Goal: Task Accomplishment & Management: Complete application form

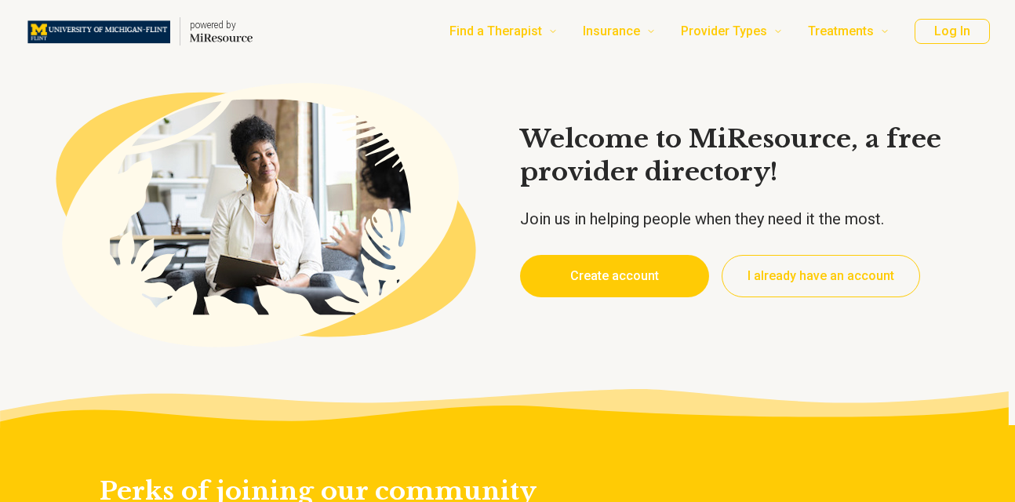
type textarea "*"
click at [642, 272] on button "Create account" at bounding box center [614, 276] width 189 height 42
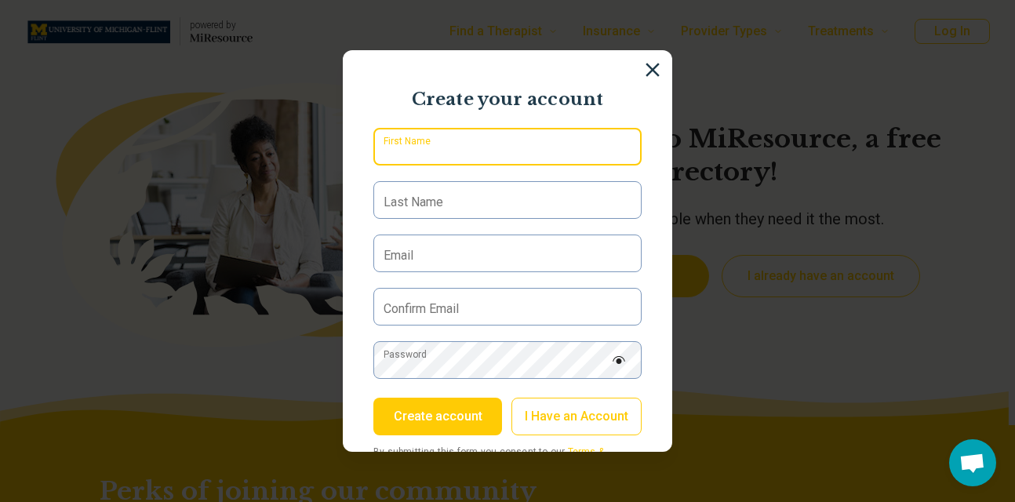
click at [495, 137] on input "First Name" at bounding box center [507, 147] width 268 height 38
type input "******"
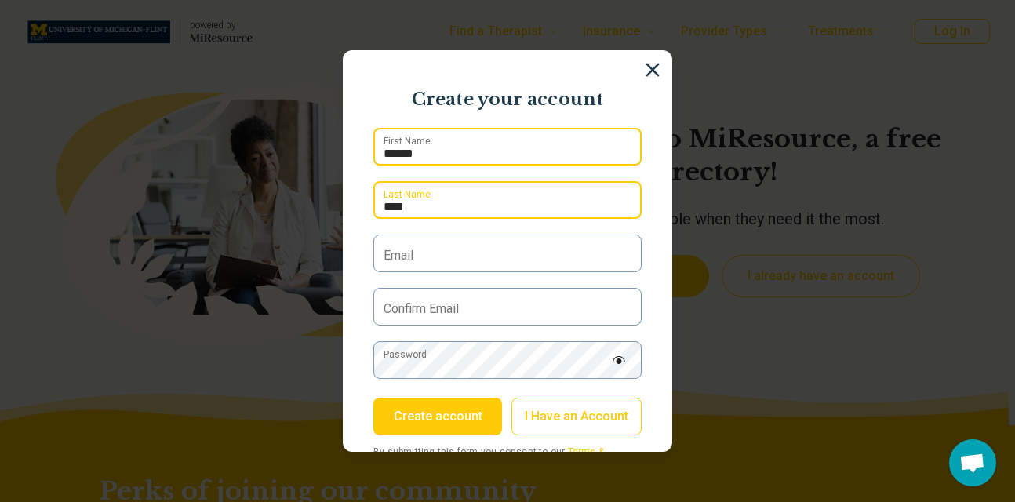
type input "****"
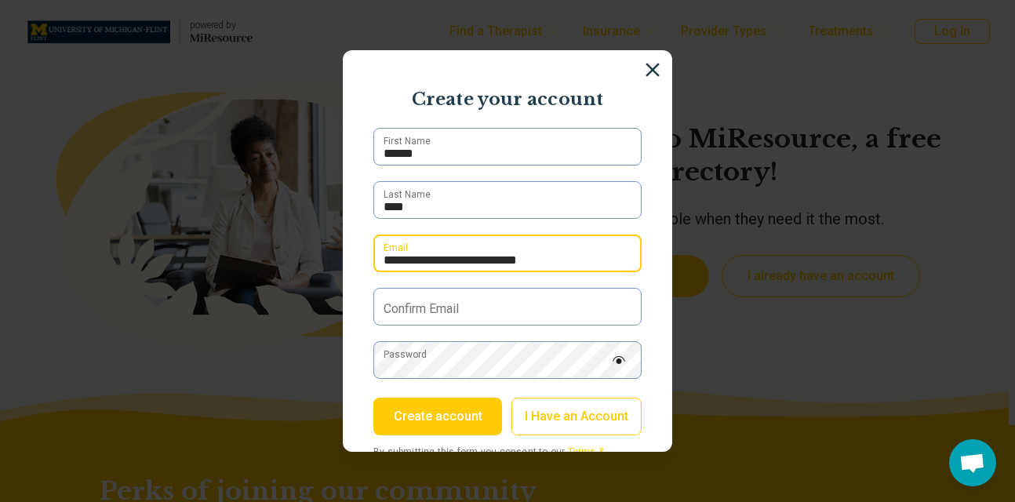
type input "**********"
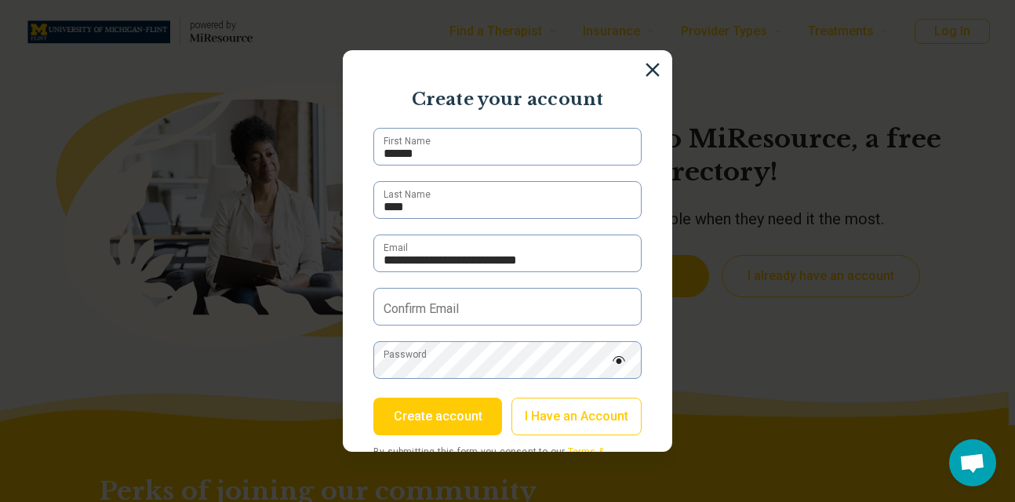
click at [424, 308] on label "Confirm Email" at bounding box center [420, 308] width 75 height 19
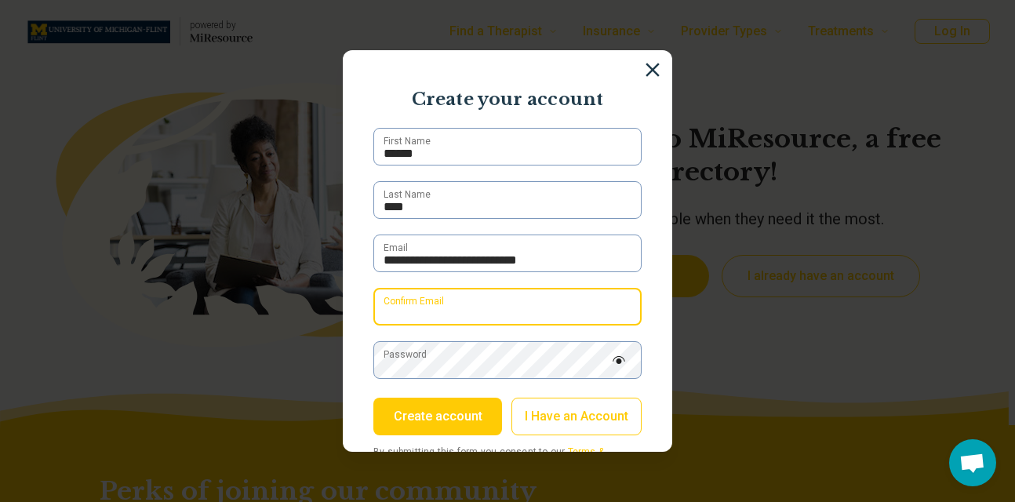
click at [424, 308] on input "Confirm Email" at bounding box center [507, 307] width 268 height 38
type input "**********"
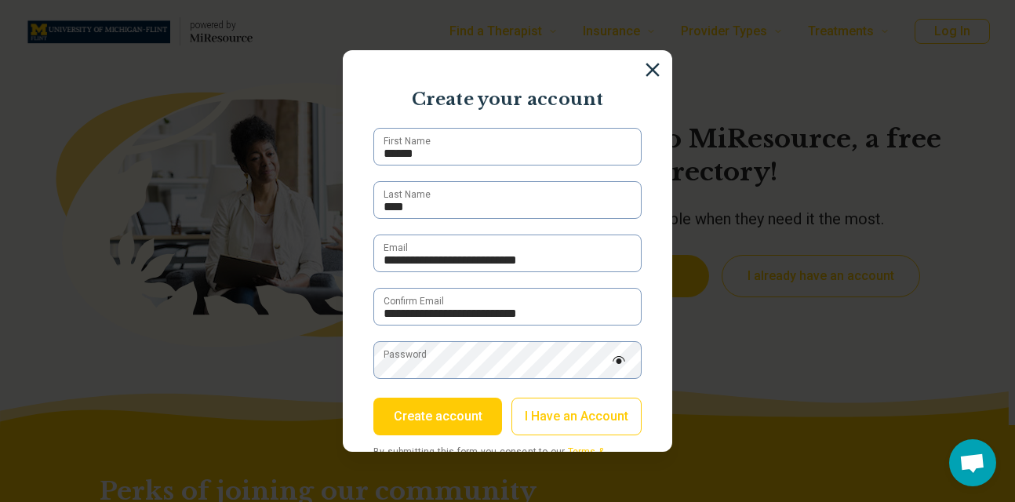
click at [404, 361] on label "Password" at bounding box center [404, 354] width 43 height 14
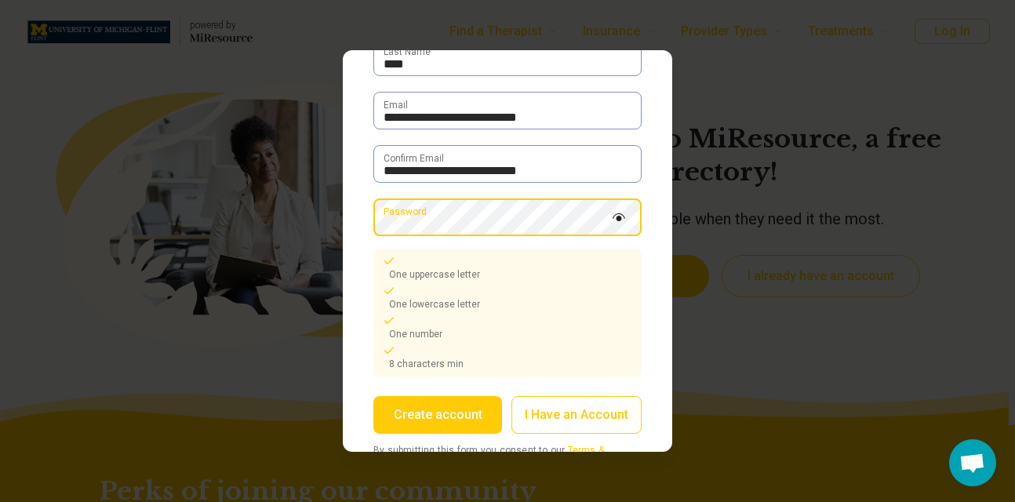
scroll to position [143, 0]
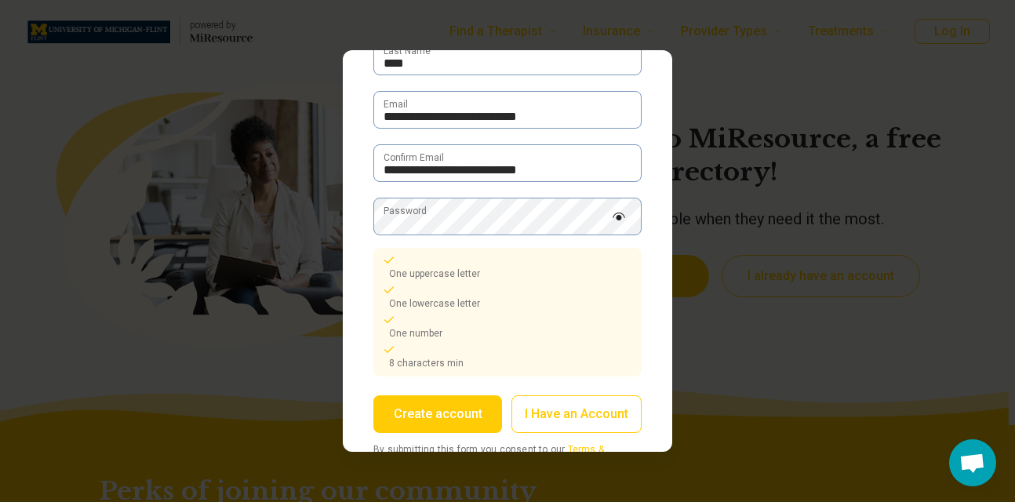
click at [461, 410] on button "Create account" at bounding box center [437, 414] width 129 height 38
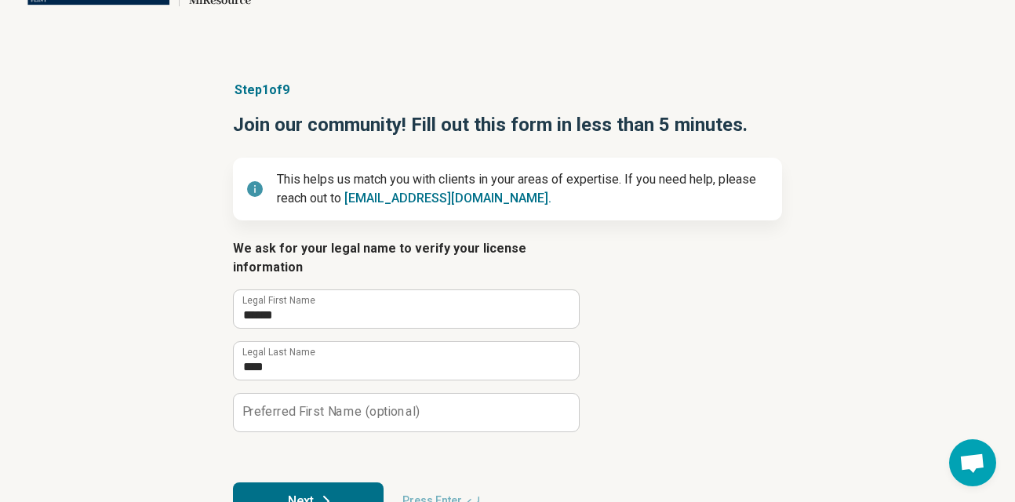
scroll to position [84, 0]
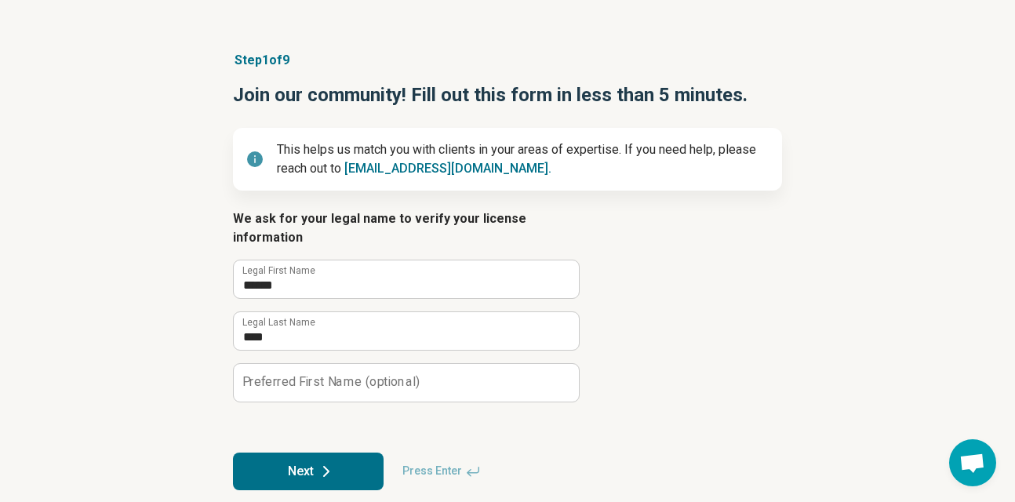
click at [318, 462] on icon at bounding box center [326, 471] width 19 height 19
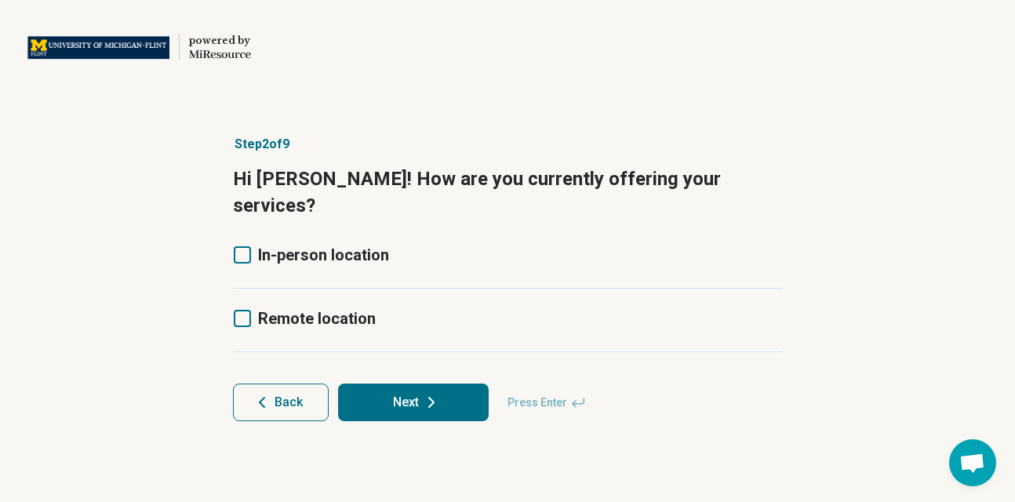
click at [245, 246] on icon at bounding box center [242, 254] width 17 height 17
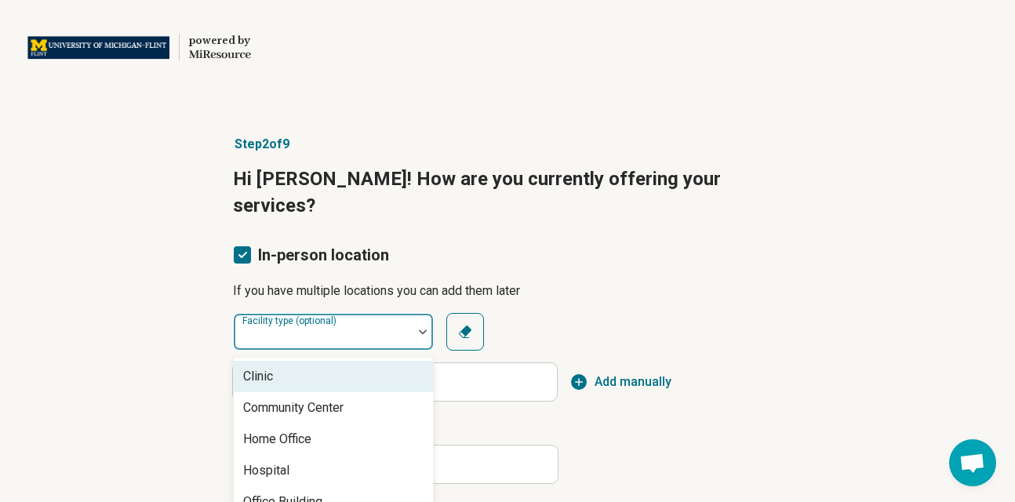
click at [336, 313] on div "Facility type (optional)" at bounding box center [333, 332] width 201 height 38
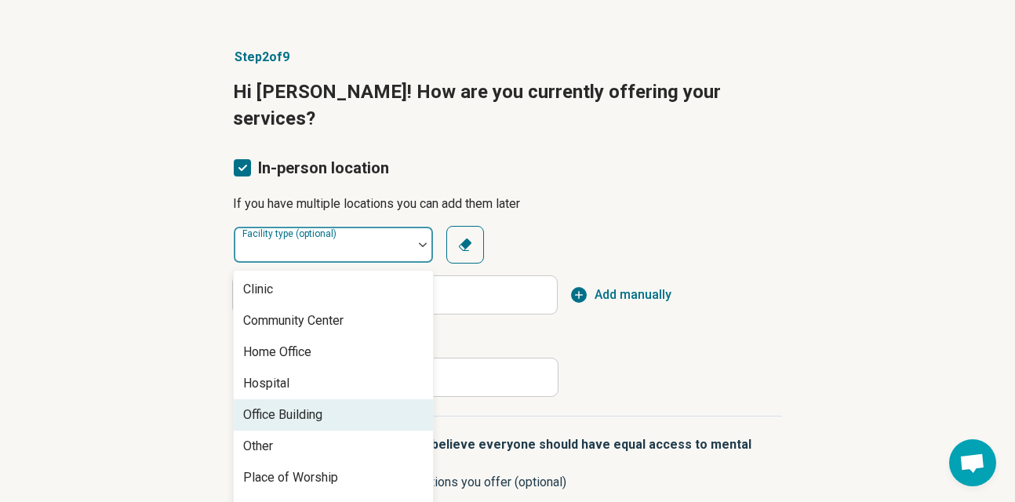
scroll to position [6, 0]
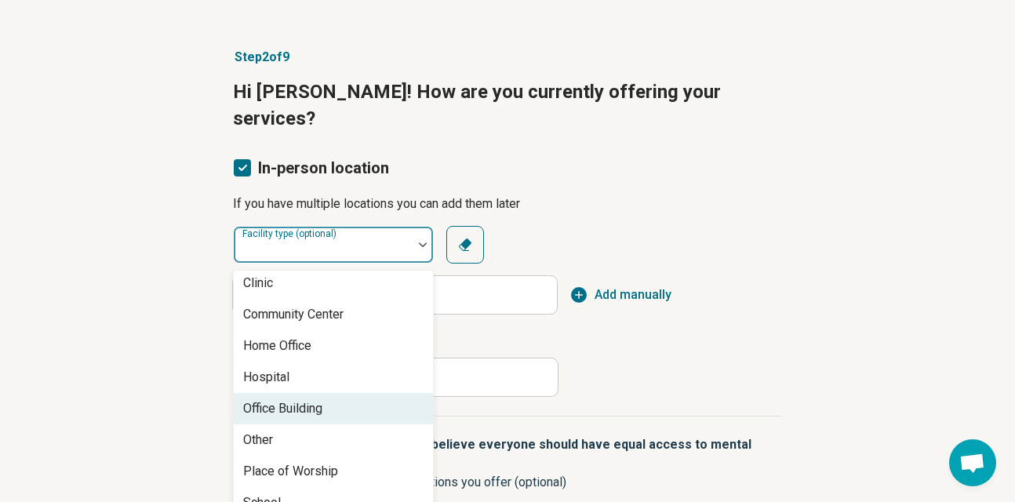
click at [336, 393] on div "Office Building" at bounding box center [333, 408] width 199 height 31
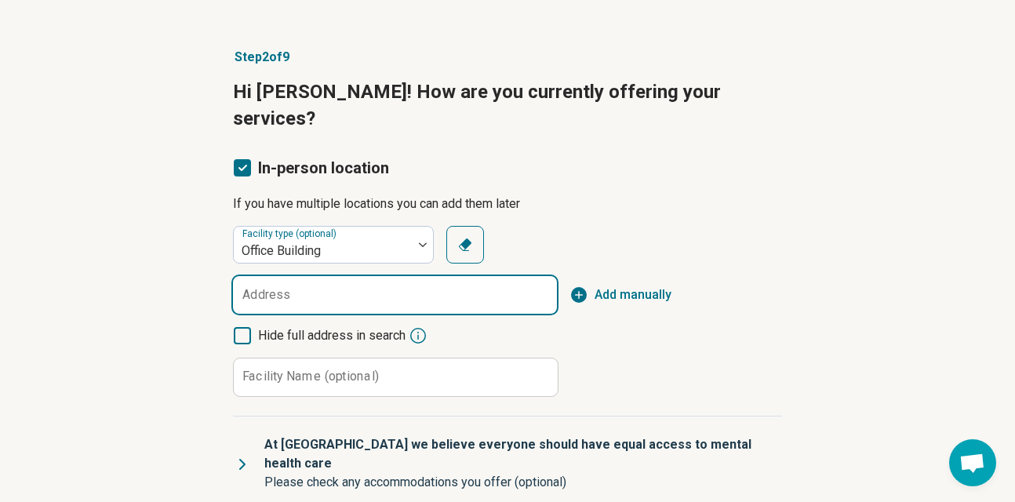
click at [326, 276] on input "Address" at bounding box center [395, 295] width 324 height 38
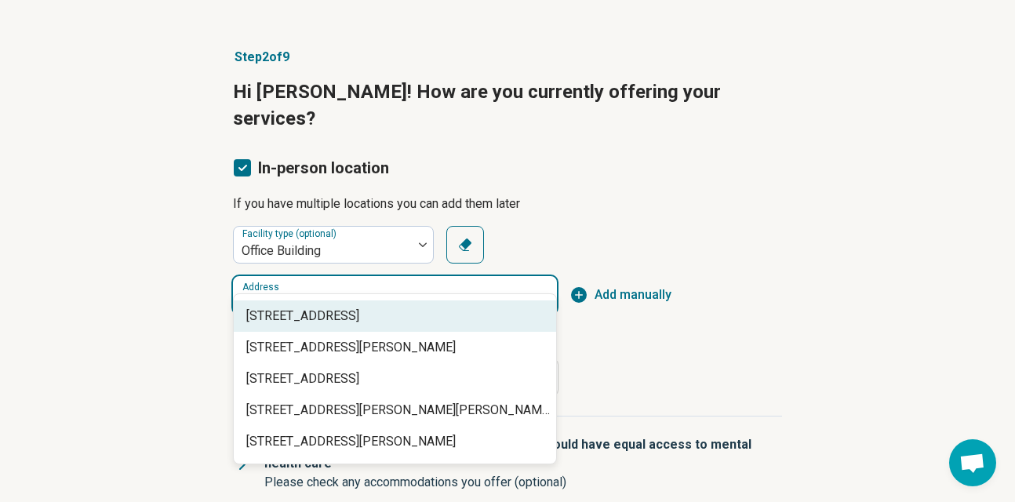
click at [322, 315] on span "[STREET_ADDRESS]" at bounding box center [397, 316] width 303 height 19
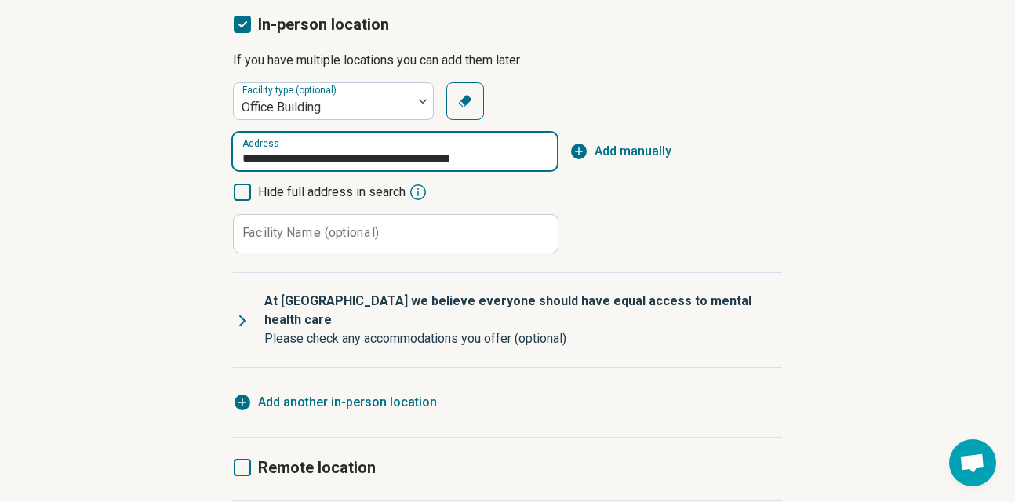
scroll to position [284, 0]
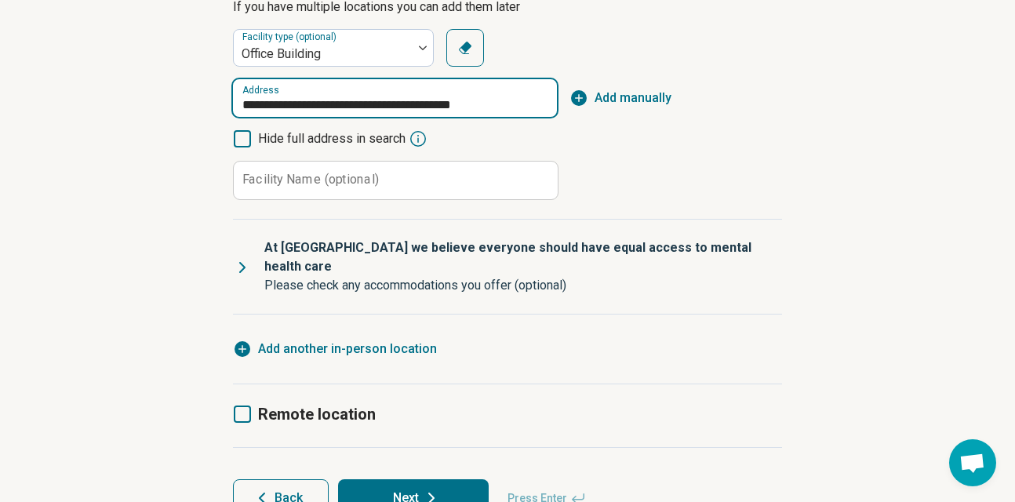
type input "**********"
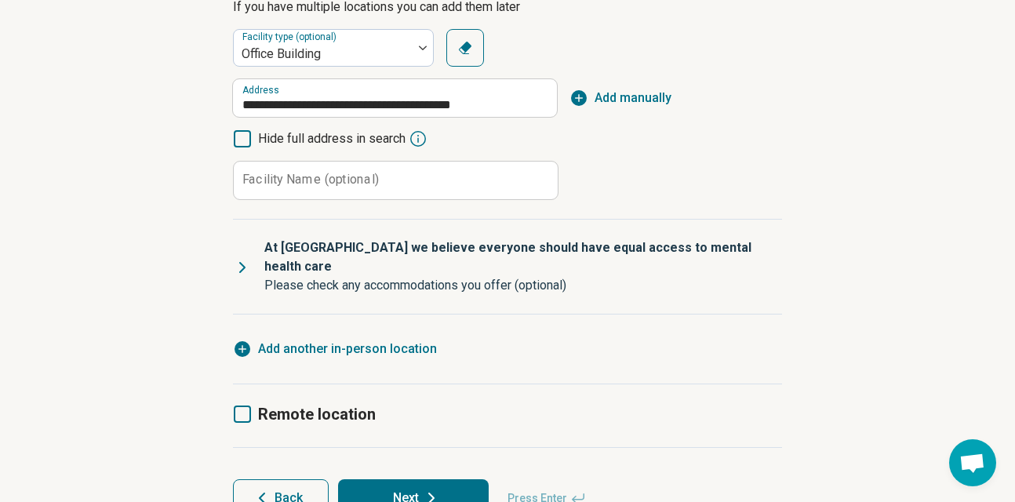
click at [242, 263] on icon at bounding box center [242, 267] width 5 height 9
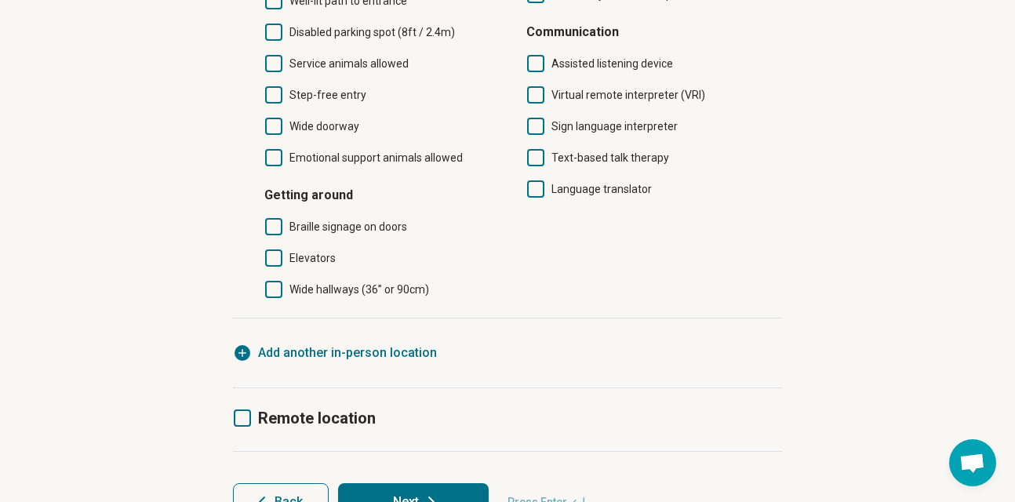
scroll to position [706, 0]
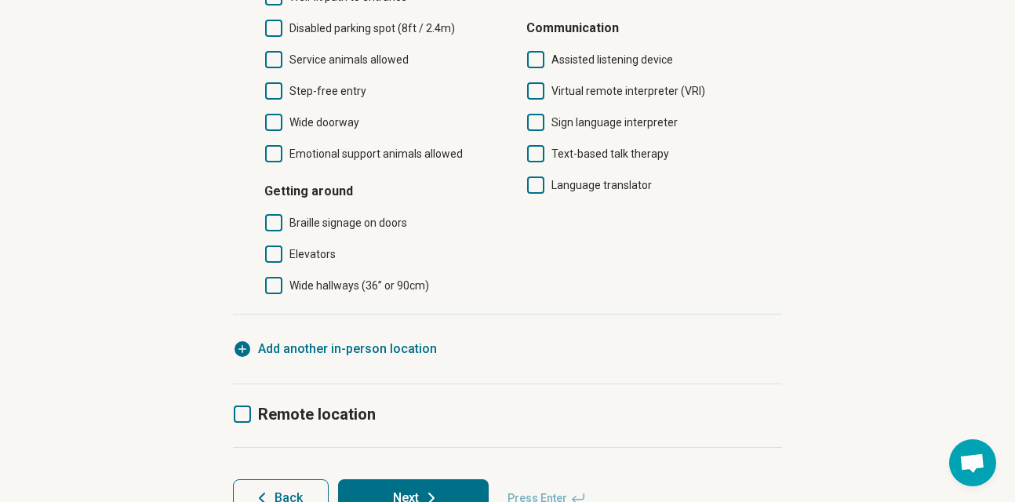
click at [246, 405] on icon at bounding box center [242, 413] width 17 height 17
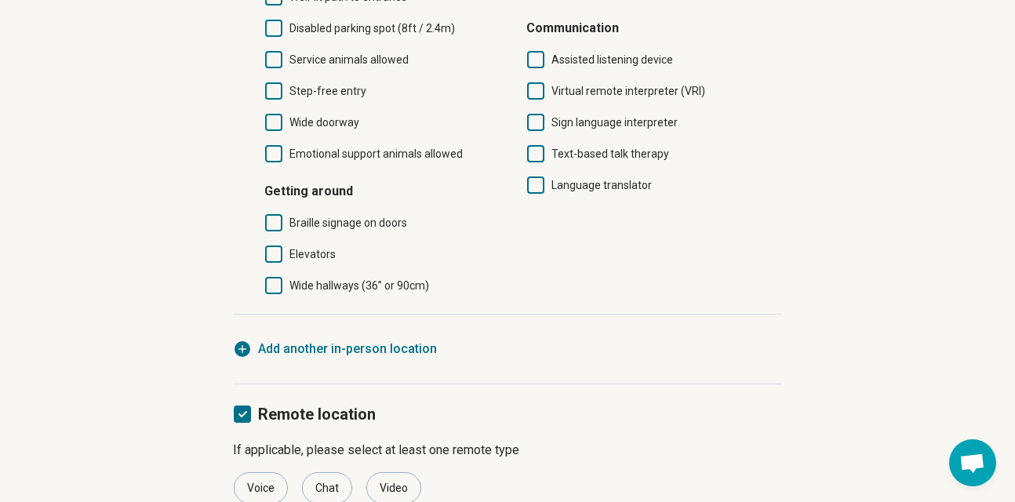
scroll to position [781, 0]
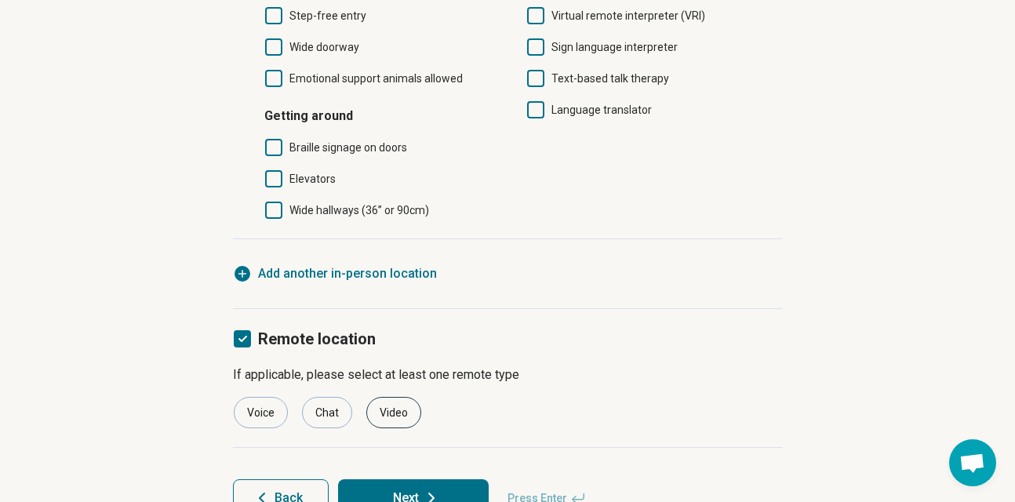
click at [405, 397] on div "Video" at bounding box center [393, 412] width 55 height 31
click at [262, 397] on div "Voice" at bounding box center [261, 412] width 54 height 31
click at [397, 479] on button "Next" at bounding box center [413, 498] width 151 height 38
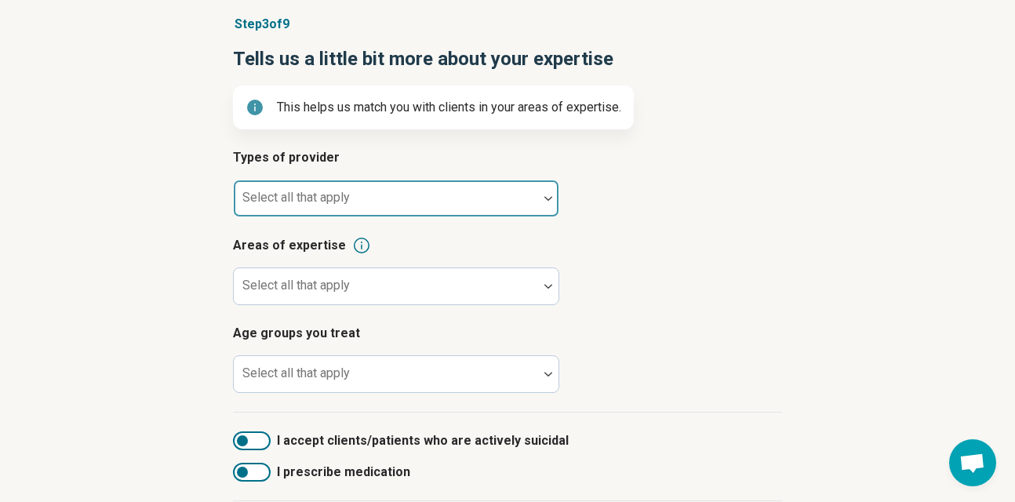
scroll to position [148, 0]
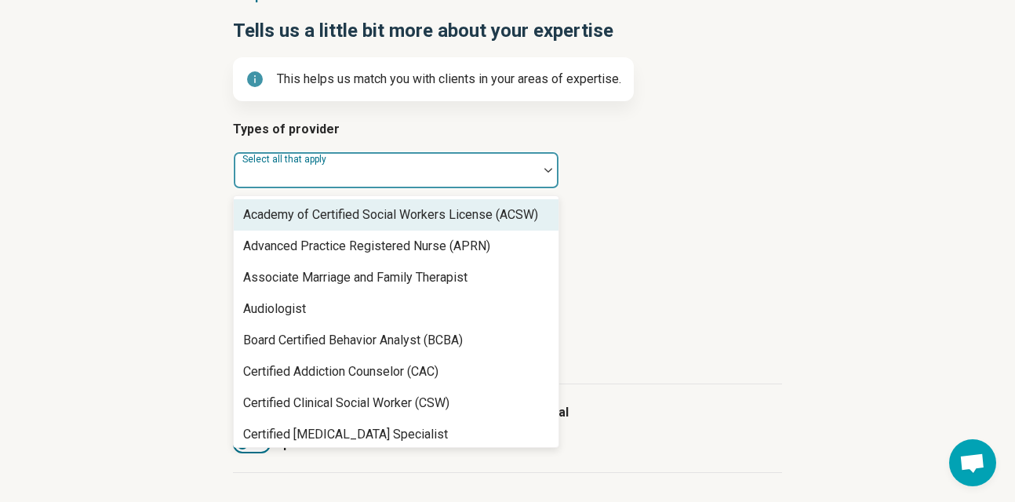
click at [427, 164] on div at bounding box center [386, 170] width 304 height 34
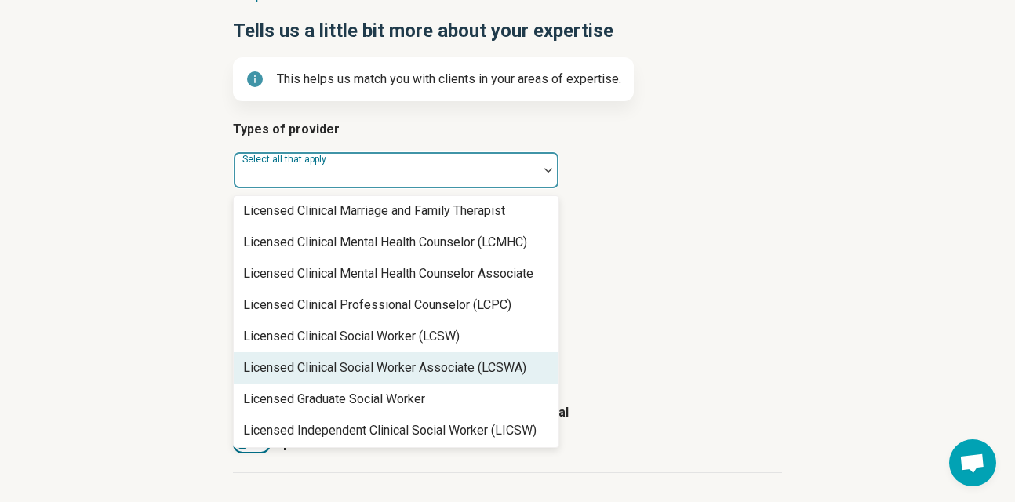
scroll to position [731, 0]
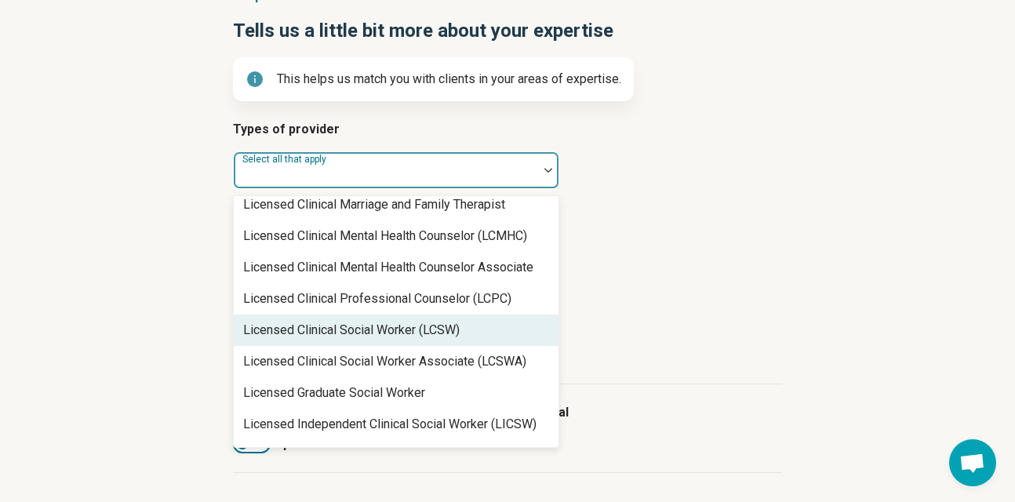
click at [408, 331] on div "Licensed Clinical Social Worker (LCSW)" at bounding box center [351, 330] width 216 height 19
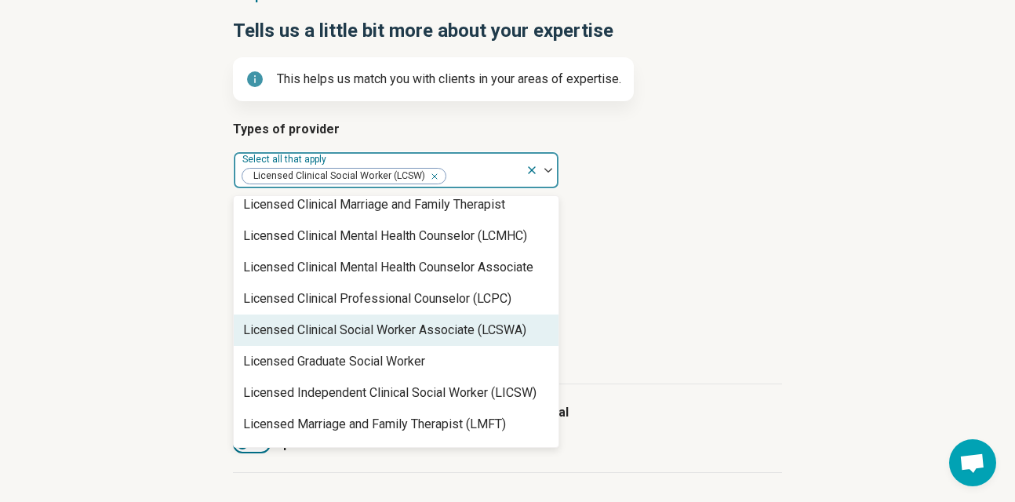
click at [707, 272] on article "Areas of expertise Select all that apply" at bounding box center [507, 242] width 549 height 69
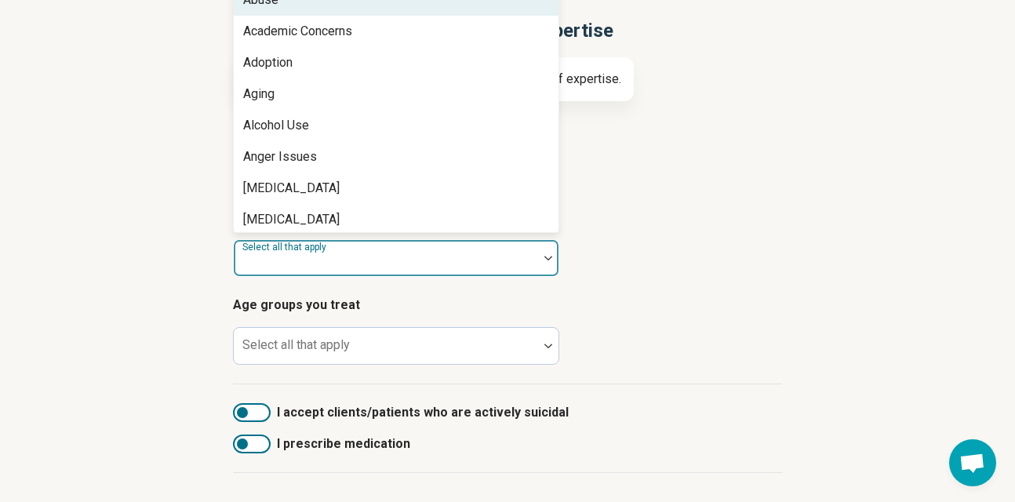
click at [463, 266] on div at bounding box center [386, 264] width 292 height 22
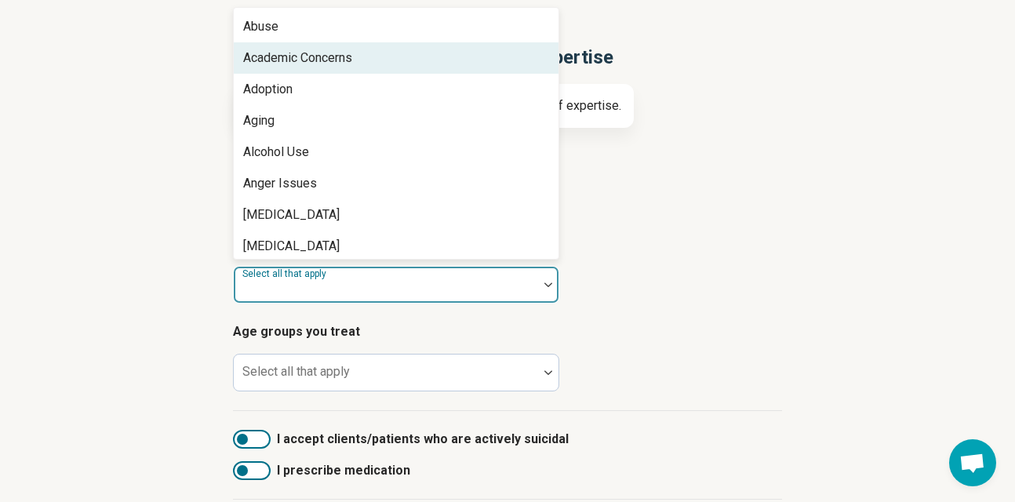
click at [459, 63] on div "Academic Concerns" at bounding box center [396, 57] width 325 height 31
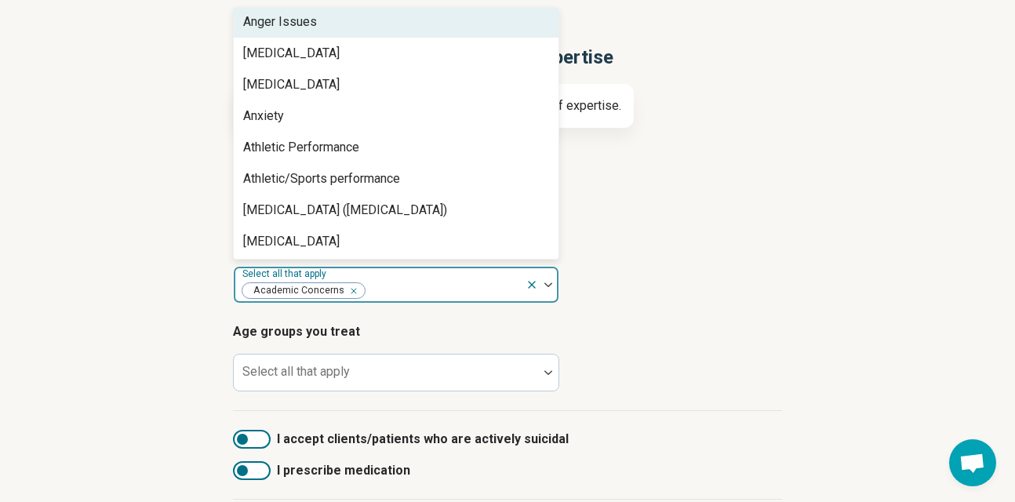
scroll to position [131, 0]
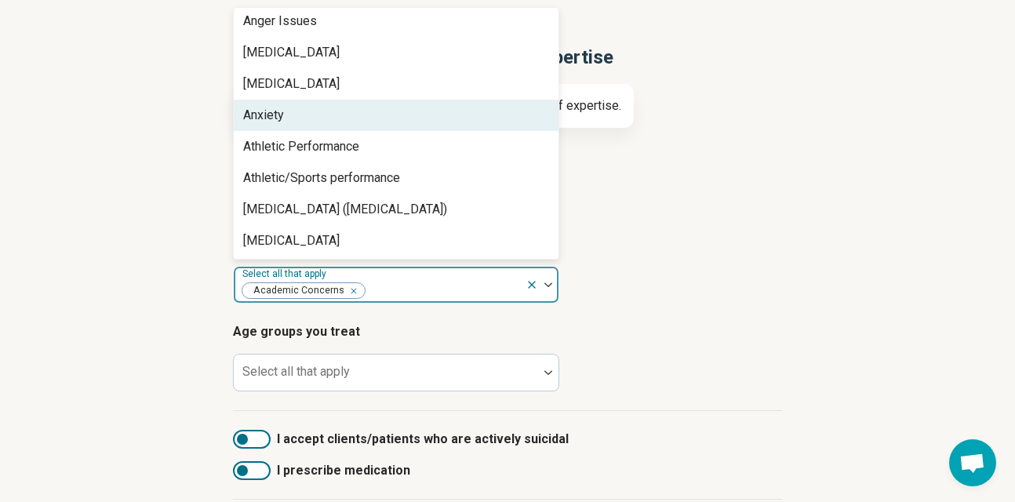
click at [433, 111] on div "Anxiety" at bounding box center [396, 115] width 325 height 31
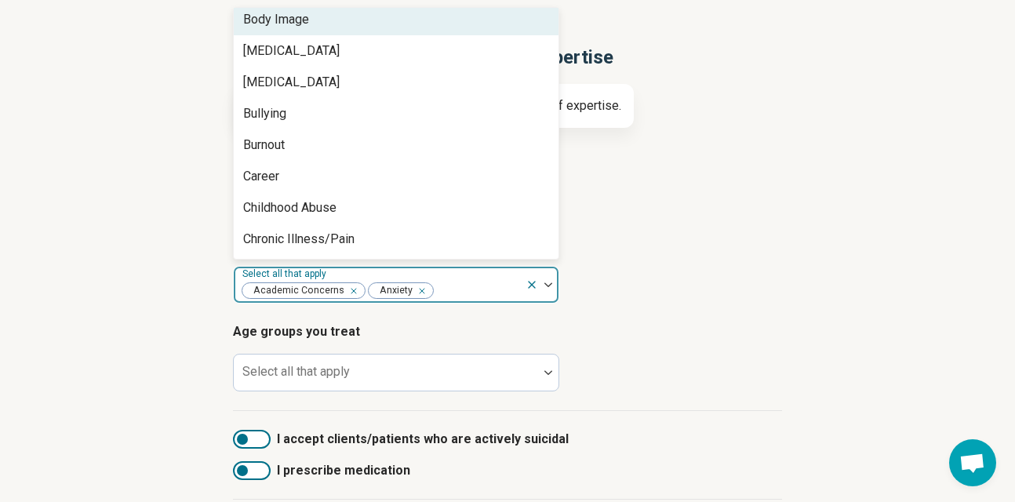
scroll to position [481, 0]
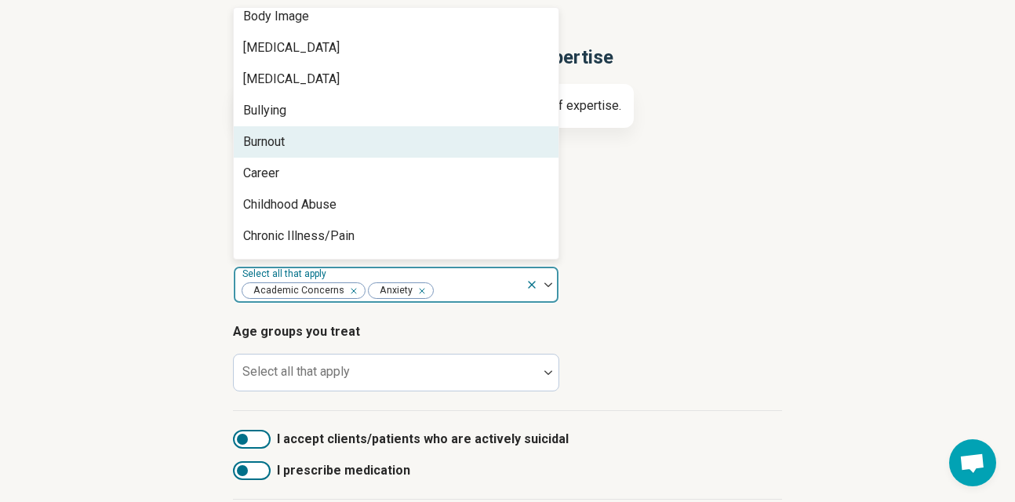
click at [424, 143] on div "Burnout" at bounding box center [396, 141] width 325 height 31
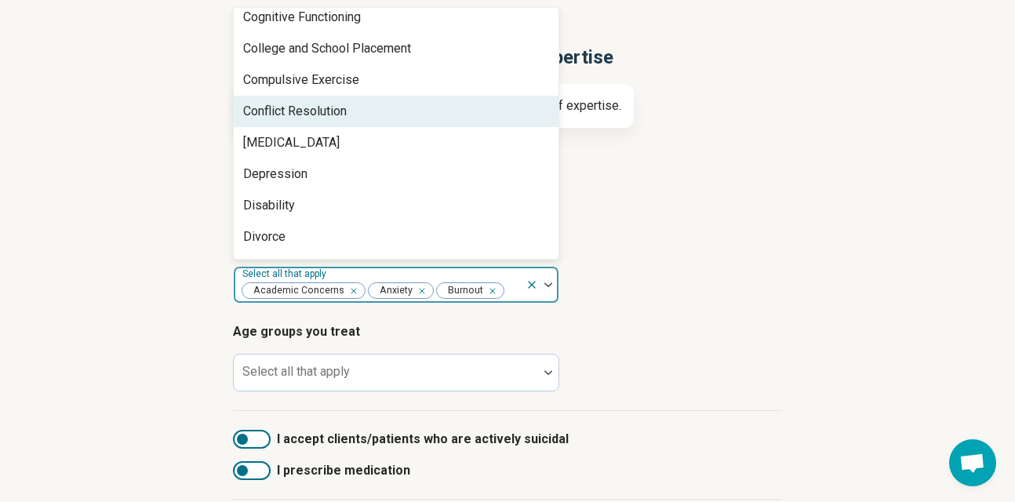
scroll to position [700, 0]
click at [423, 113] on div "Conflict Resolution" at bounding box center [396, 110] width 325 height 31
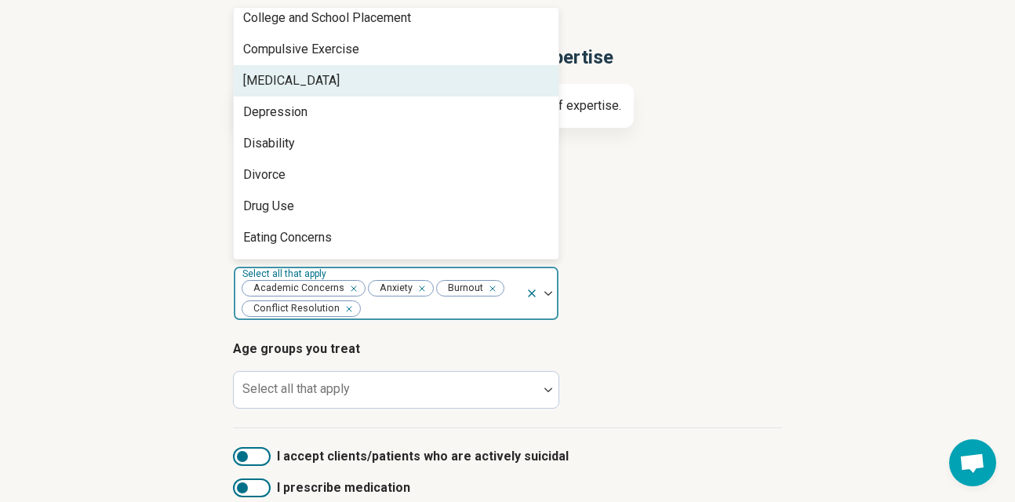
scroll to position [731, 0]
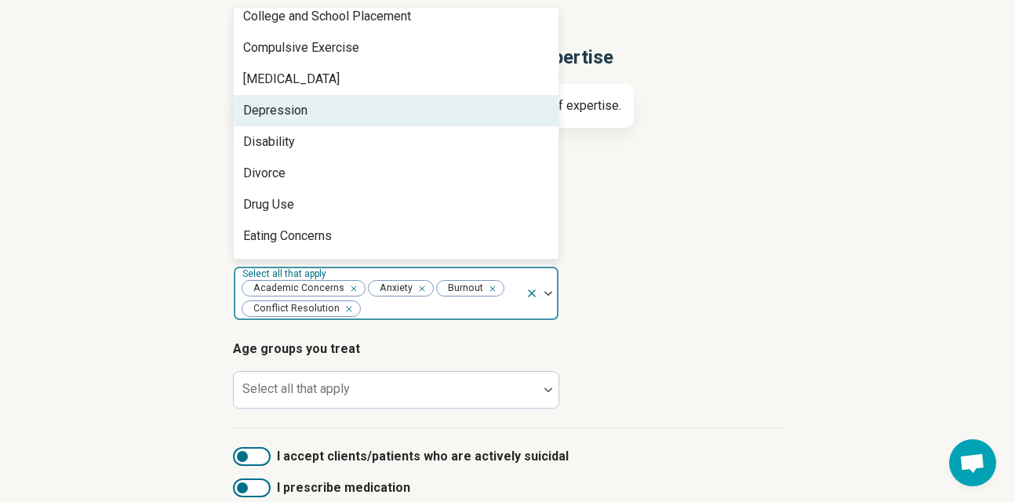
click at [421, 117] on div "Depression" at bounding box center [396, 110] width 325 height 31
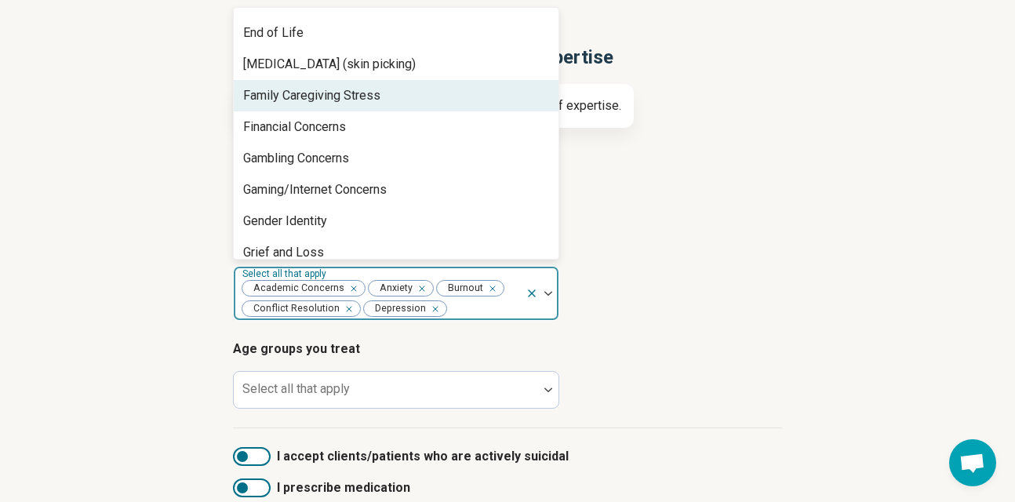
scroll to position [936, 0]
click at [426, 93] on div "Family Caregiving Stress" at bounding box center [396, 93] width 325 height 31
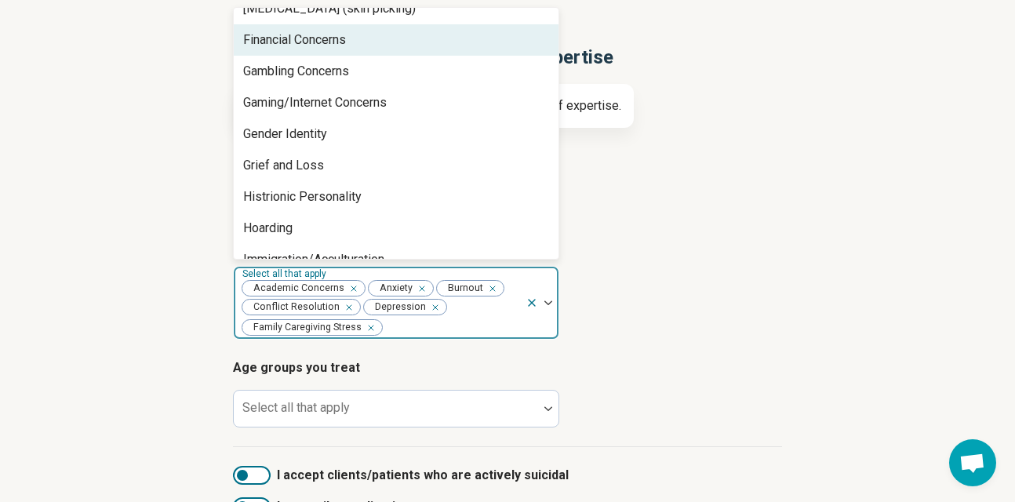
scroll to position [994, 0]
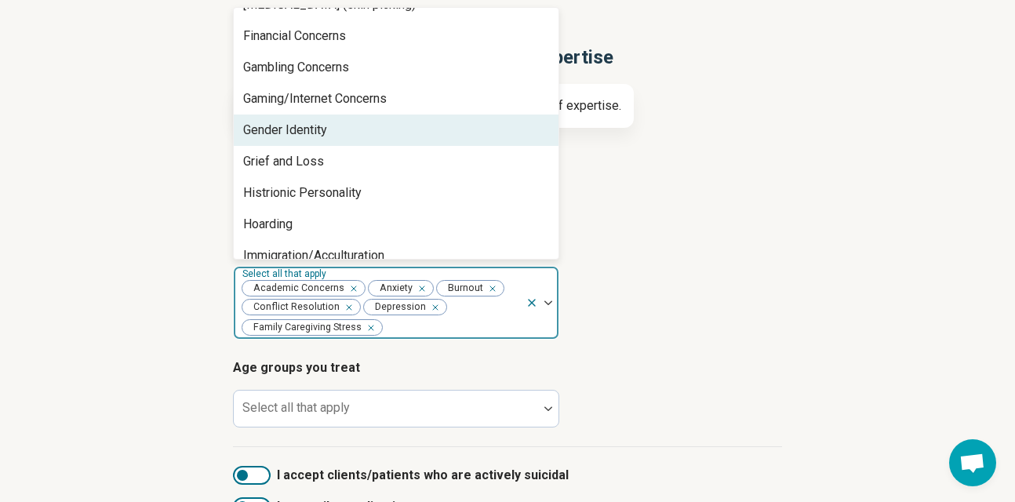
click at [423, 125] on div "Gender Identity" at bounding box center [396, 129] width 325 height 31
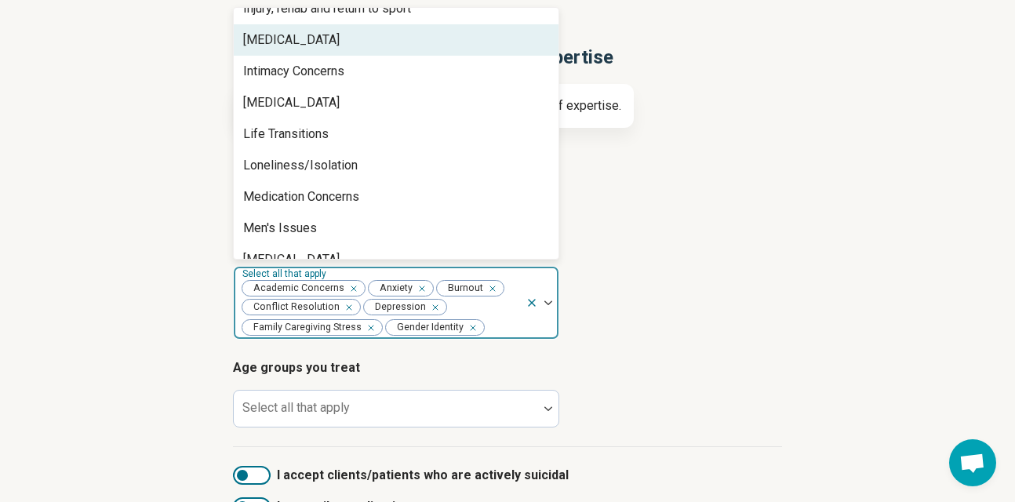
scroll to position [1317, 0]
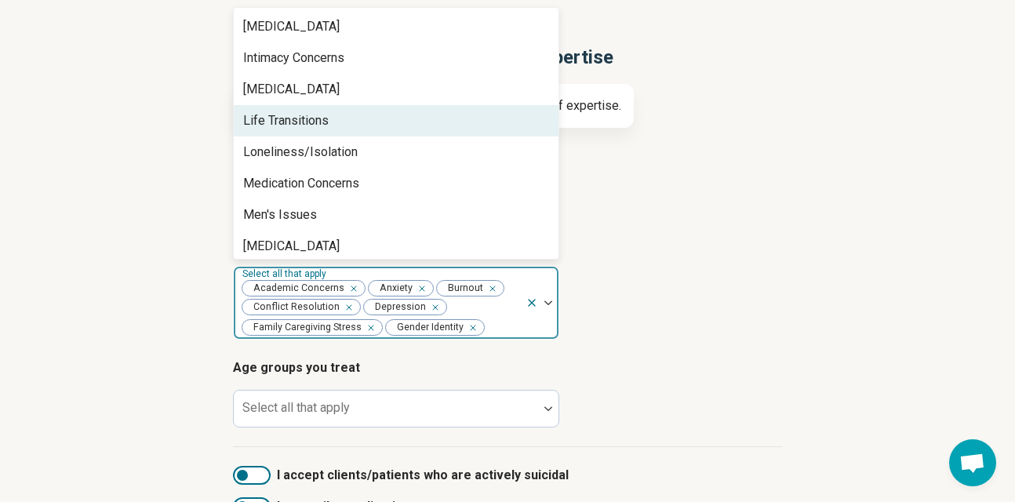
click at [414, 122] on div "Life Transitions" at bounding box center [396, 120] width 325 height 31
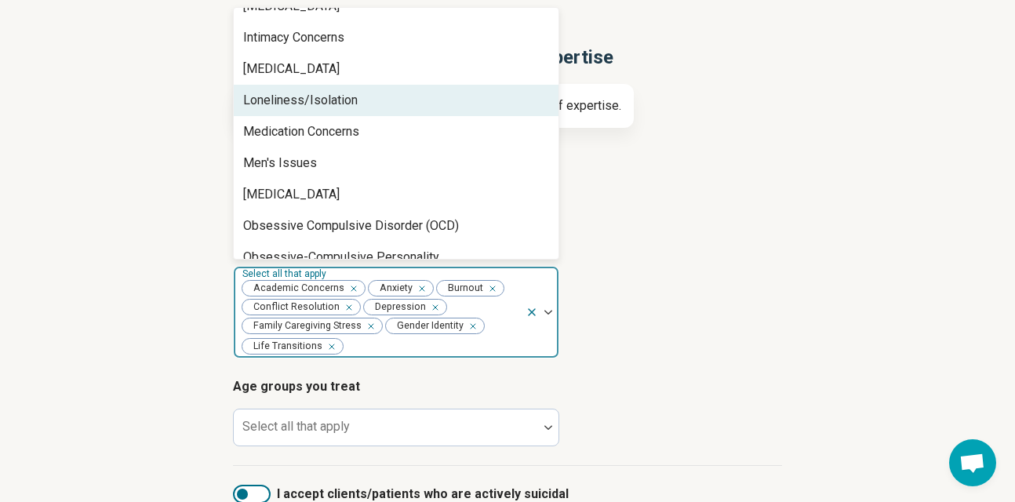
scroll to position [1338, 0]
click at [416, 96] on div "Loneliness/Isolation" at bounding box center [396, 99] width 325 height 31
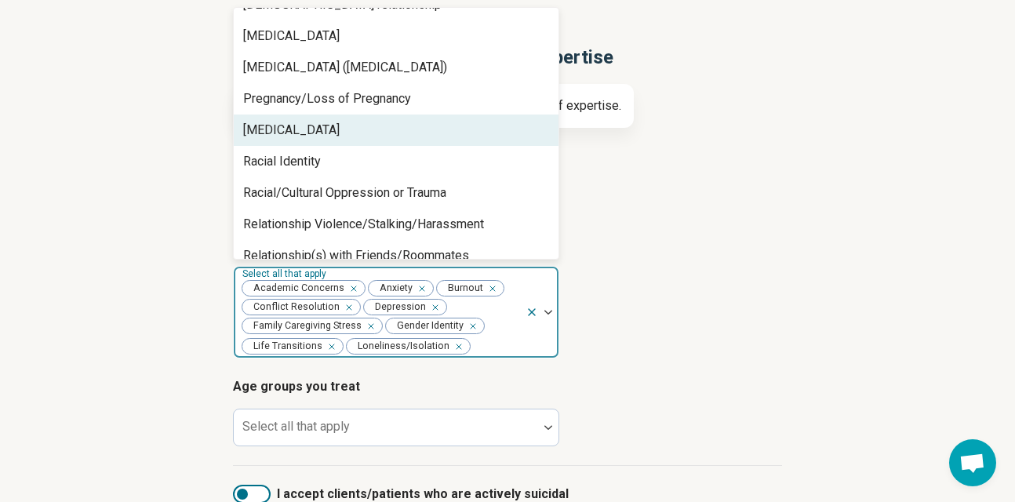
scroll to position [1973, 0]
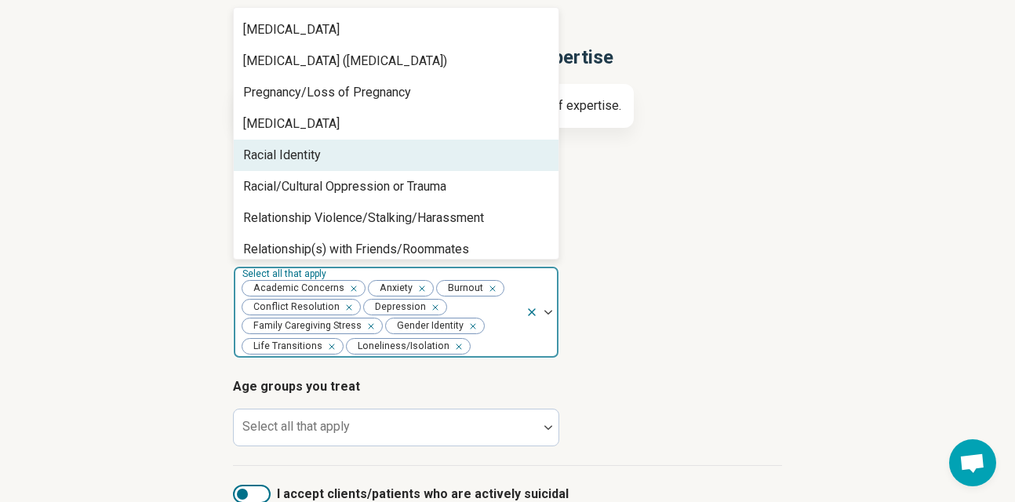
click at [399, 155] on div "Racial Identity" at bounding box center [396, 155] width 325 height 31
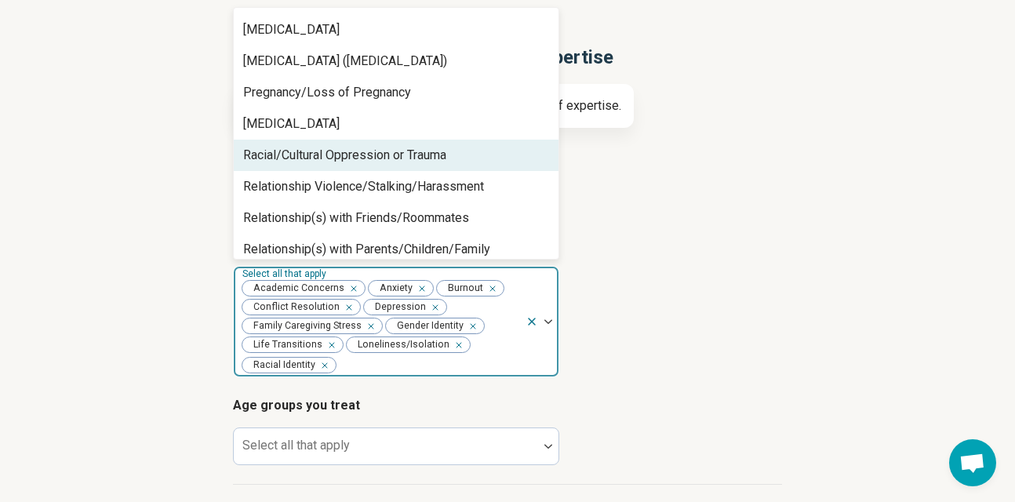
click at [405, 158] on div "Racial/Cultural Oppression or Trauma" at bounding box center [344, 155] width 203 height 19
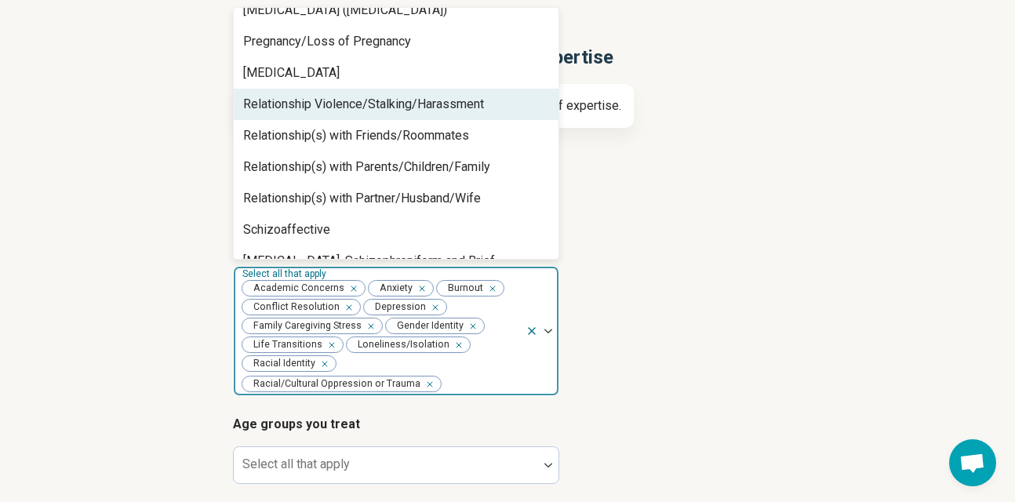
scroll to position [2024, 0]
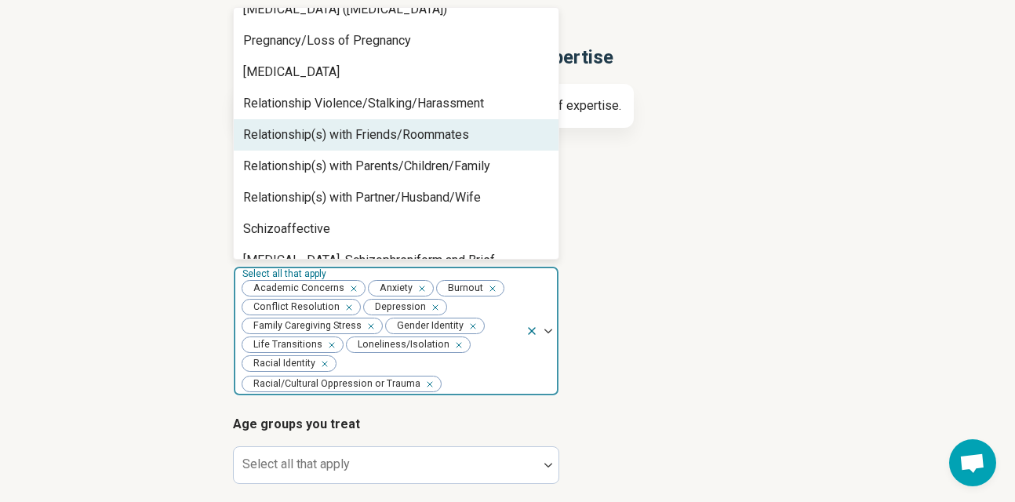
click at [405, 138] on div "Relationship(s) with Friends/Roommates" at bounding box center [356, 134] width 226 height 19
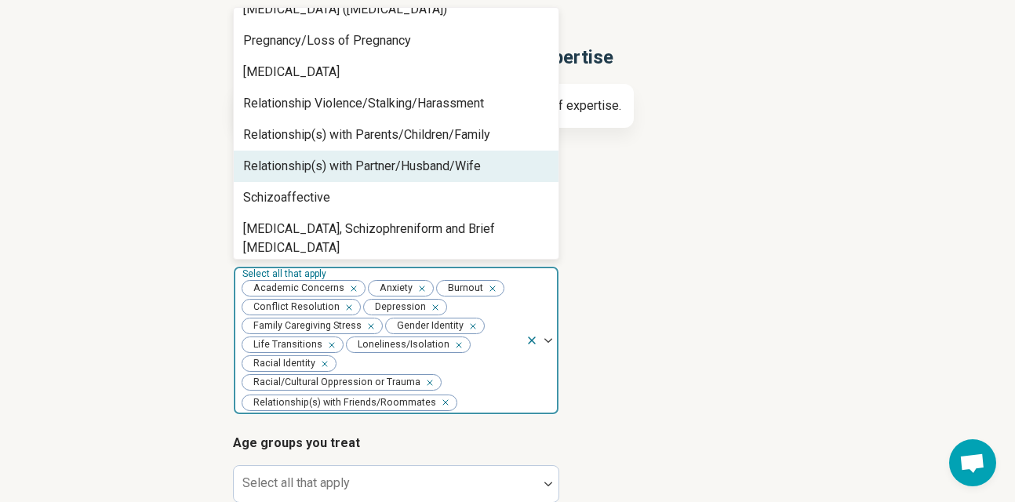
click at [409, 168] on div "Relationship(s) with Partner/Husband/Wife" at bounding box center [362, 166] width 238 height 19
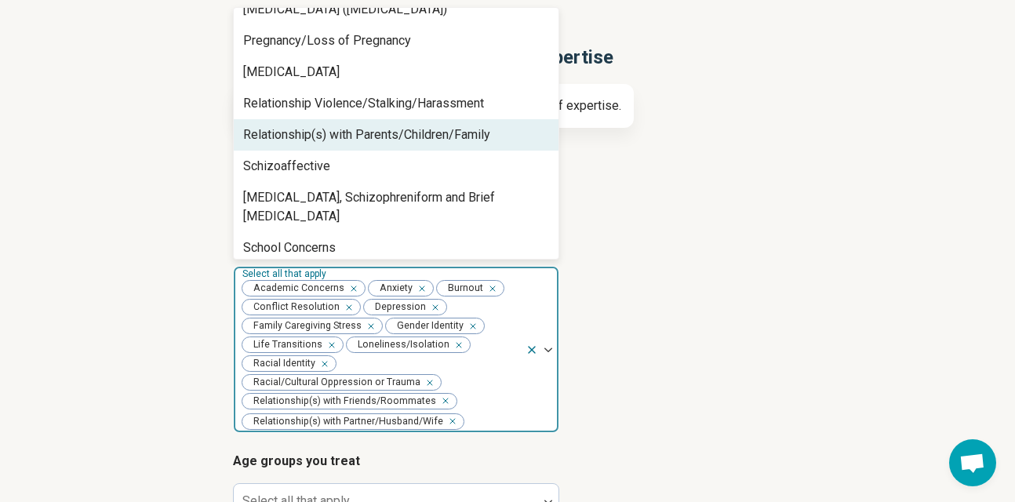
click at [412, 136] on div "Relationship(s) with Parents/Children/Family" at bounding box center [366, 134] width 247 height 19
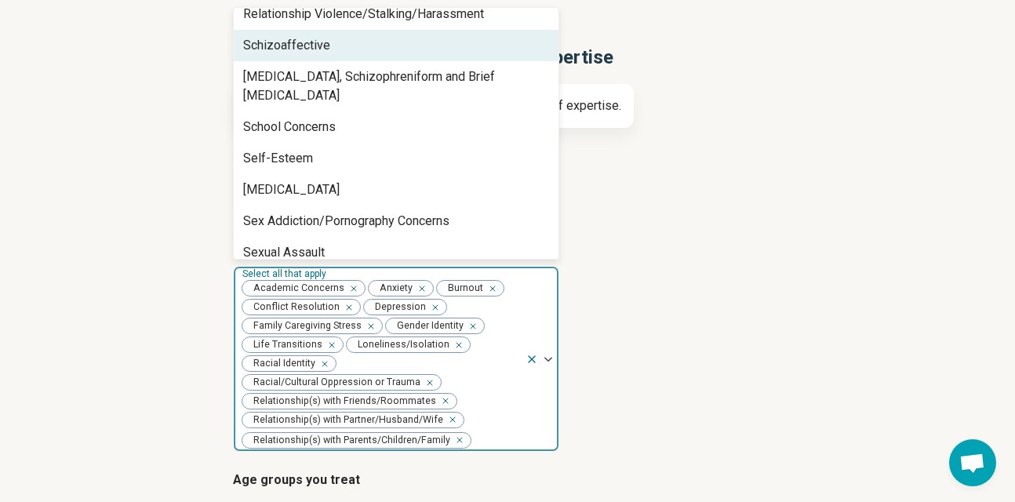
scroll to position [2118, 0]
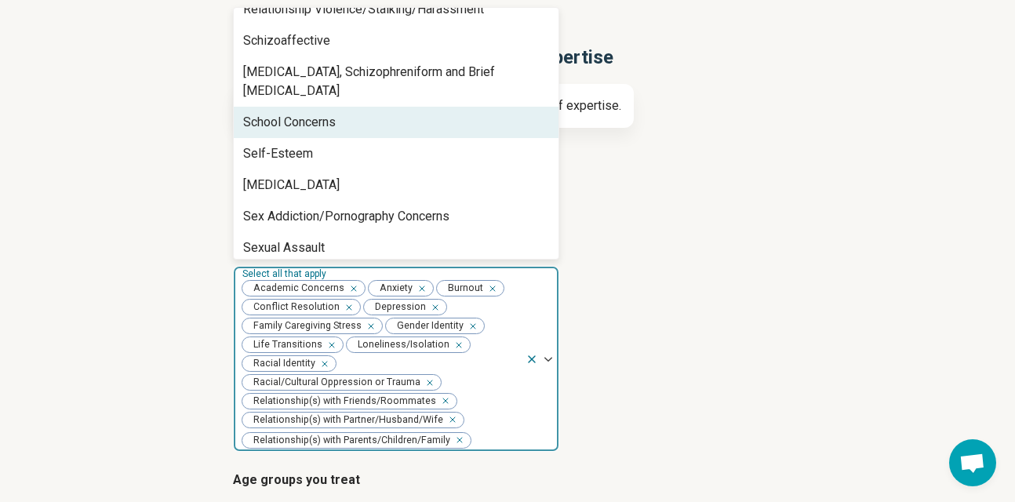
click at [418, 107] on div "School Concerns" at bounding box center [396, 122] width 325 height 31
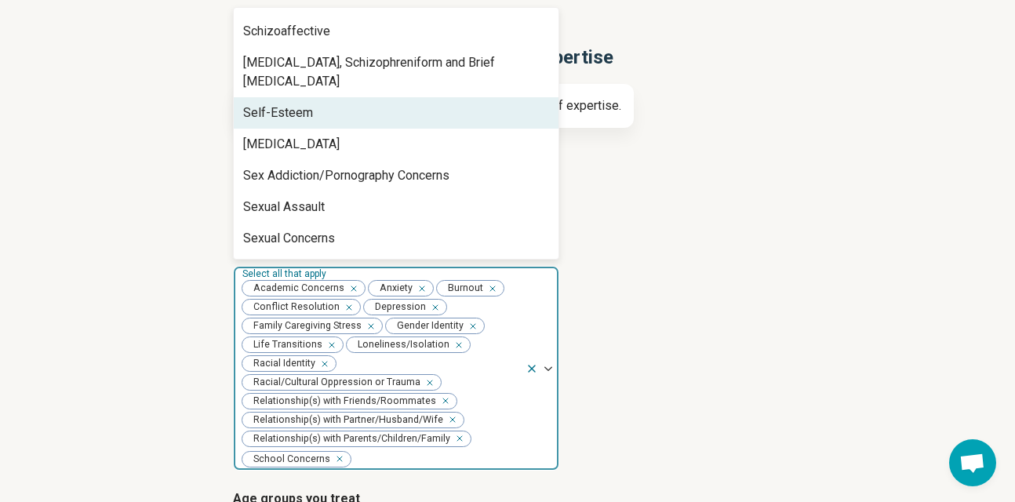
scroll to position [2129, 0]
click at [418, 102] on div "Self-Esteem" at bounding box center [396, 111] width 325 height 31
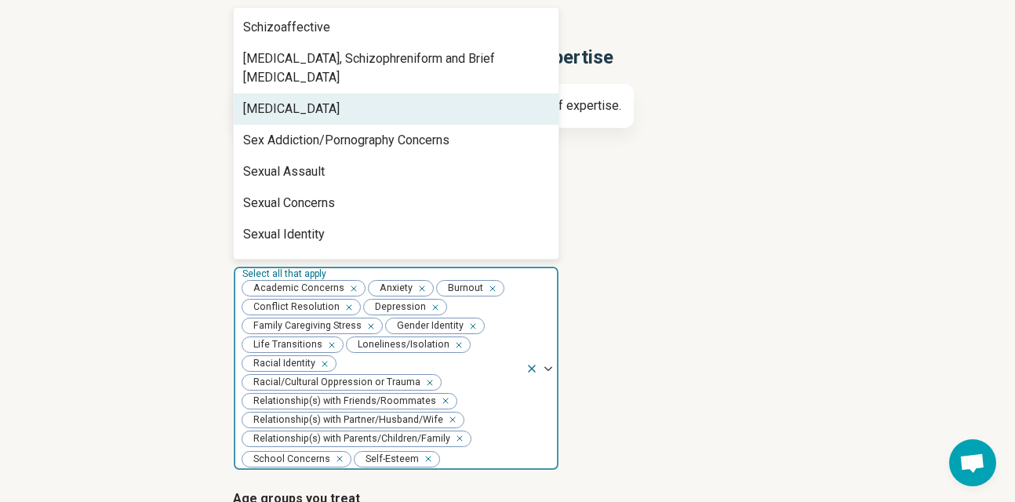
click at [421, 103] on div "[MEDICAL_DATA]" at bounding box center [396, 108] width 325 height 31
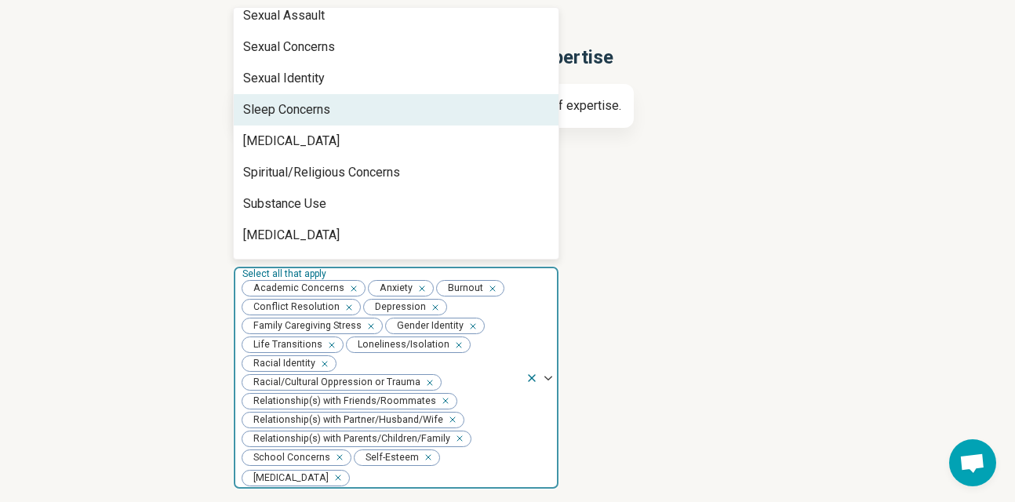
scroll to position [2257, 0]
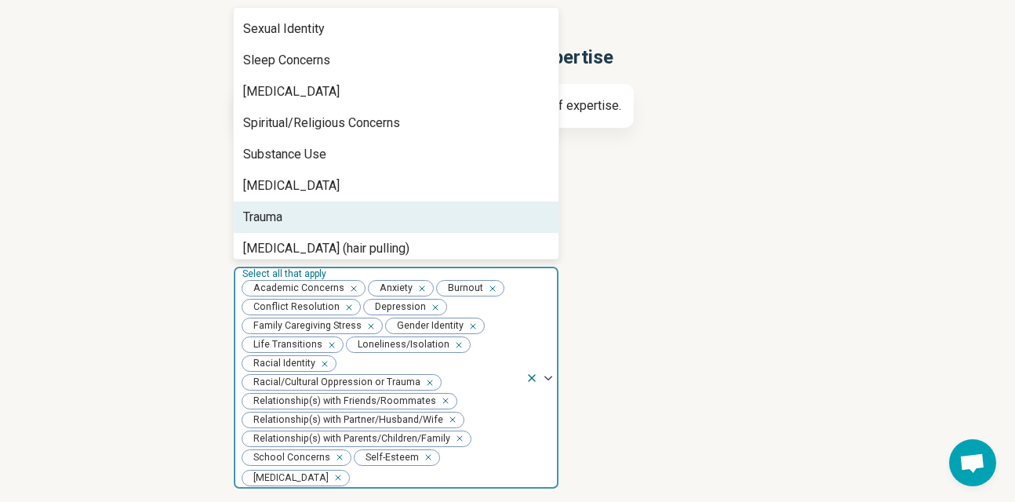
click at [392, 201] on div "Trauma" at bounding box center [396, 216] width 325 height 31
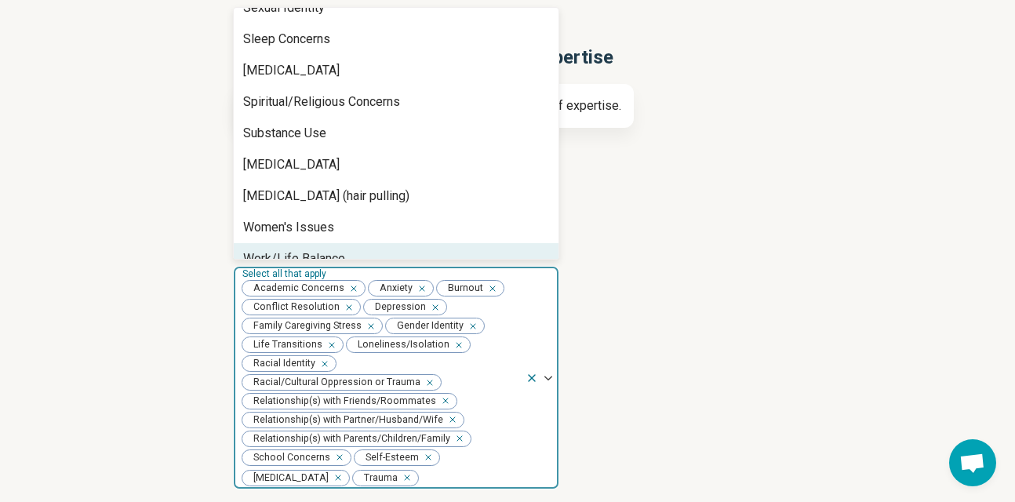
click at [385, 243] on div "Work/Life Balance" at bounding box center [396, 258] width 325 height 31
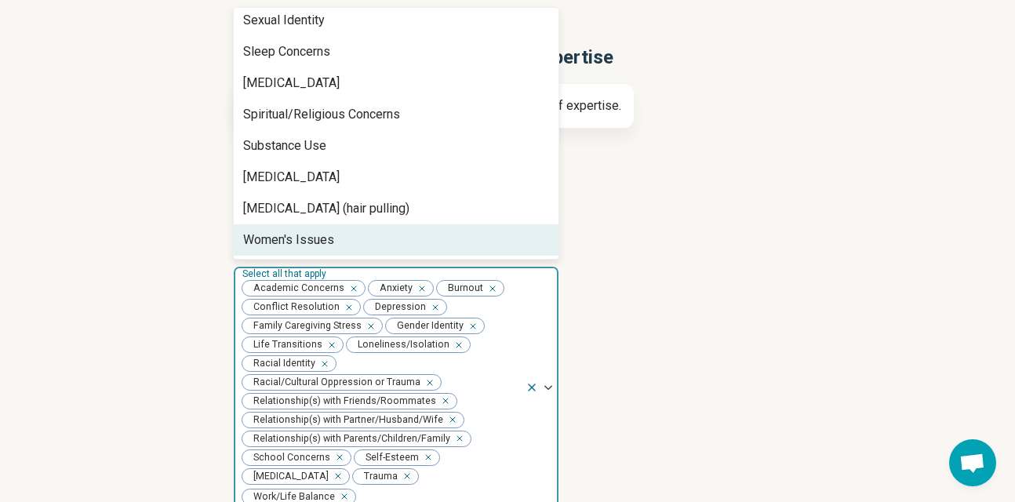
scroll to position [2296, 0]
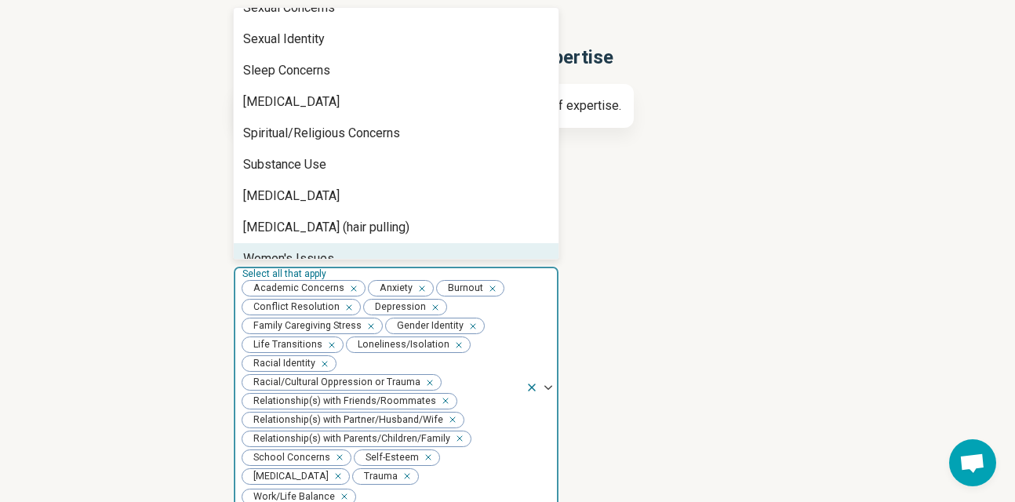
click at [673, 314] on article "Areas of expertise option Work/Life Balance, selected. Women's Issues, 81 of 81…" at bounding box center [507, 371] width 549 height 274
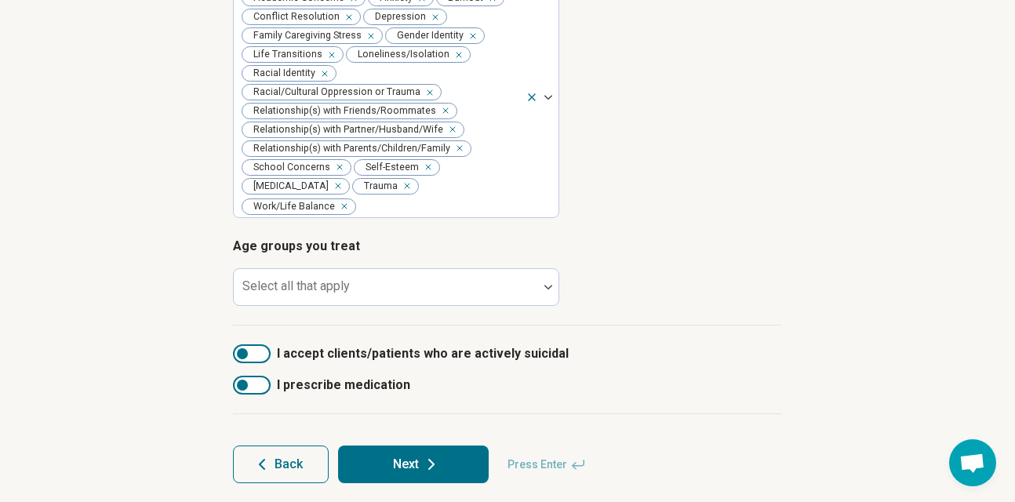
scroll to position [411, 0]
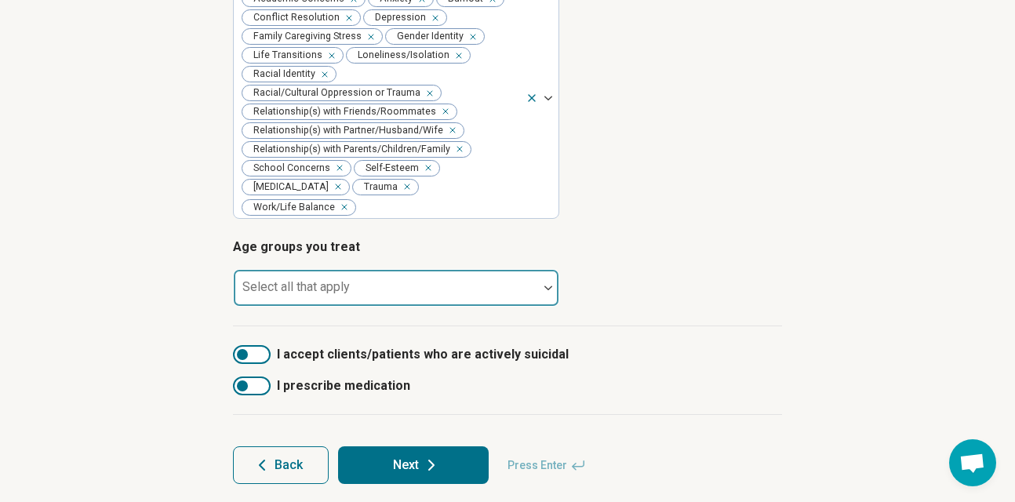
click at [467, 283] on div at bounding box center [386, 294] width 292 height 22
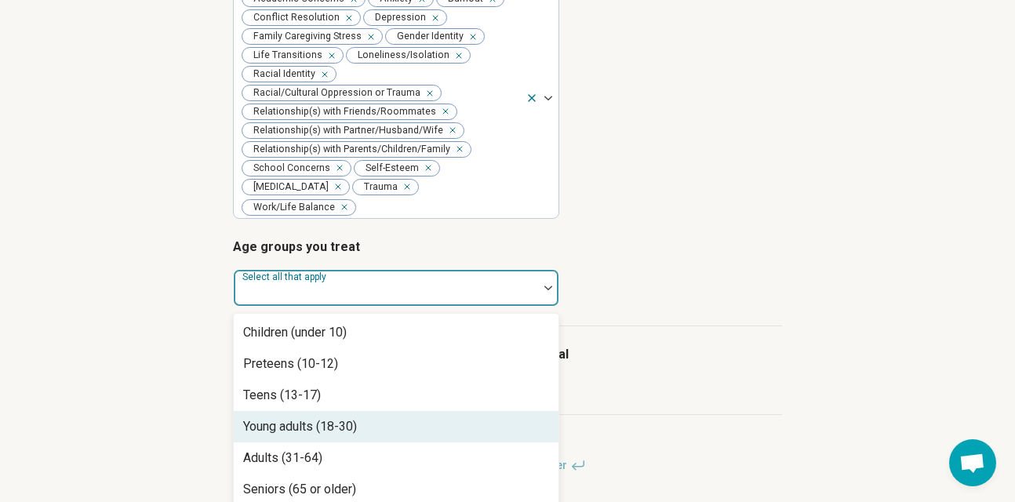
click at [456, 420] on div "Young adults (18-30)" at bounding box center [396, 426] width 325 height 31
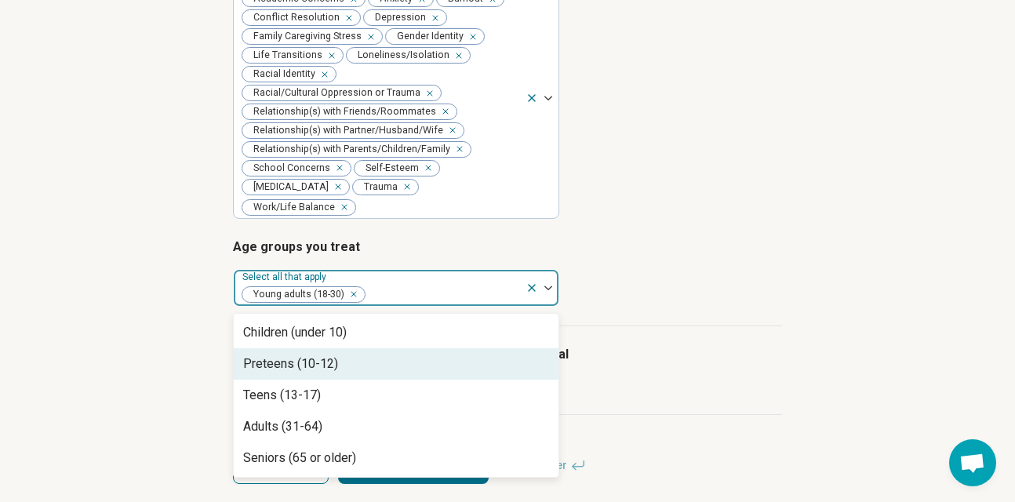
click at [688, 345] on label "I accept clients/patients who are actively suicidal" at bounding box center [507, 354] width 549 height 19
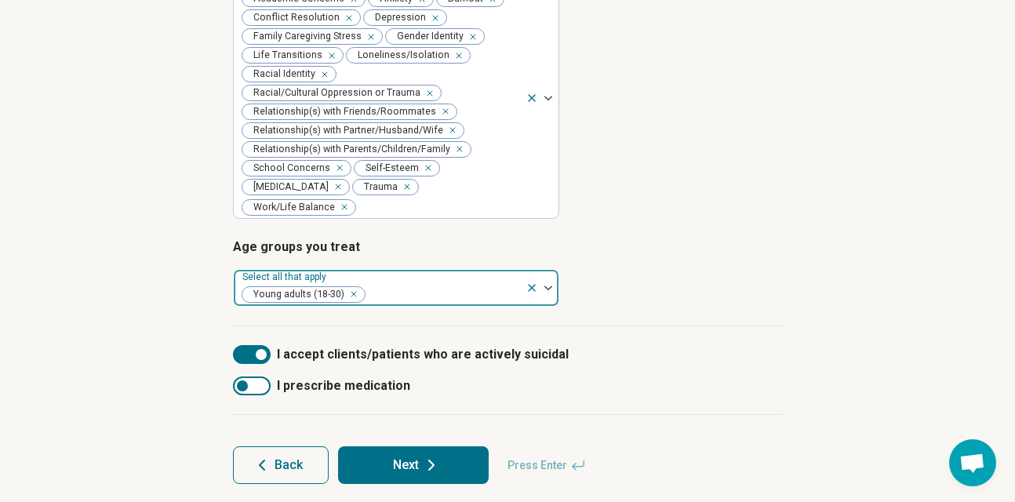
click at [453, 270] on div "Young adults (18-30)" at bounding box center [380, 287] width 292 height 34
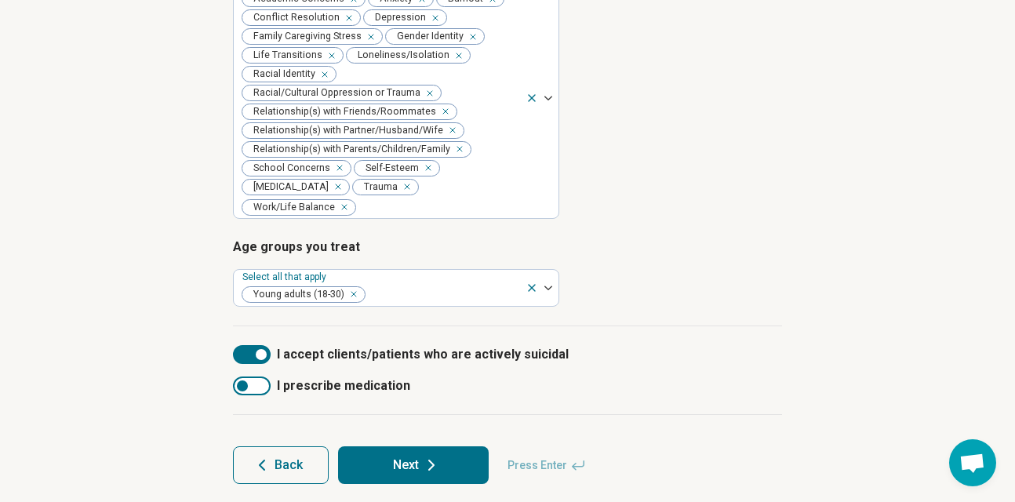
click at [661, 326] on div "I accept clients/patients who are actively suicidal I prescribe medication" at bounding box center [507, 370] width 549 height 89
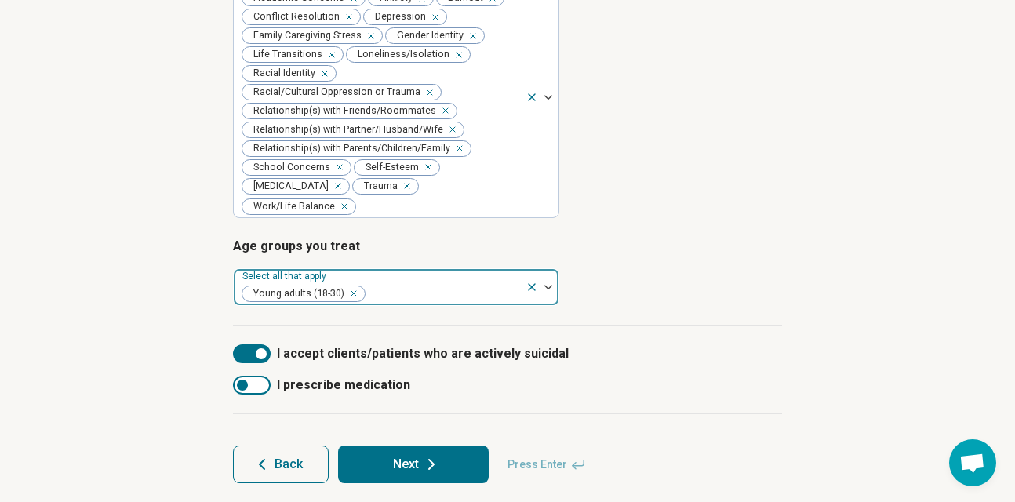
click at [436, 283] on div at bounding box center [442, 293] width 153 height 22
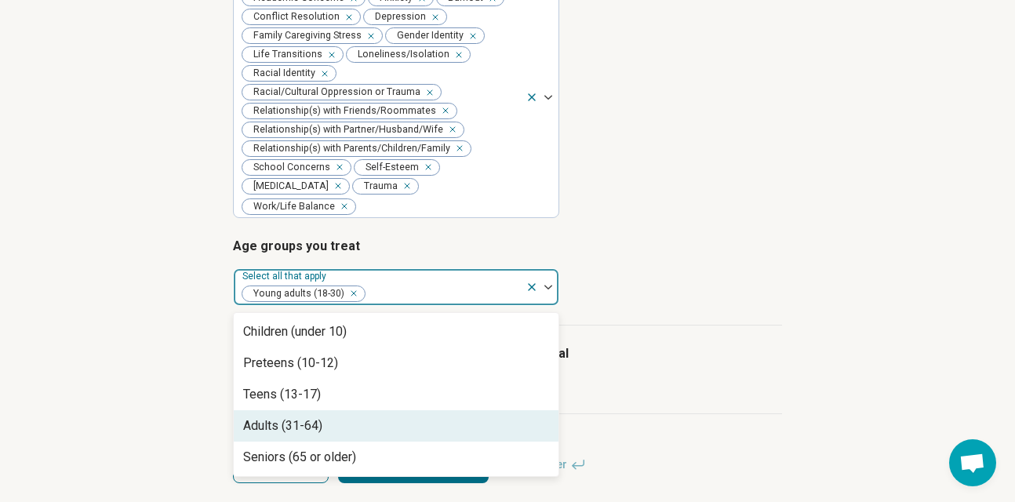
click at [411, 410] on div "Adults (31-64)" at bounding box center [396, 425] width 325 height 31
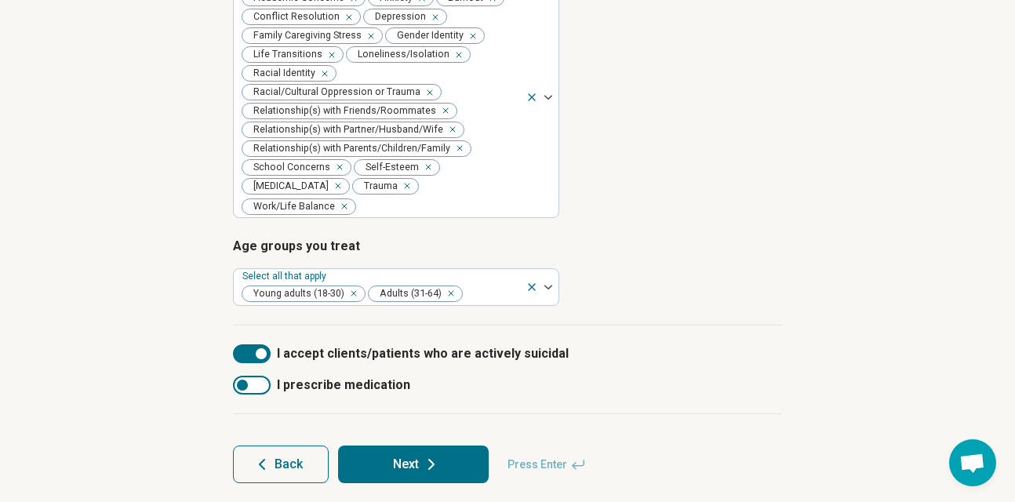
click at [427, 455] on icon at bounding box center [431, 464] width 19 height 19
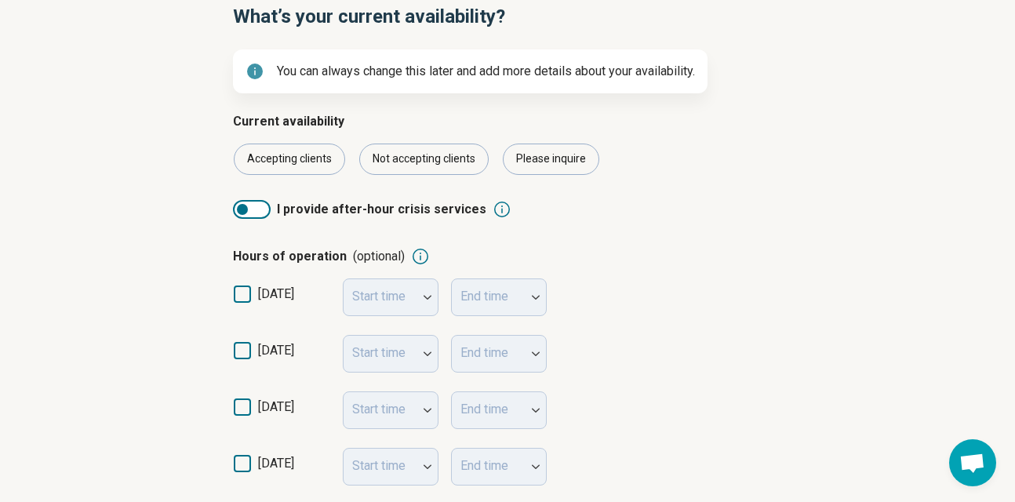
scroll to position [174, 0]
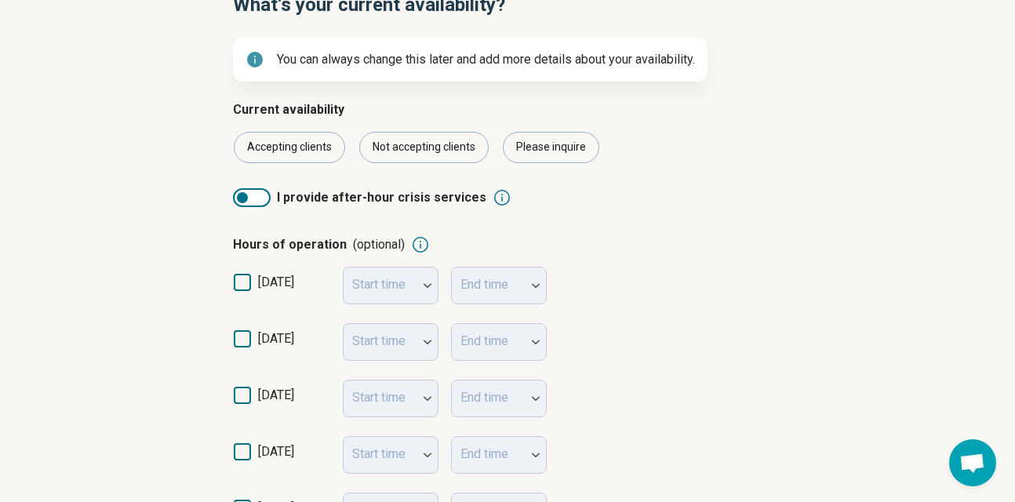
click at [247, 196] on div at bounding box center [242, 197] width 11 height 11
click at [258, 192] on div at bounding box center [261, 197] width 11 height 11
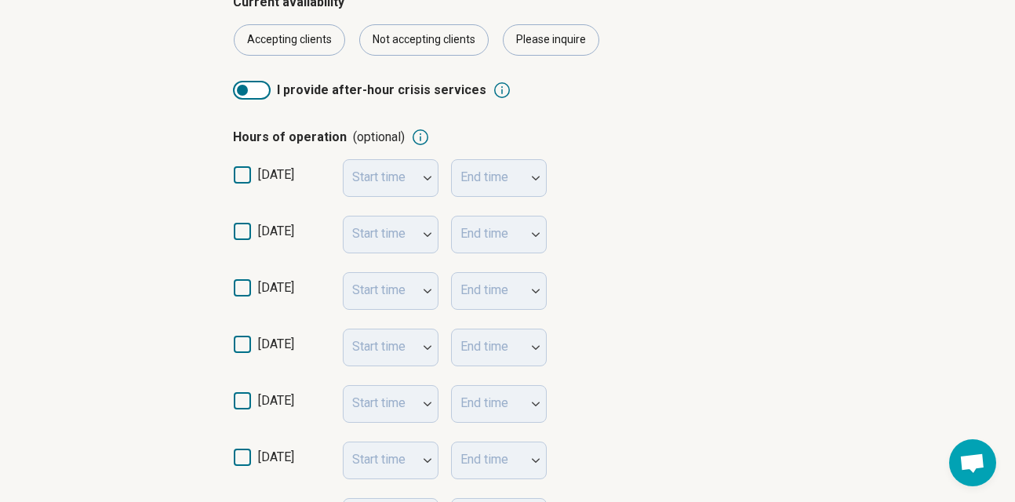
scroll to position [282, 0]
click at [244, 170] on icon at bounding box center [242, 173] width 17 height 17
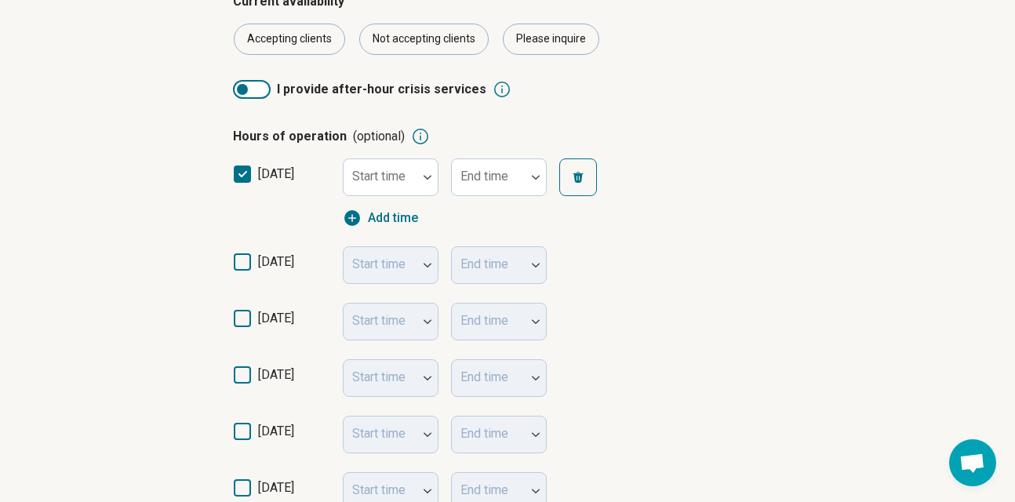
scroll to position [8, 0]
click at [432, 180] on div at bounding box center [427, 177] width 20 height 36
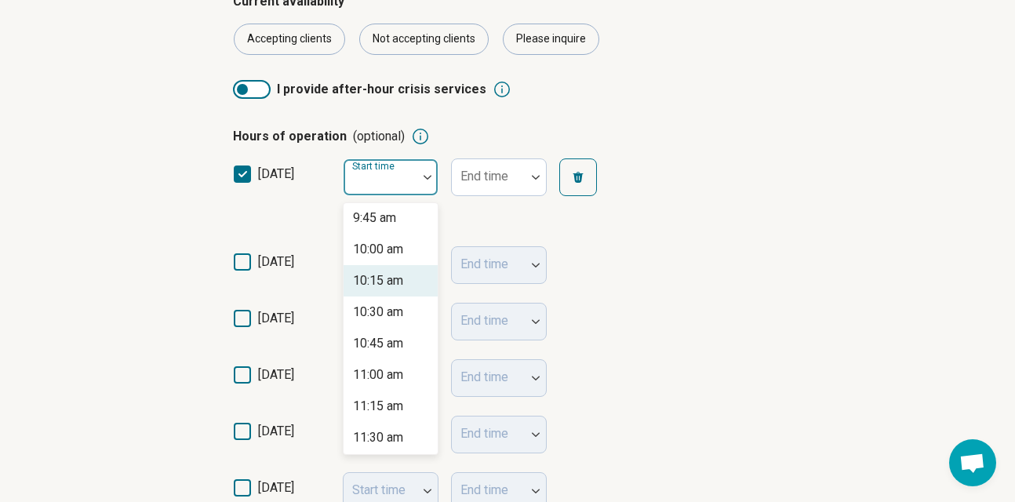
scroll to position [1216, 0]
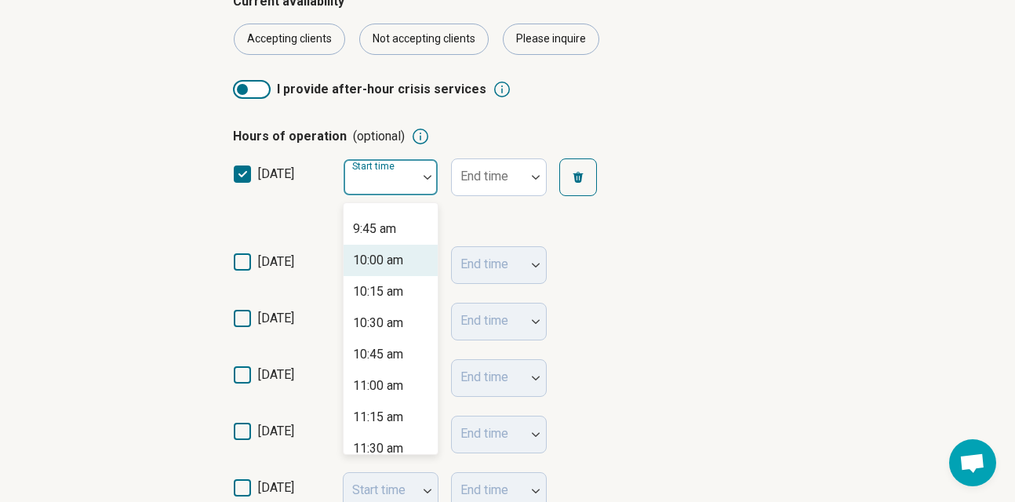
click at [408, 251] on div "10:00 am" at bounding box center [390, 260] width 94 height 31
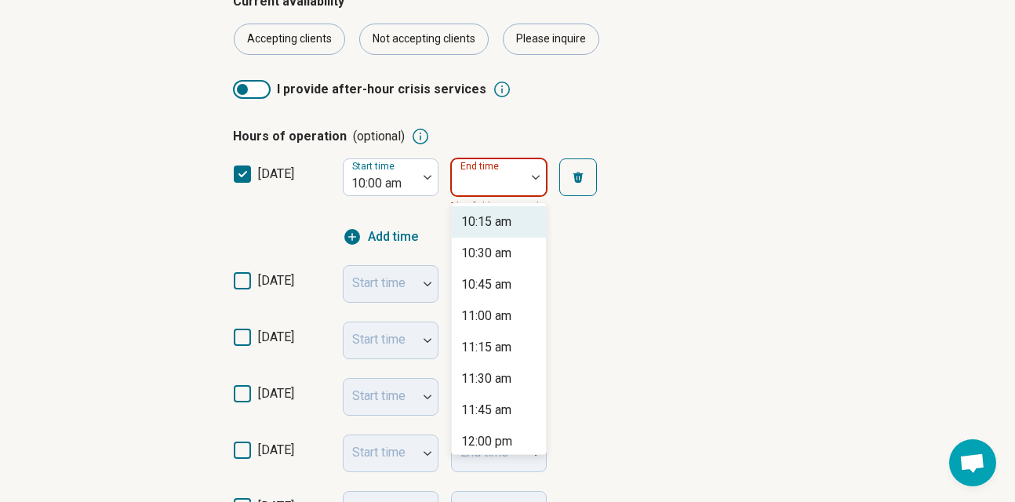
click at [538, 177] on img at bounding box center [536, 177] width 8 height 5
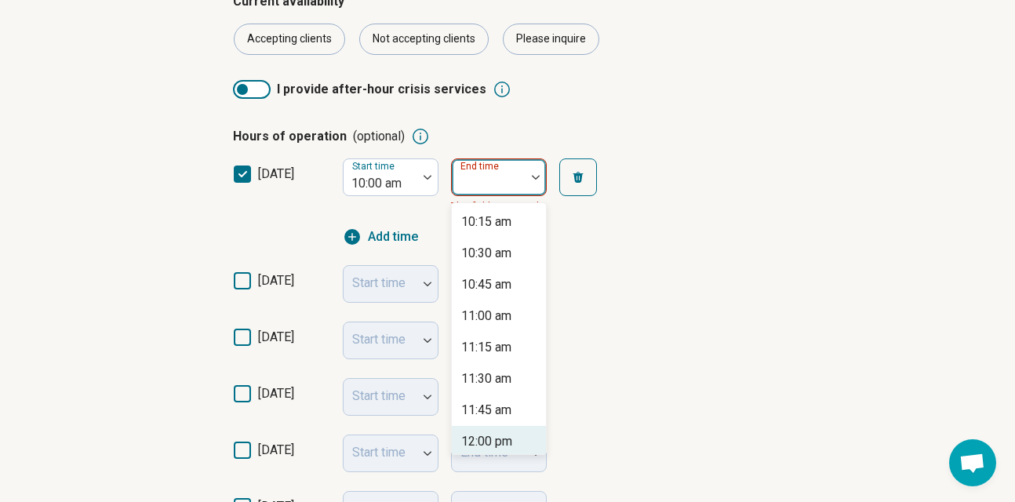
click at [499, 430] on div "12:00 pm" at bounding box center [499, 441] width 94 height 31
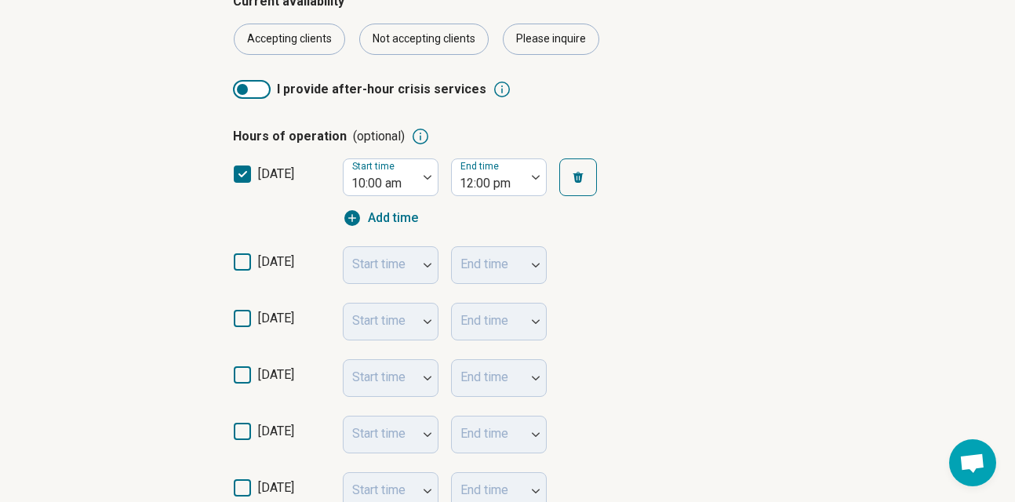
click at [293, 263] on span "[DATE]" at bounding box center [276, 261] width 36 height 15
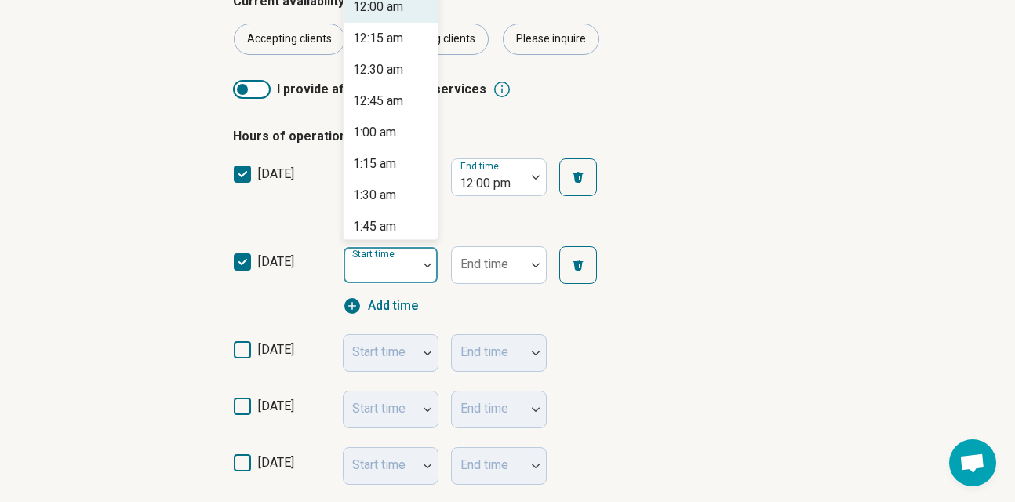
click at [419, 269] on div at bounding box center [427, 265] width 20 height 36
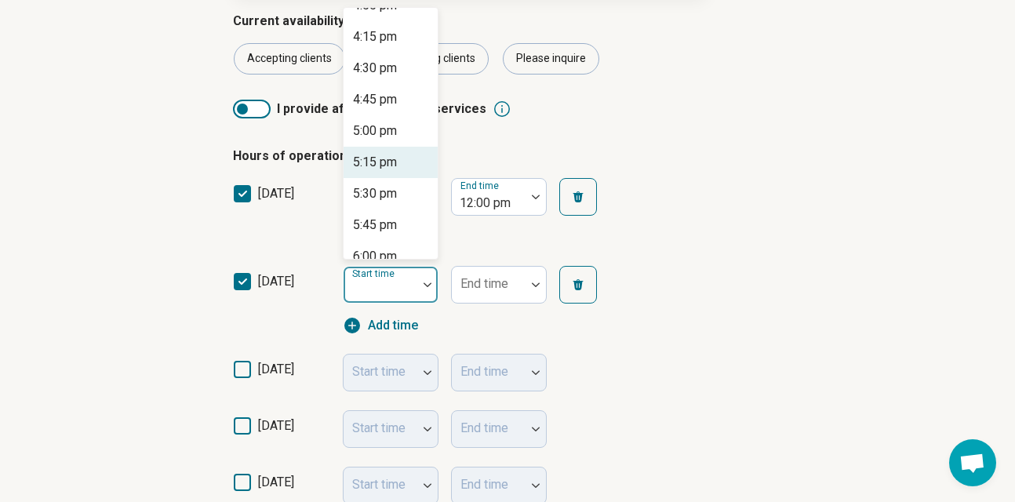
scroll to position [2025, 0]
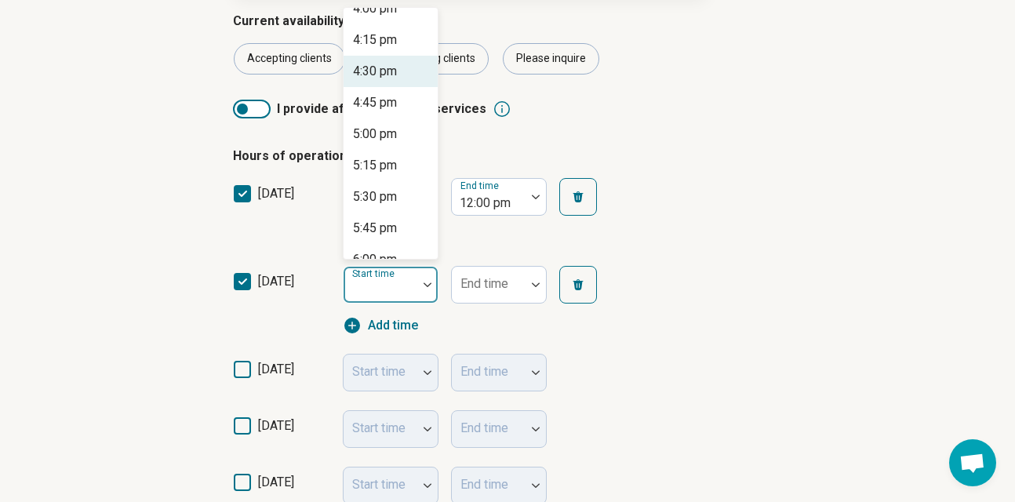
click at [409, 68] on div "4:30 pm" at bounding box center [390, 71] width 94 height 31
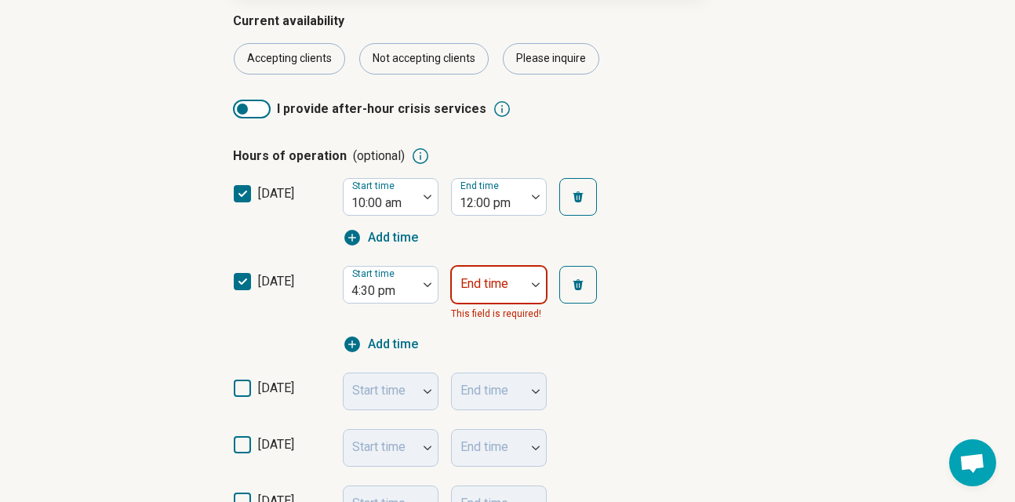
click at [532, 284] on div at bounding box center [535, 285] width 20 height 36
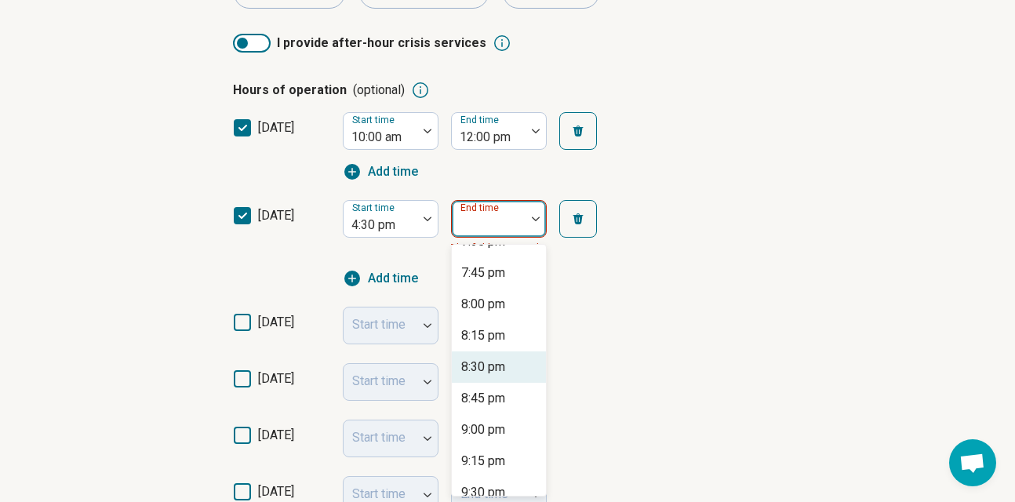
scroll to position [366, 0]
click at [510, 307] on div "8:00 pm" at bounding box center [499, 304] width 94 height 31
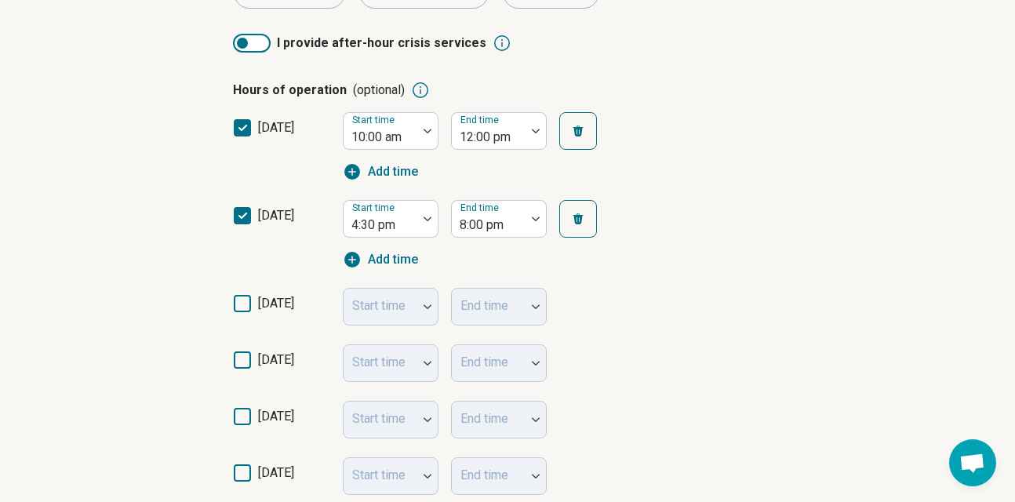
click at [284, 300] on span "[DATE]" at bounding box center [276, 303] width 36 height 15
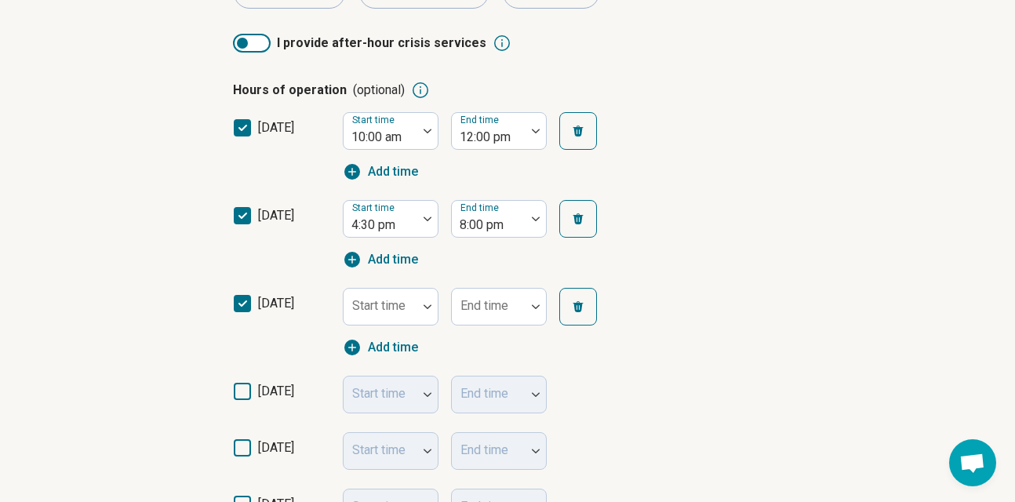
scroll to position [8, 0]
click at [414, 318] on div at bounding box center [380, 306] width 74 height 34
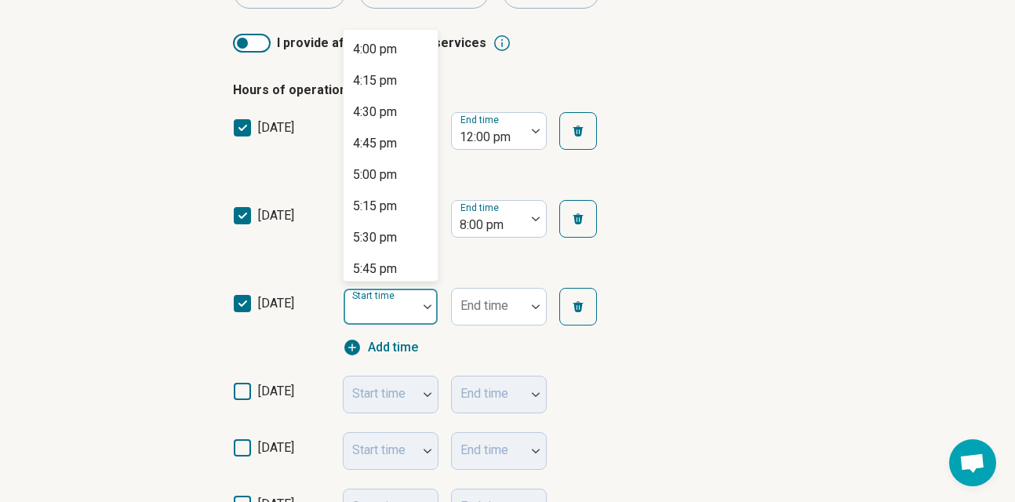
scroll to position [2002, 0]
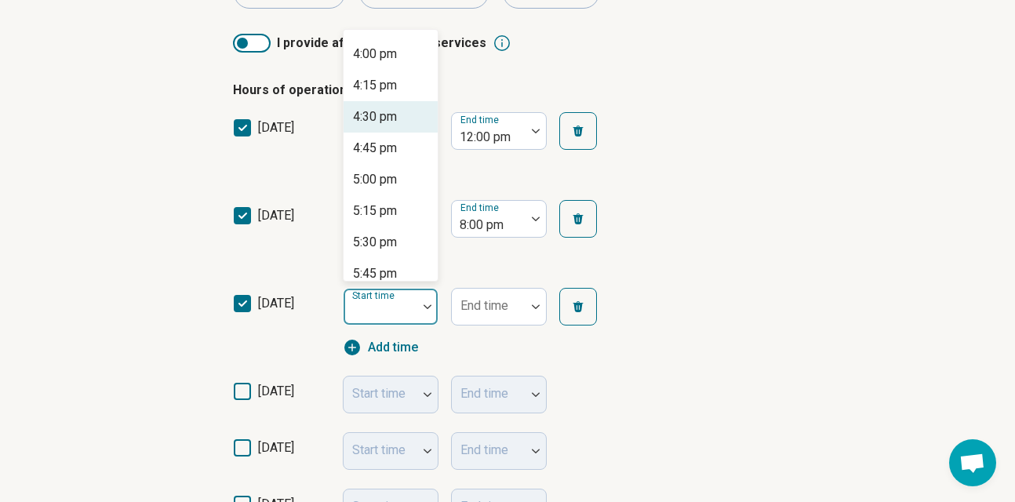
click at [408, 108] on div "4:30 pm" at bounding box center [390, 116] width 94 height 31
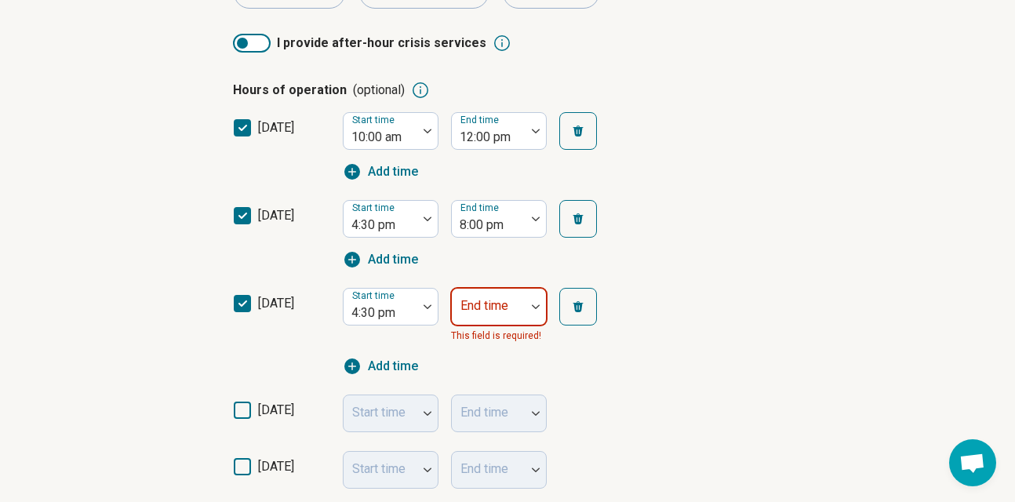
click at [534, 314] on div at bounding box center [535, 307] width 20 height 36
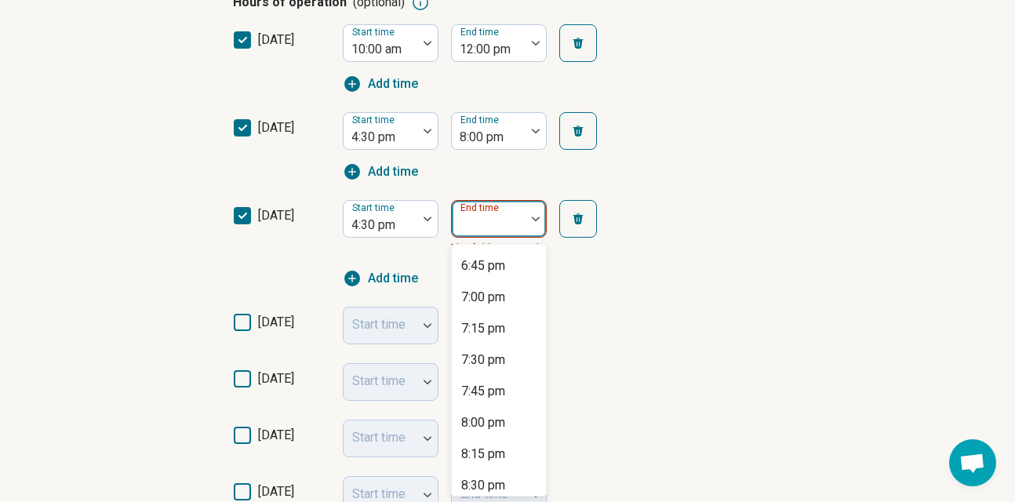
scroll to position [256, 0]
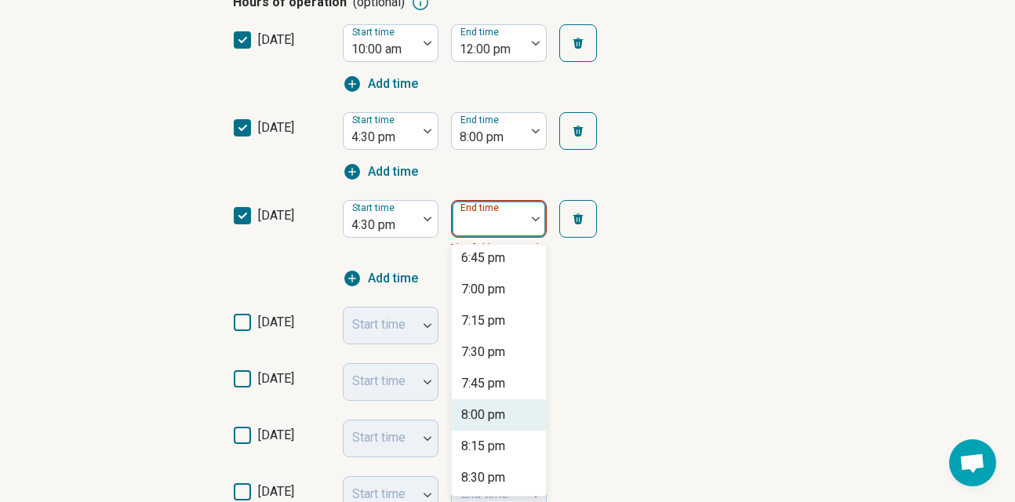
click at [497, 408] on div "8:00 pm" at bounding box center [483, 414] width 44 height 19
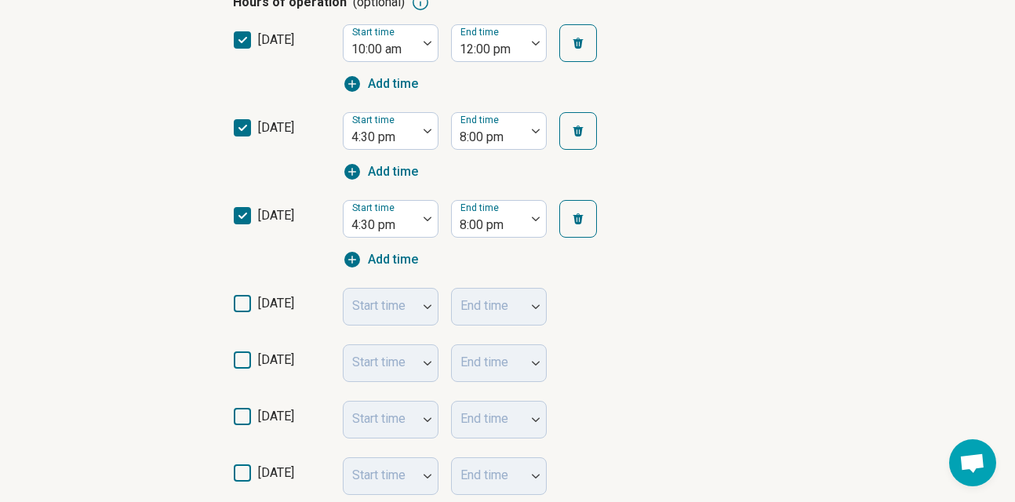
click at [430, 310] on div "Start time" at bounding box center [391, 307] width 96 height 38
click at [294, 294] on span "[DATE]" at bounding box center [276, 309] width 36 height 31
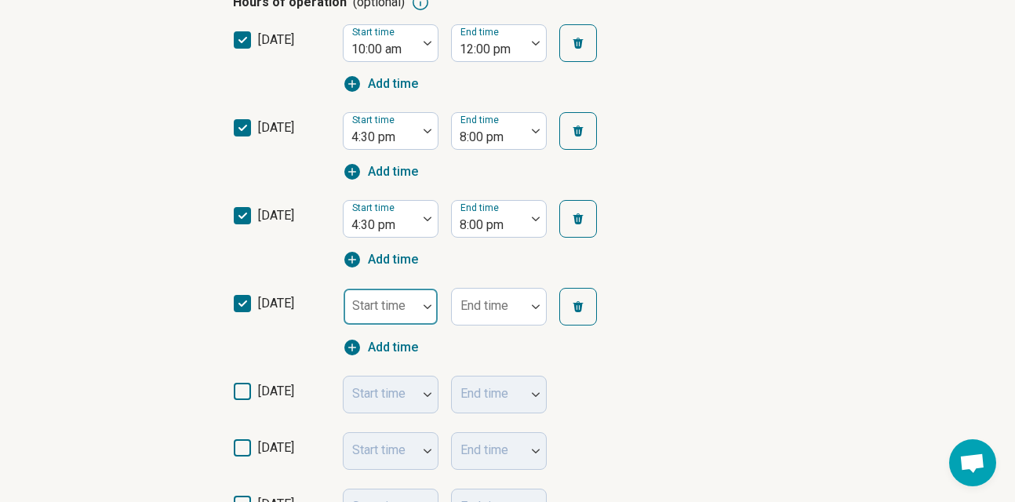
click at [413, 307] on div at bounding box center [380, 306] width 74 height 34
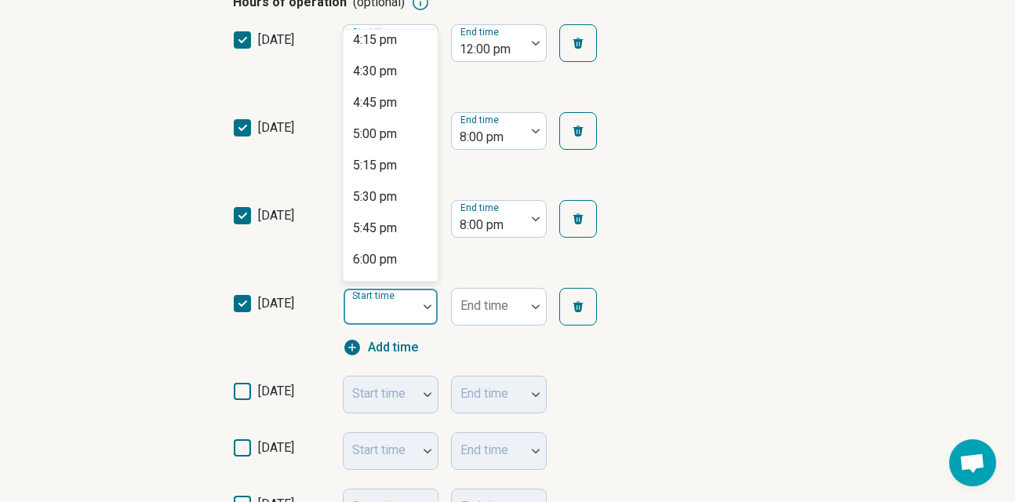
scroll to position [2028, 0]
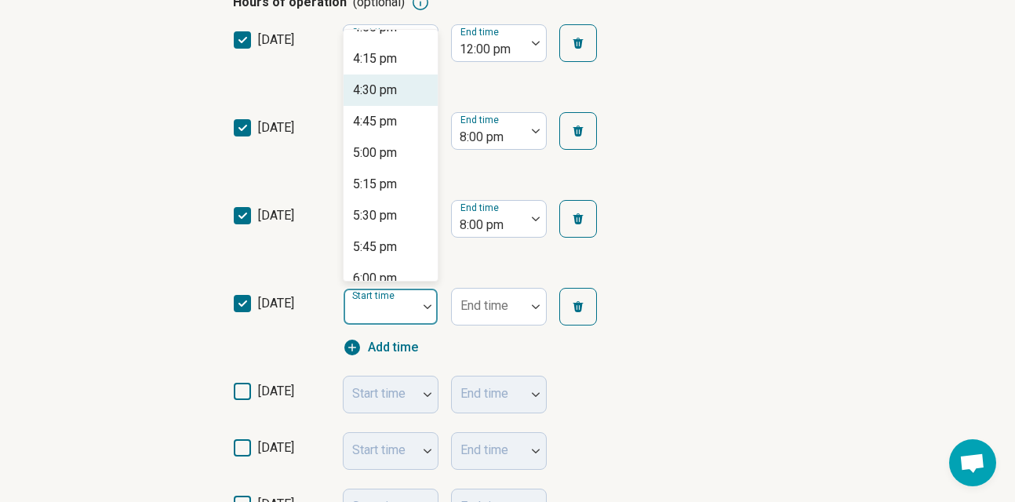
click at [412, 93] on div "4:30 pm" at bounding box center [390, 89] width 94 height 31
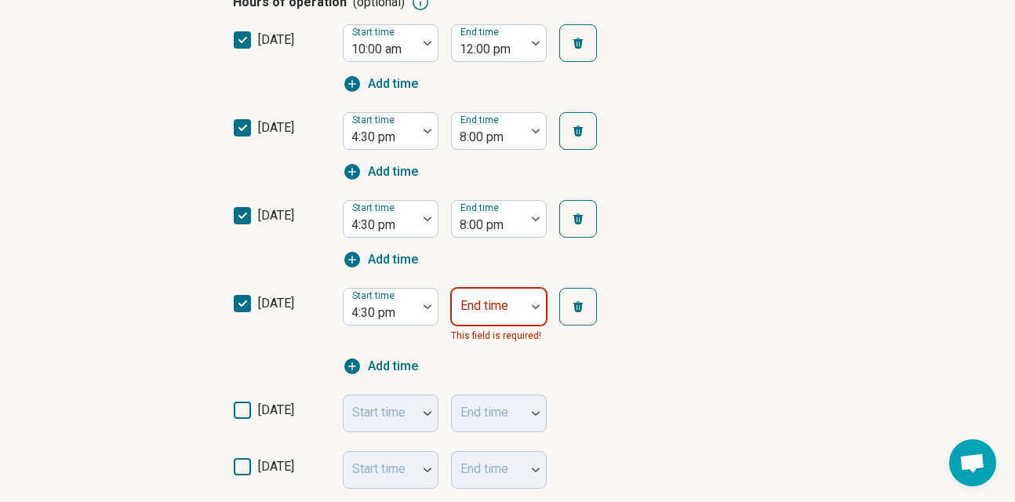
click at [539, 314] on div at bounding box center [535, 307] width 20 height 36
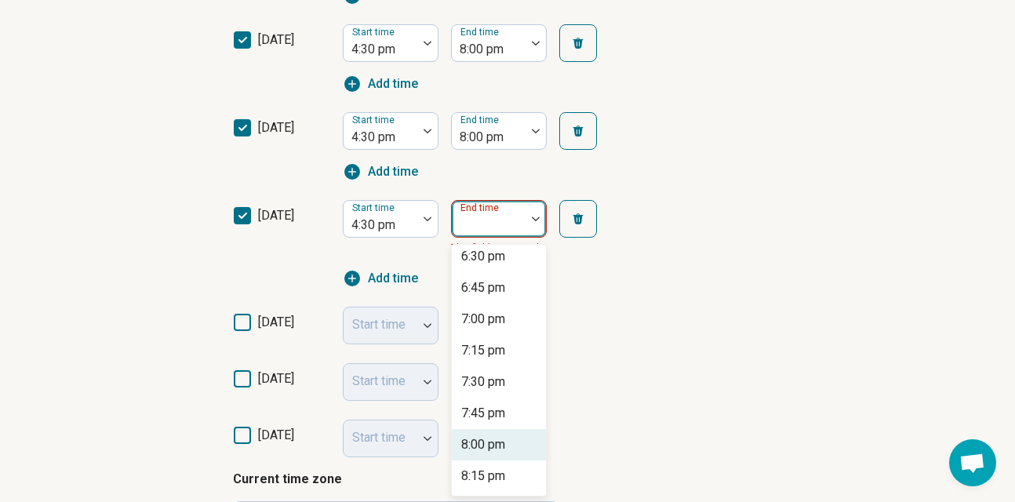
scroll to position [230, 0]
click at [492, 432] on div "8:00 pm" at bounding box center [483, 441] width 44 height 19
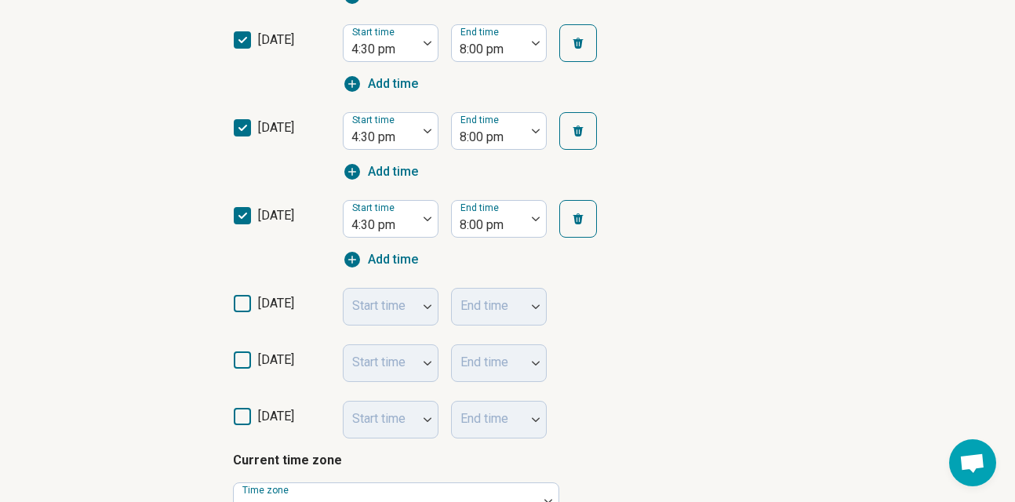
click at [245, 297] on icon at bounding box center [242, 303] width 17 height 17
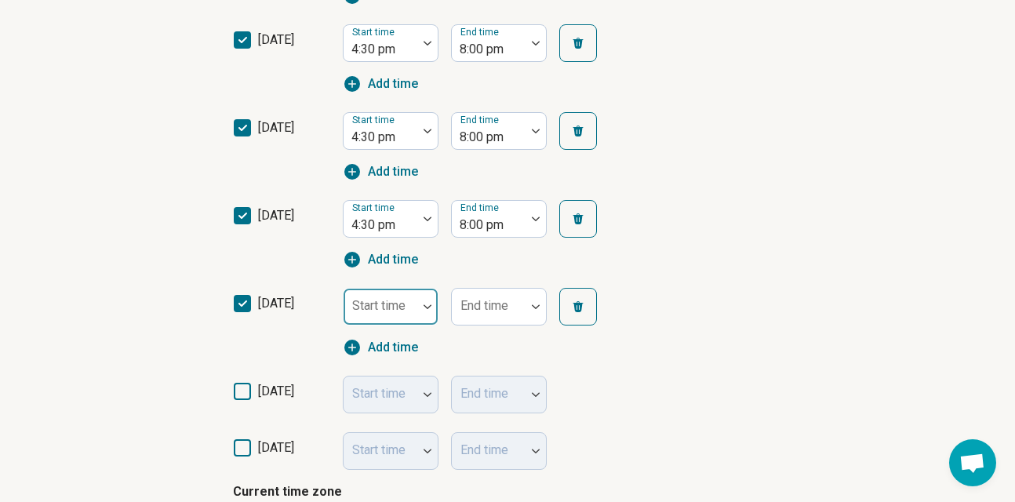
click at [423, 313] on div at bounding box center [427, 307] width 20 height 36
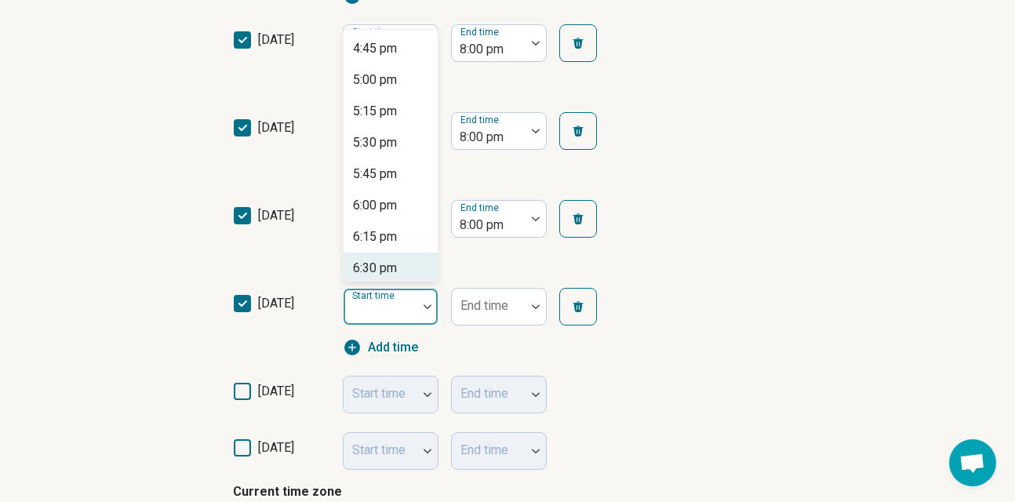
scroll to position [2064, 0]
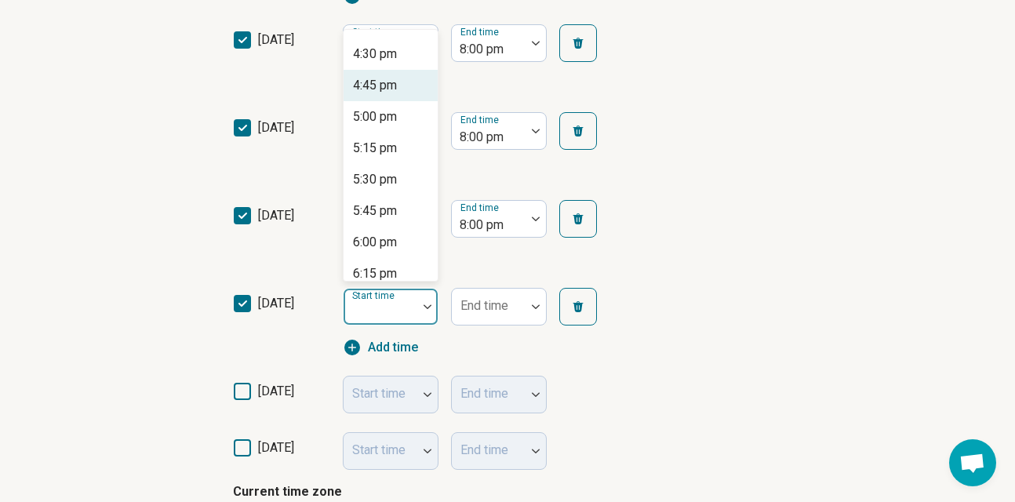
click at [394, 59] on div "4:30 pm" at bounding box center [375, 54] width 44 height 19
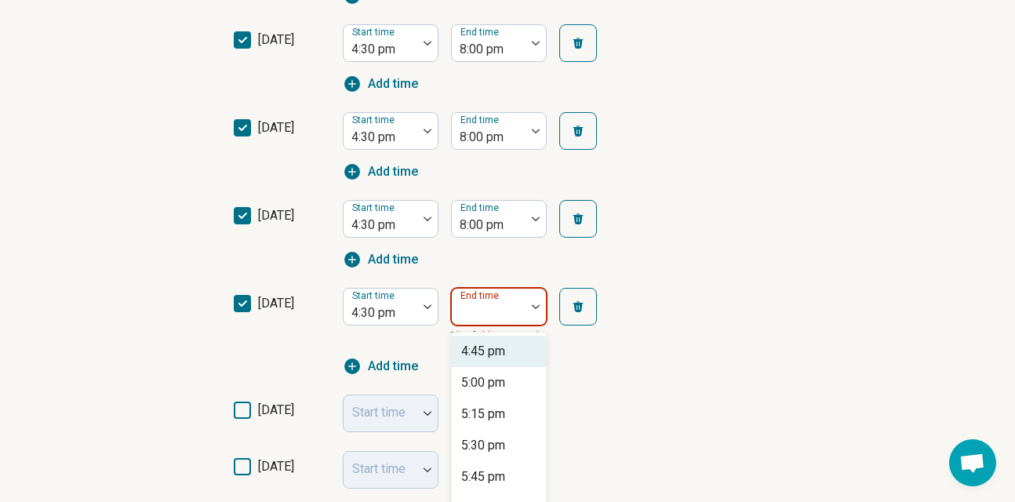
click at [535, 308] on img at bounding box center [536, 306] width 8 height 5
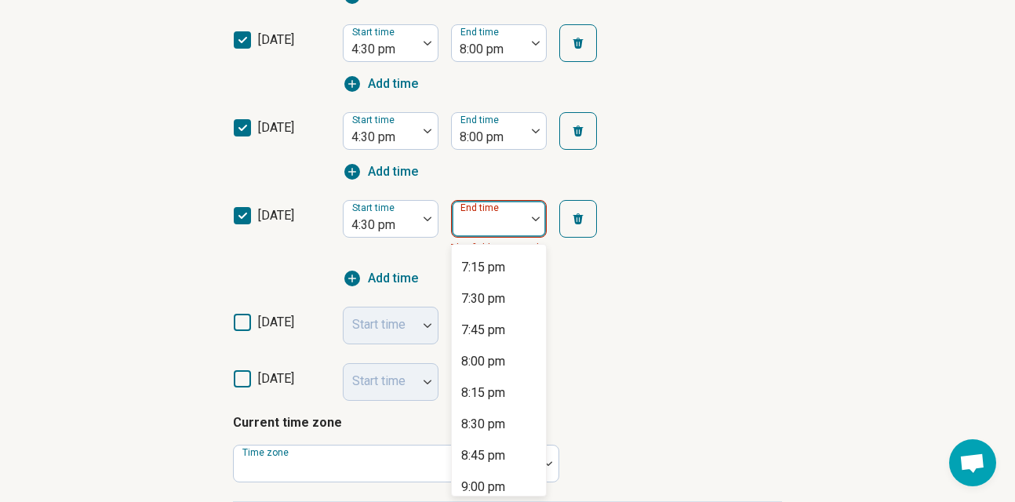
scroll to position [314, 0]
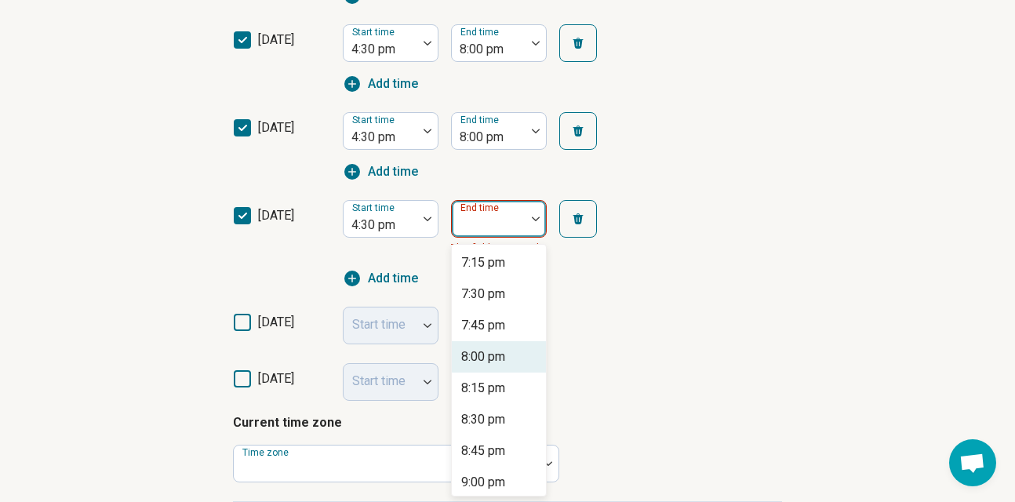
click at [512, 353] on div "8:00 pm" at bounding box center [499, 356] width 94 height 31
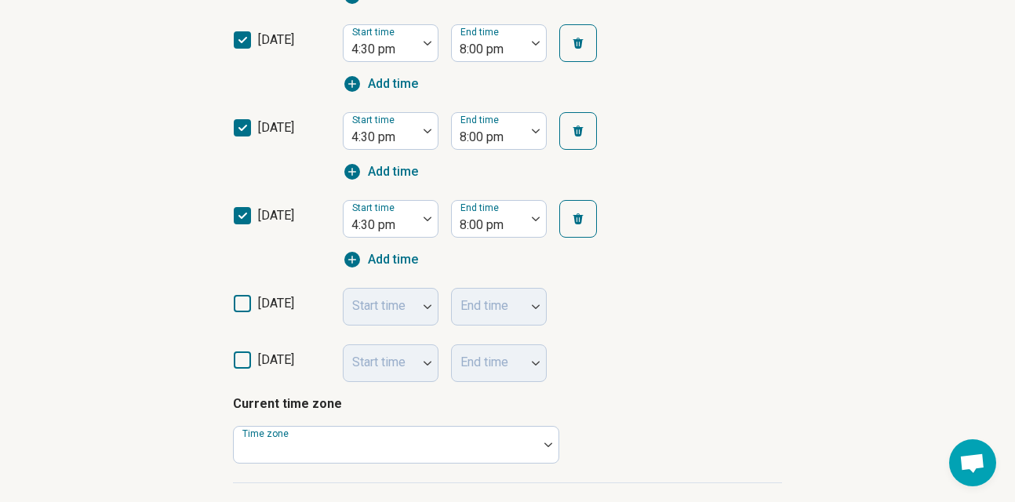
click at [242, 303] on icon at bounding box center [242, 303] width 17 height 17
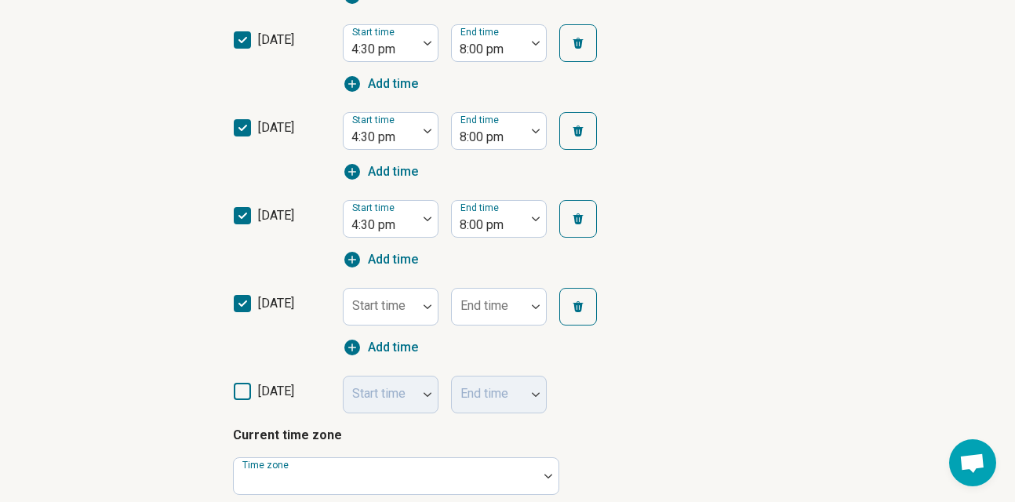
scroll to position [8, 0]
click at [239, 395] on icon at bounding box center [242, 391] width 17 height 17
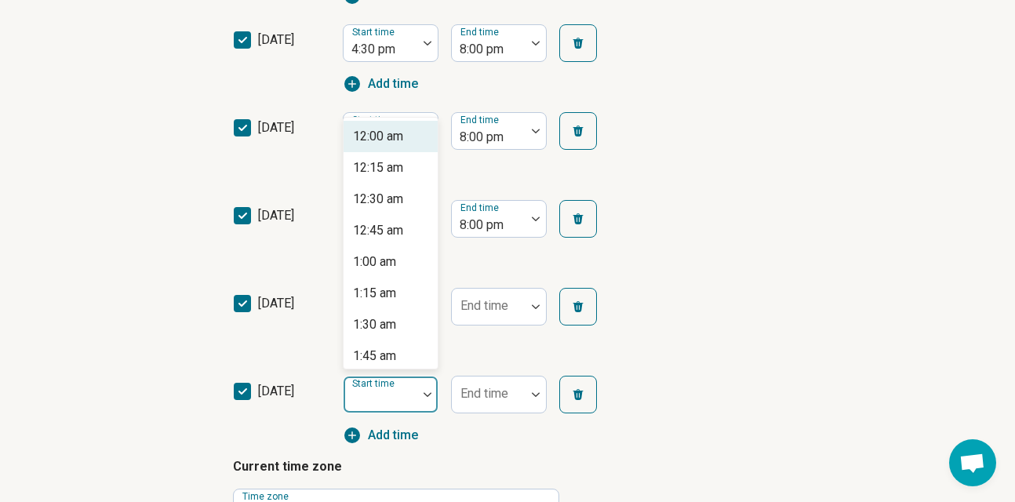
click at [426, 397] on div at bounding box center [427, 394] width 20 height 36
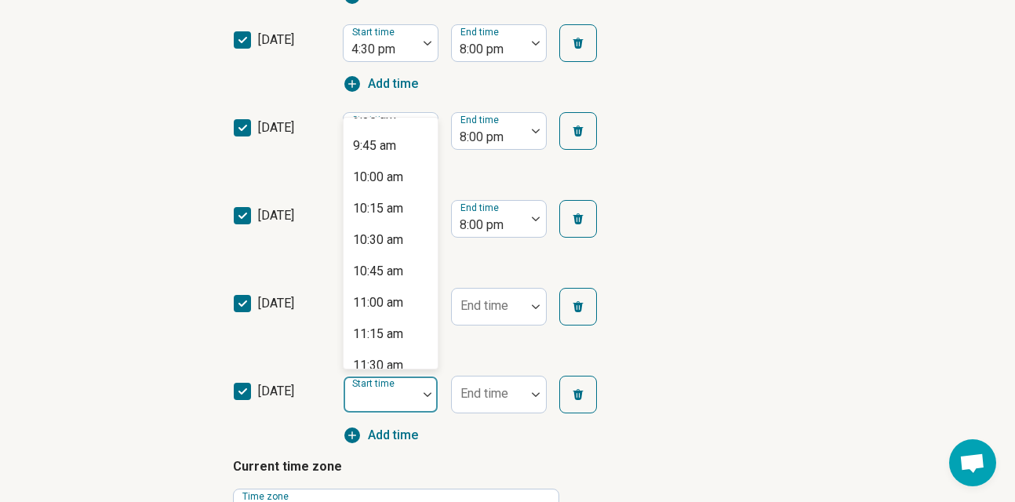
scroll to position [1214, 0]
click at [419, 165] on div "10:00 am" at bounding box center [390, 176] width 94 height 31
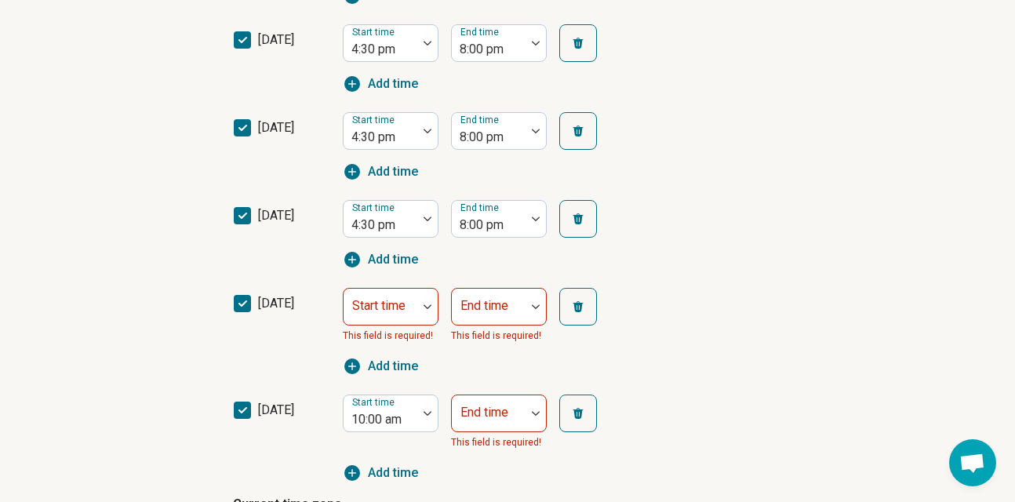
click at [580, 303] on icon "button" at bounding box center [578, 306] width 10 height 11
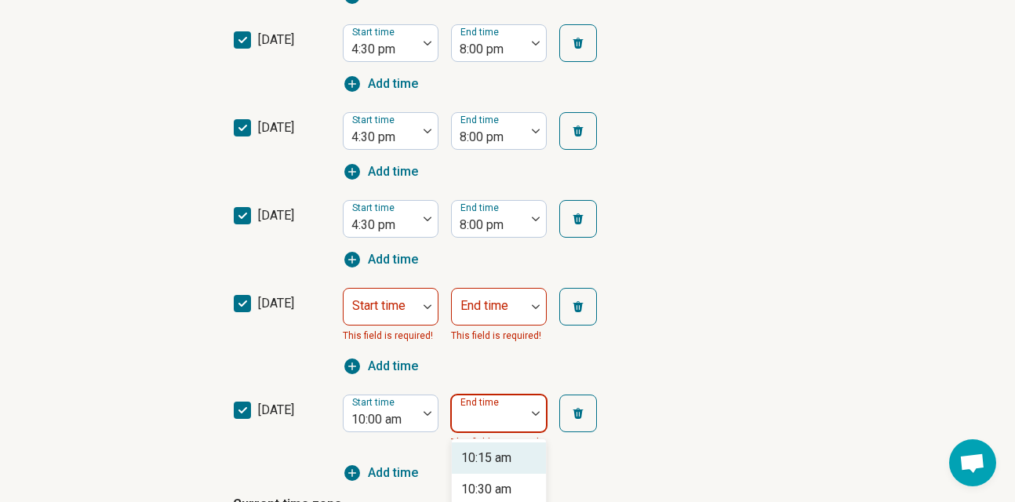
click at [537, 413] on img at bounding box center [536, 413] width 8 height 5
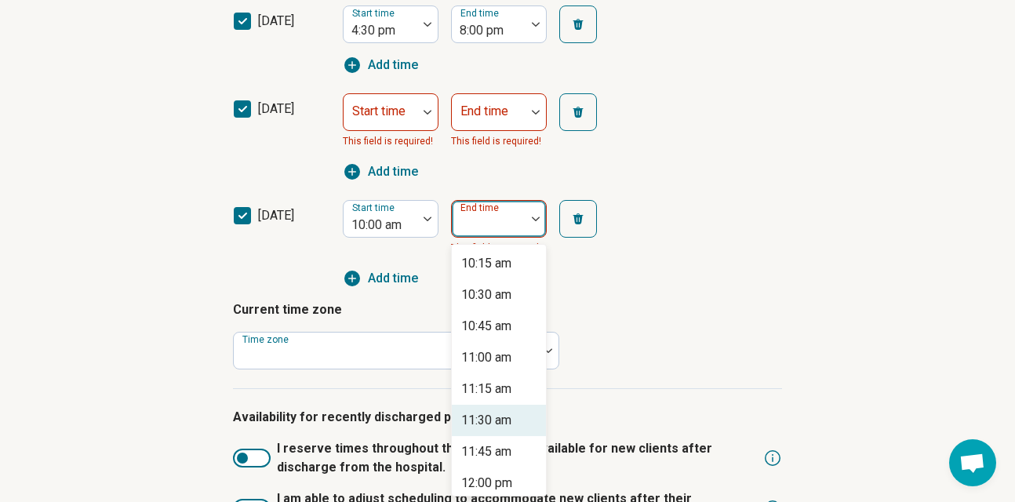
scroll to position [786, 0]
click at [494, 474] on div "12:00 pm" at bounding box center [486, 483] width 51 height 19
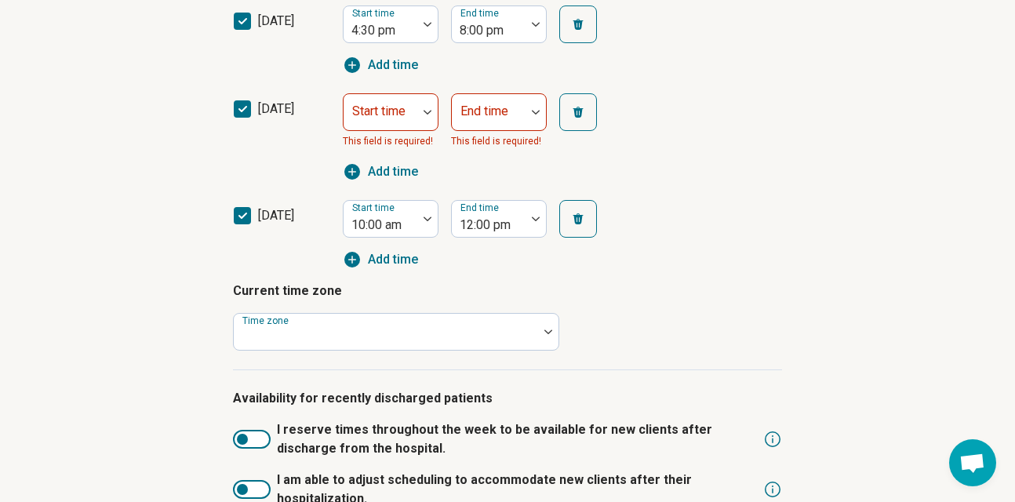
click at [580, 117] on icon "button" at bounding box center [578, 112] width 13 height 13
click at [250, 106] on icon at bounding box center [242, 108] width 17 height 17
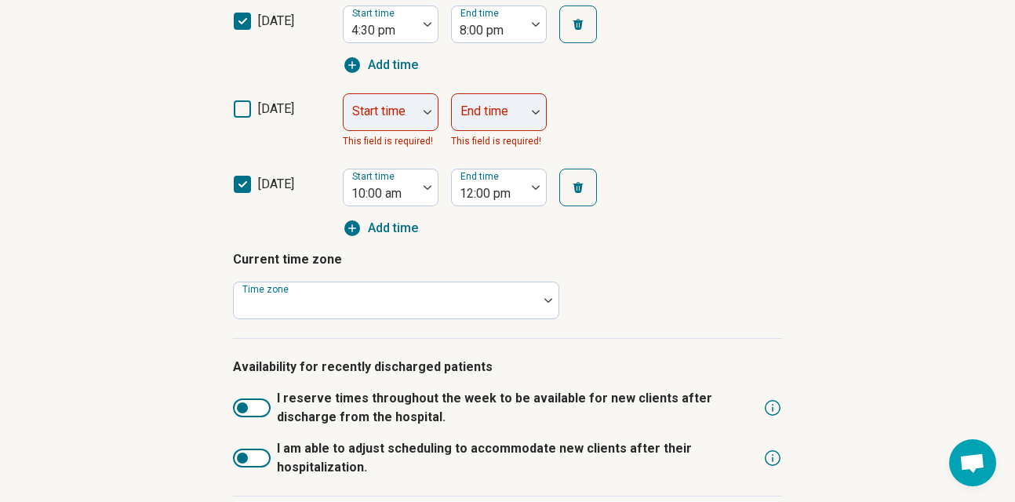
click at [615, 116] on div "Start time This field is required! End time This field is required!" at bounding box center [484, 121] width 282 height 56
click at [664, 187] on div "[DATE] Start time 10:00 am End time 12:00 pm Add time" at bounding box center [507, 198] width 549 height 78
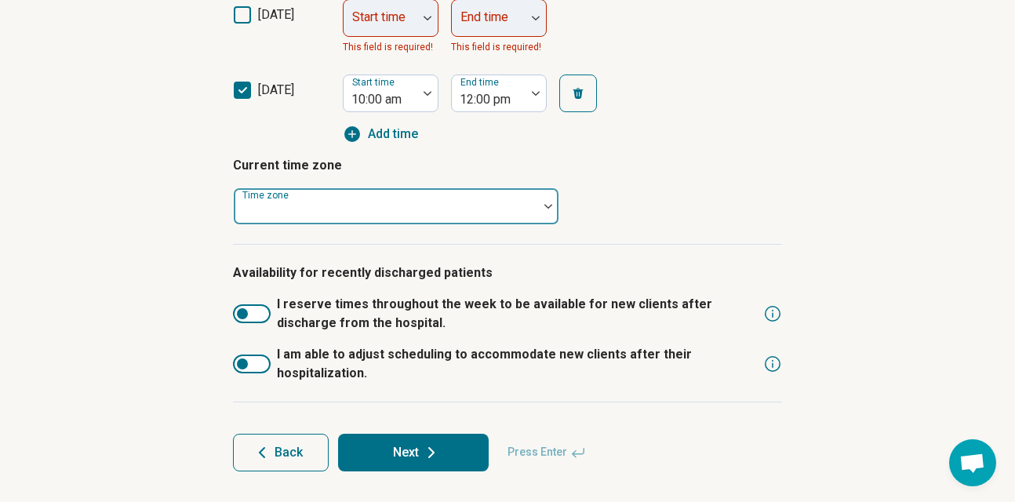
click at [542, 205] on div at bounding box center [548, 206] width 20 height 5
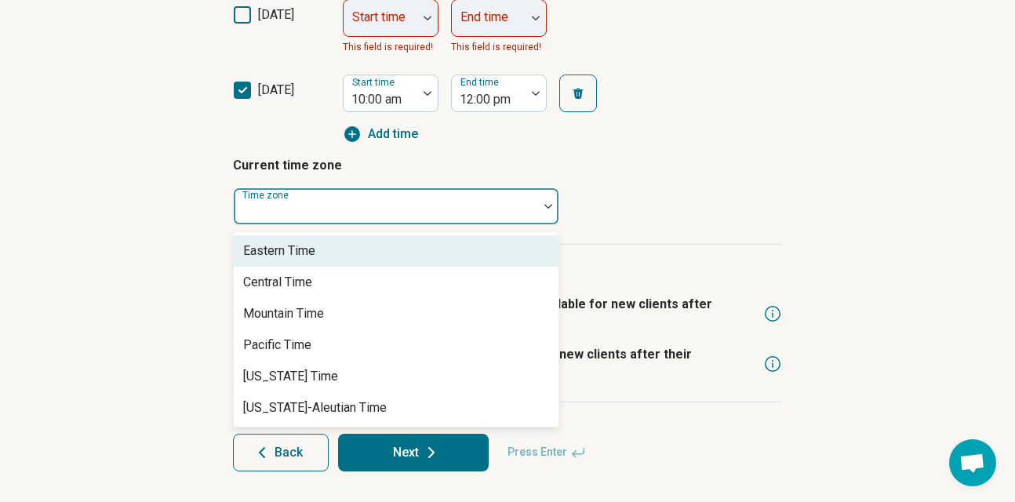
click at [524, 246] on div "Eastern Time" at bounding box center [396, 250] width 325 height 31
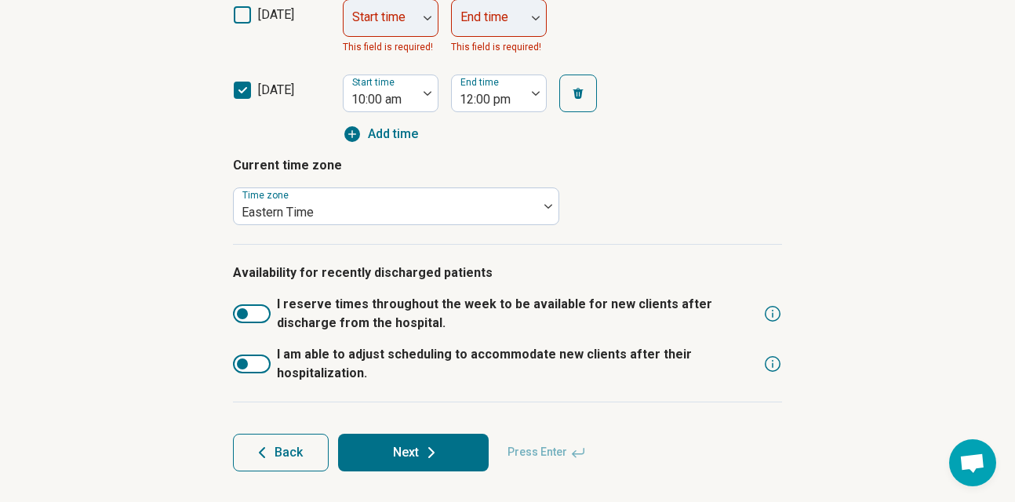
click at [249, 364] on div at bounding box center [252, 363] width 38 height 19
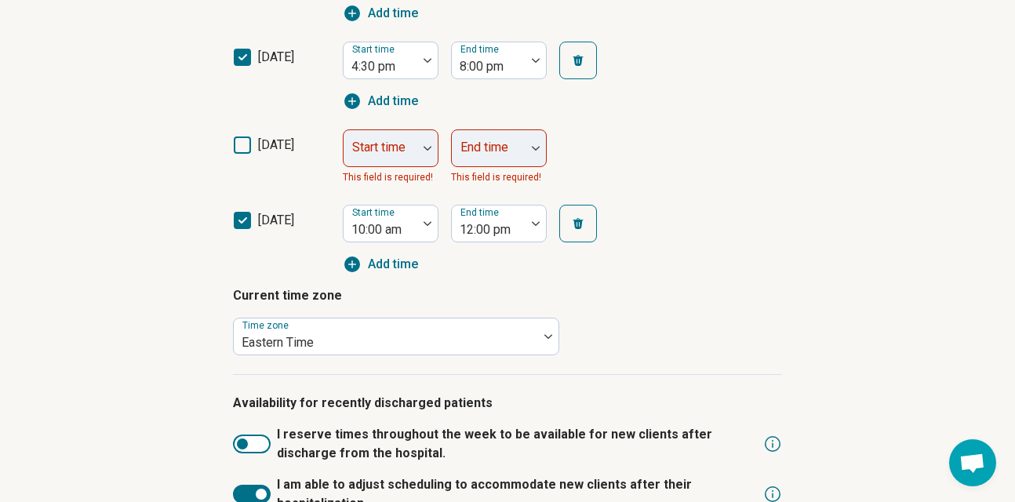
scroll to position [751, 0]
click at [427, 140] on div "Start time This field is required!" at bounding box center [391, 157] width 96 height 56
click at [425, 145] on div "Start time This field is required!" at bounding box center [391, 157] width 96 height 56
click at [247, 147] on icon at bounding box center [242, 144] width 17 height 17
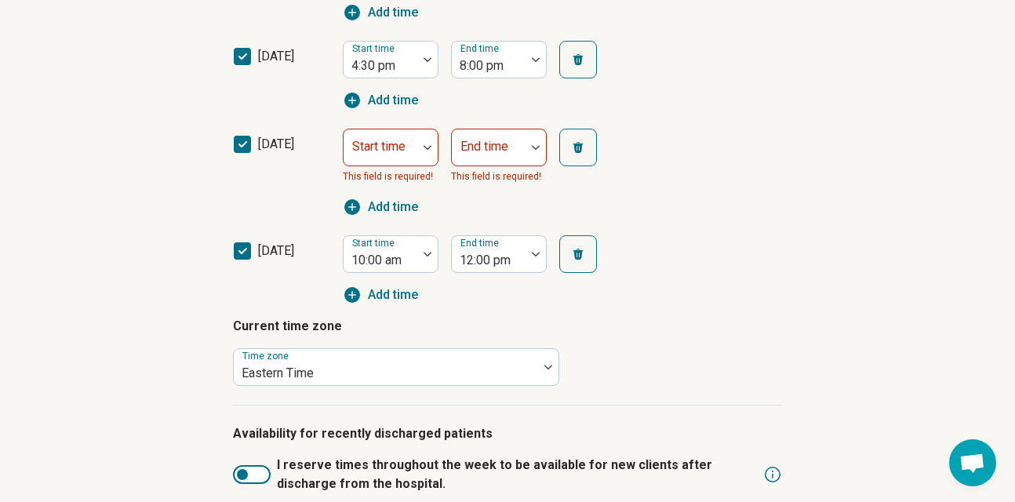
click at [247, 147] on icon at bounding box center [242, 144] width 17 height 17
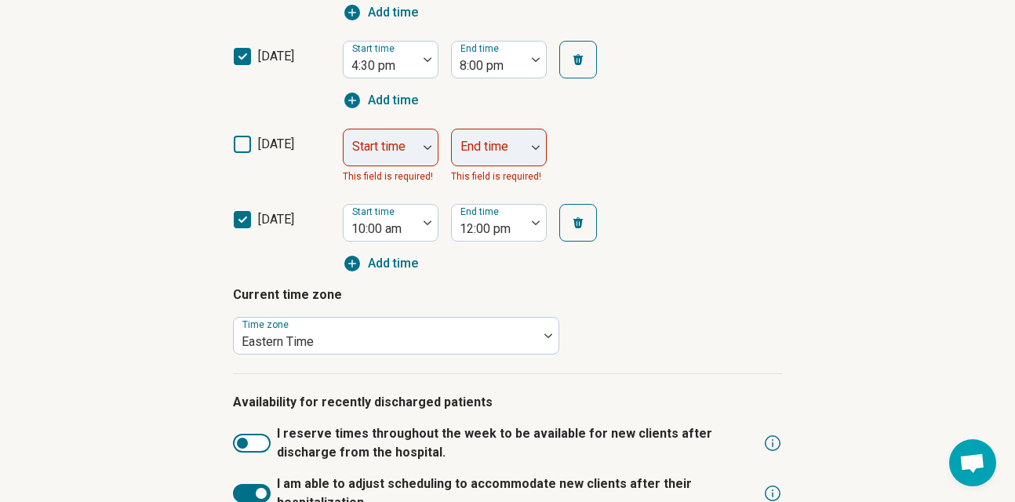
click at [247, 147] on icon at bounding box center [242, 144] width 17 height 17
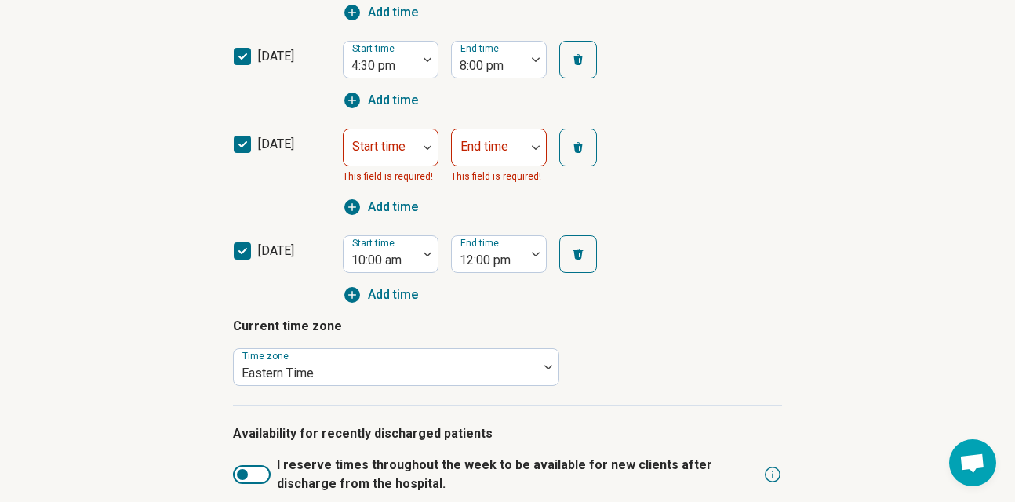
click at [584, 144] on button "button" at bounding box center [578, 148] width 38 height 38
click at [248, 147] on icon at bounding box center [242, 144] width 17 height 17
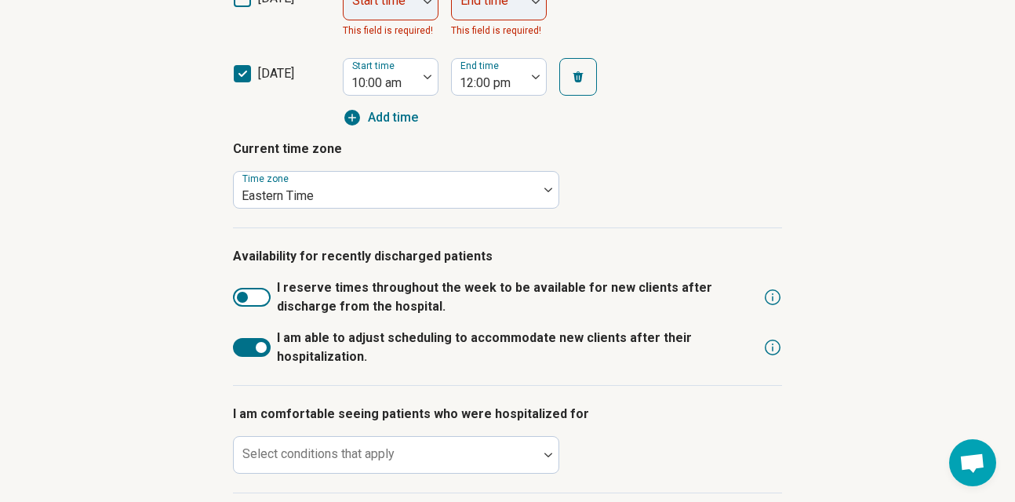
scroll to position [988, 0]
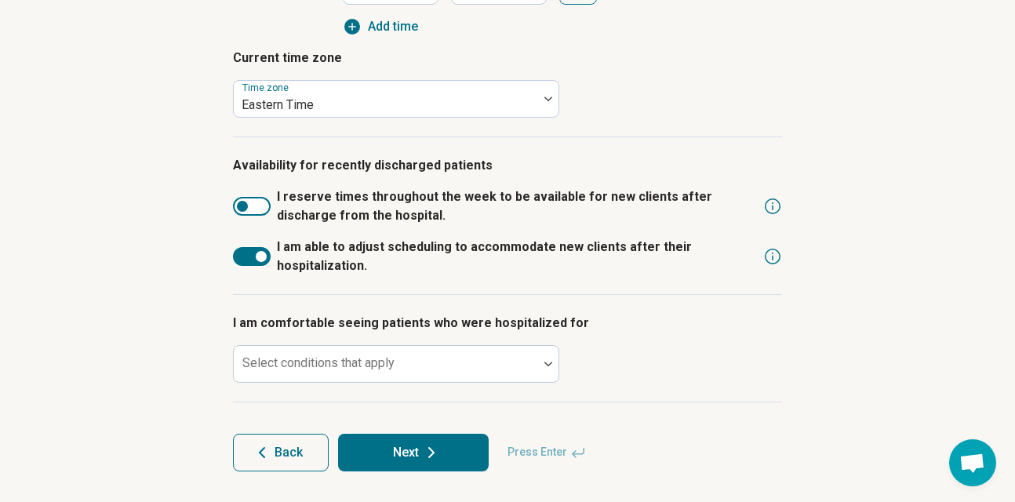
click at [248, 259] on div at bounding box center [252, 256] width 38 height 19
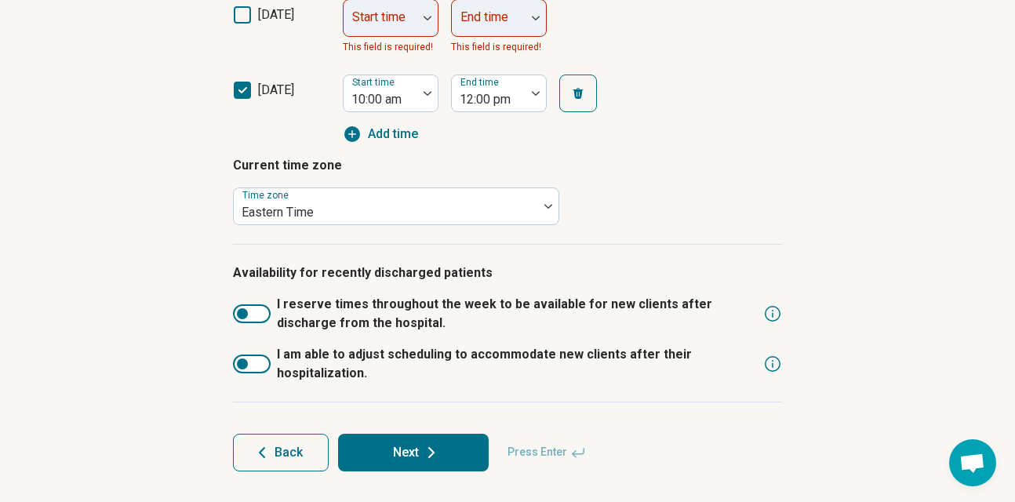
click at [422, 457] on icon at bounding box center [431, 452] width 19 height 19
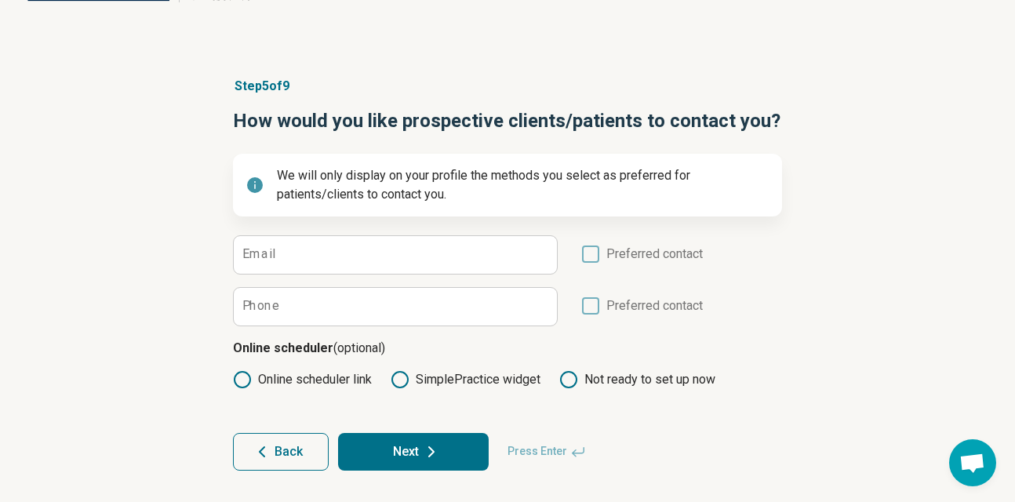
scroll to position [57, 0]
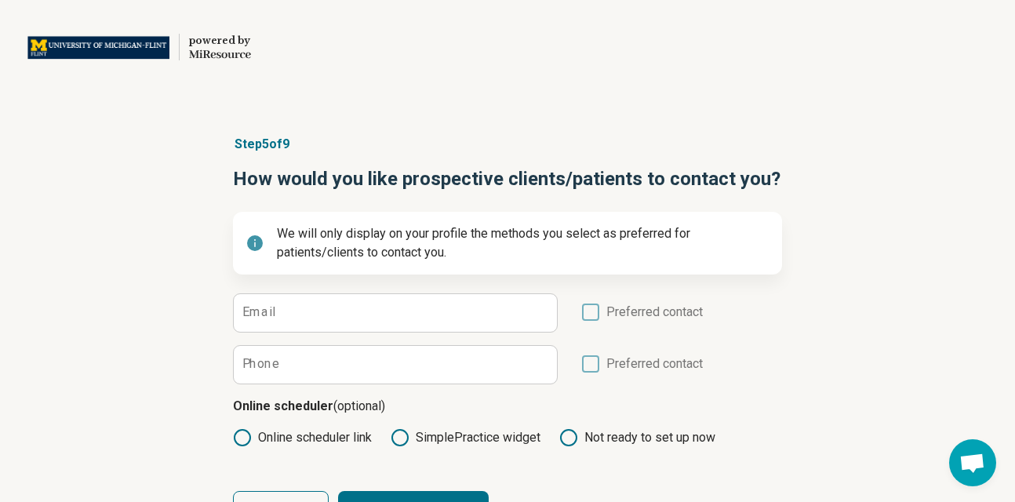
click at [587, 318] on icon at bounding box center [590, 311] width 17 height 17
click at [590, 314] on icon at bounding box center [590, 311] width 17 height 17
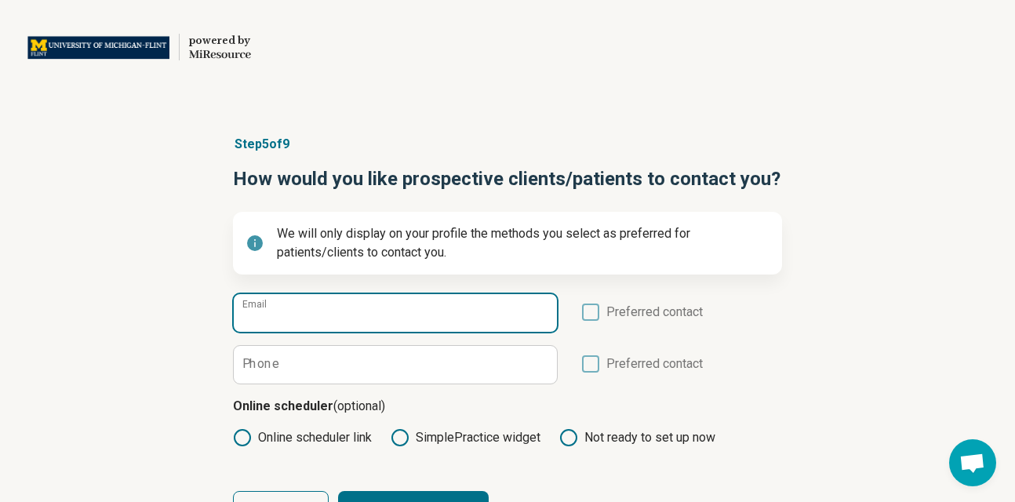
click at [489, 311] on input "Email" at bounding box center [395, 313] width 323 height 38
type input "**********"
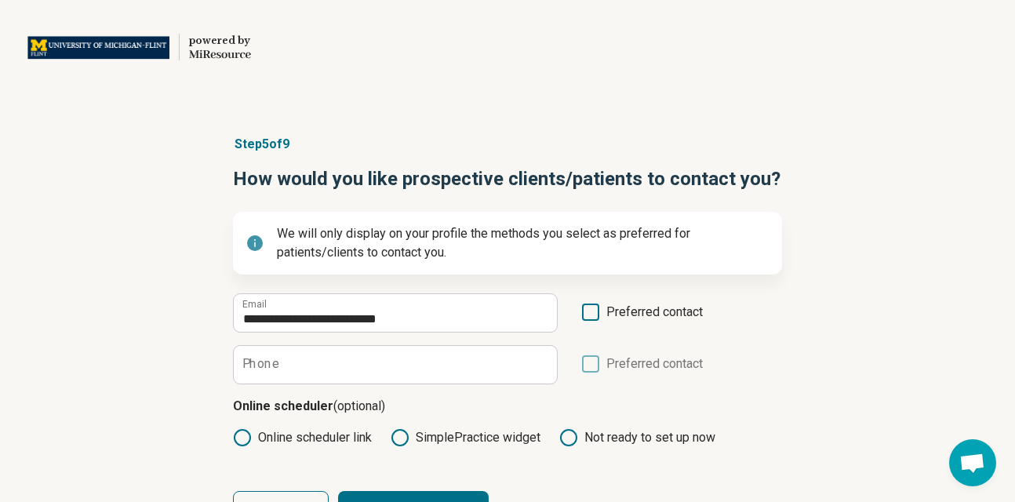
click at [585, 318] on icon at bounding box center [590, 311] width 17 height 17
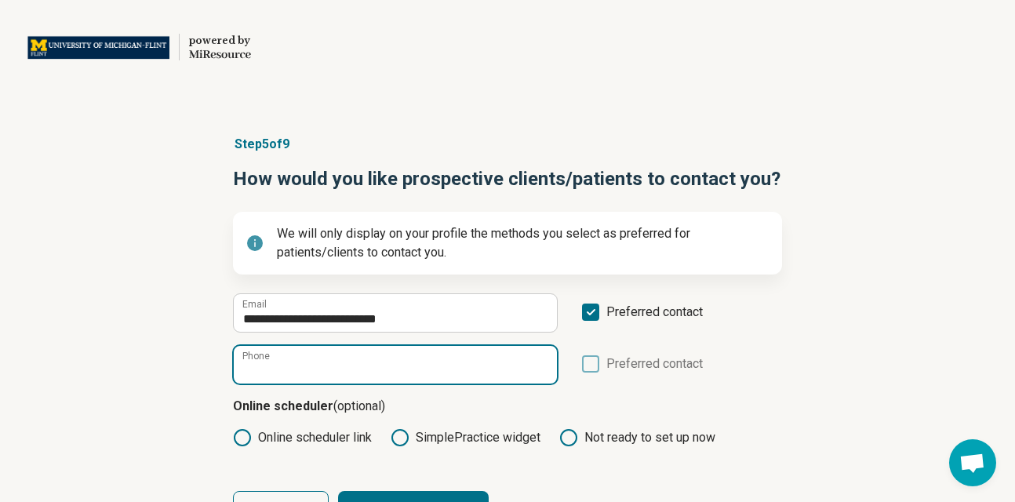
click at [477, 359] on input "Phone" at bounding box center [395, 365] width 323 height 38
type input "**********"
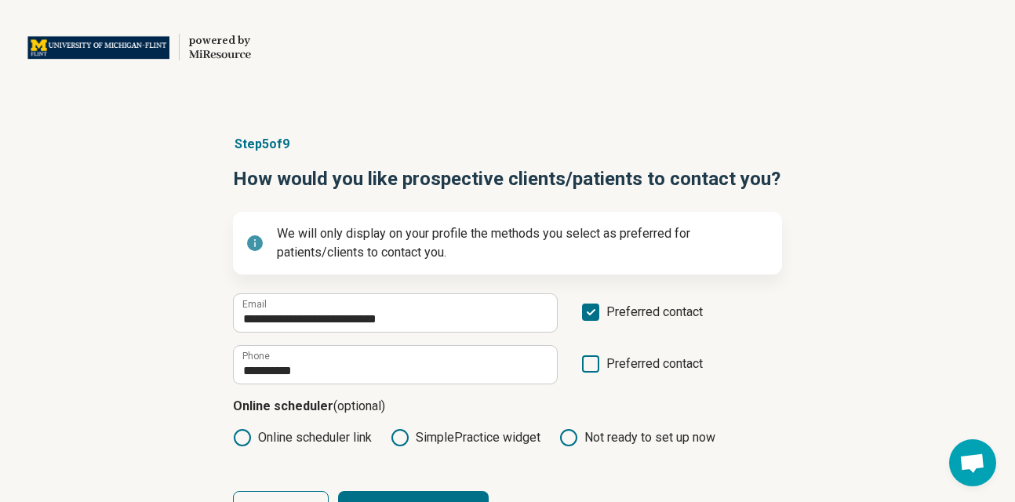
click at [923, 354] on div "**********" at bounding box center [507, 331] width 1015 height 456
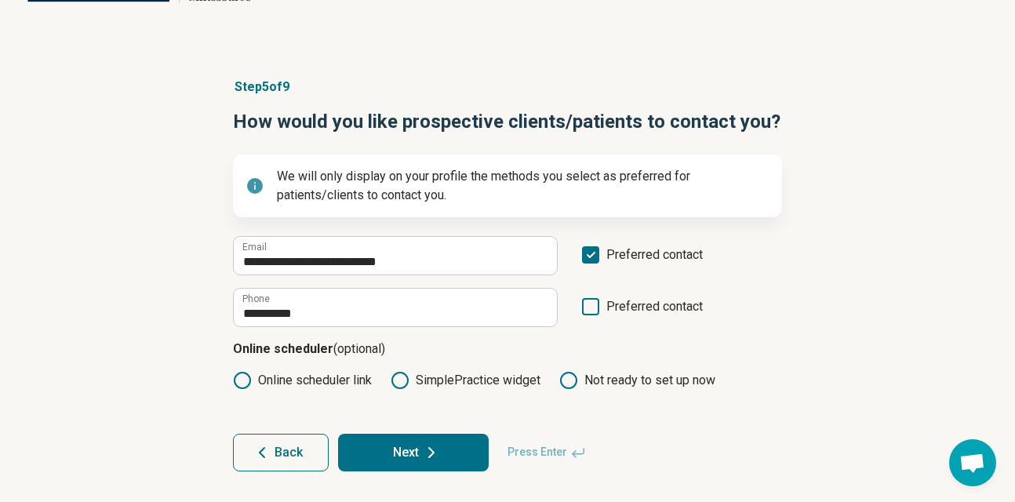
click at [423, 451] on icon at bounding box center [431, 452] width 19 height 19
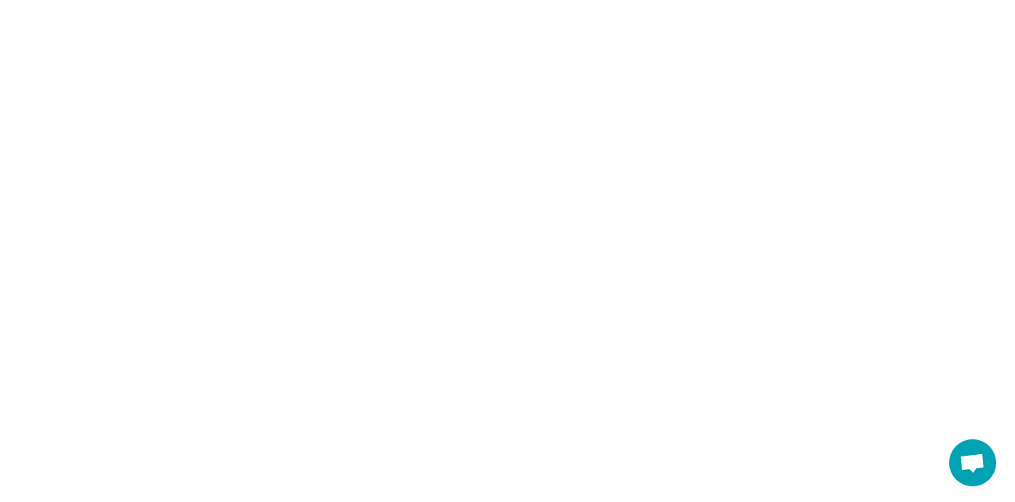
scroll to position [0, 0]
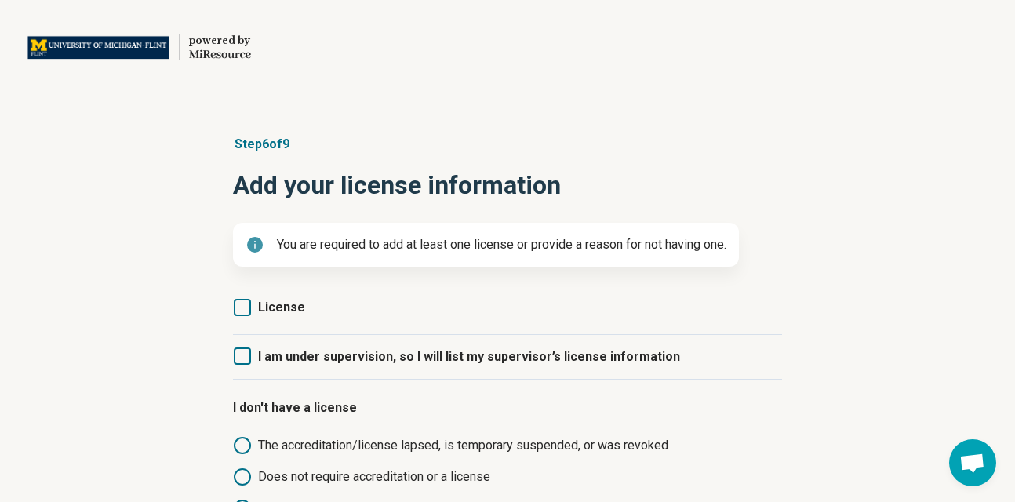
click at [276, 307] on span "License" at bounding box center [281, 306] width 47 height 15
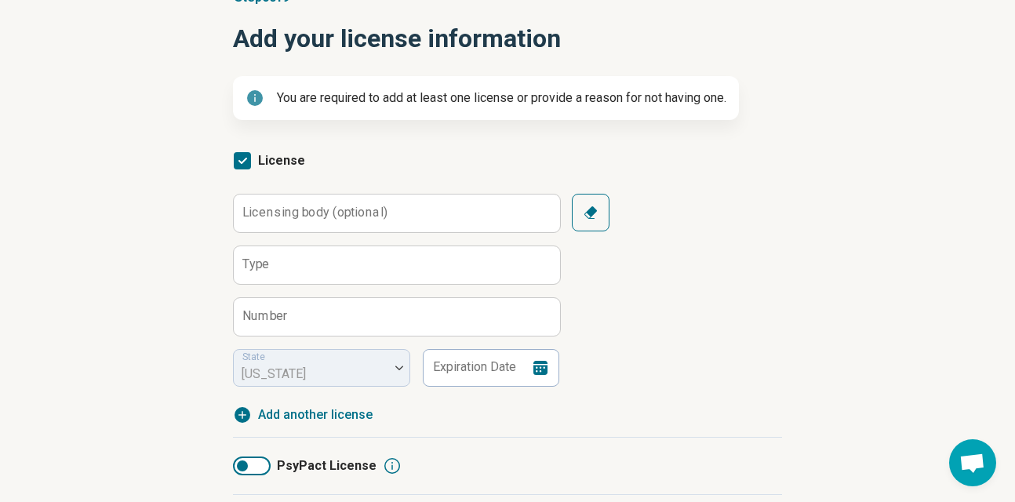
scroll to position [147, 0]
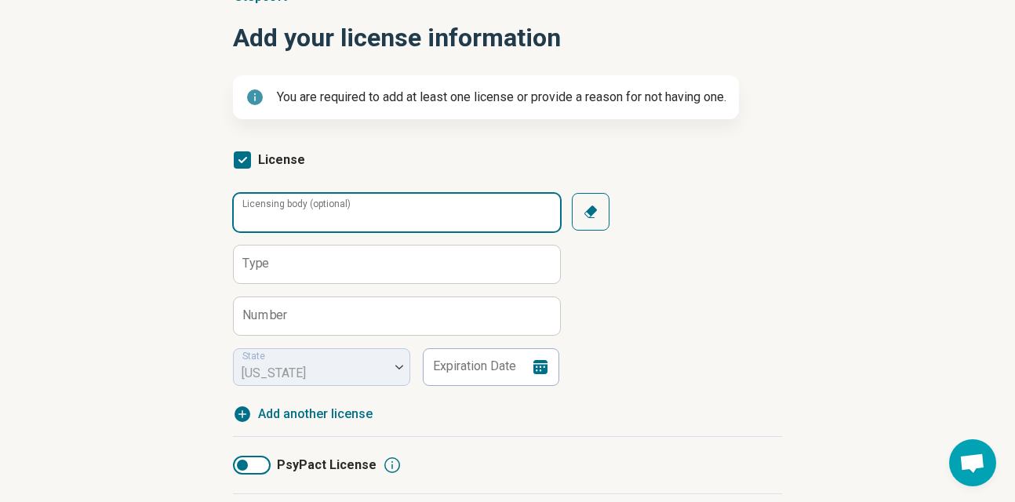
click at [379, 218] on input "Licensing body (optional)" at bounding box center [397, 213] width 326 height 38
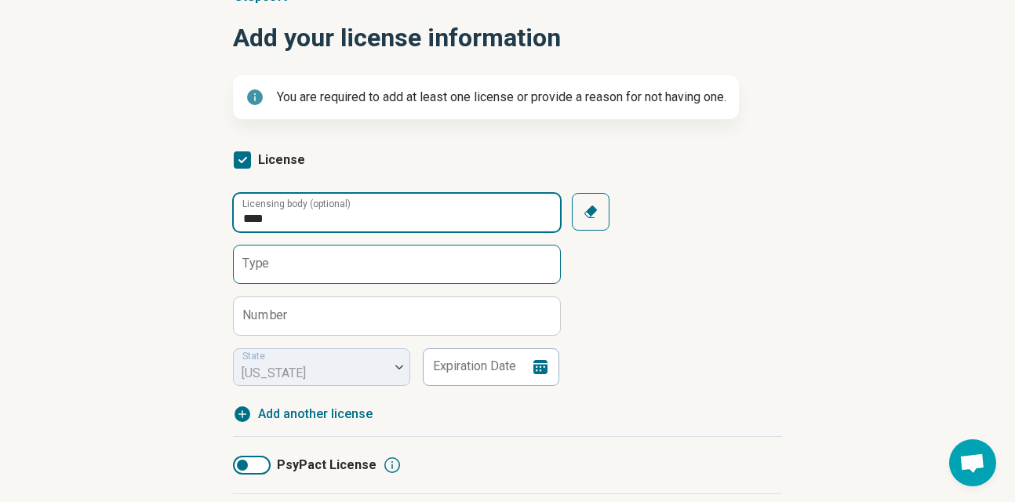
type input "****"
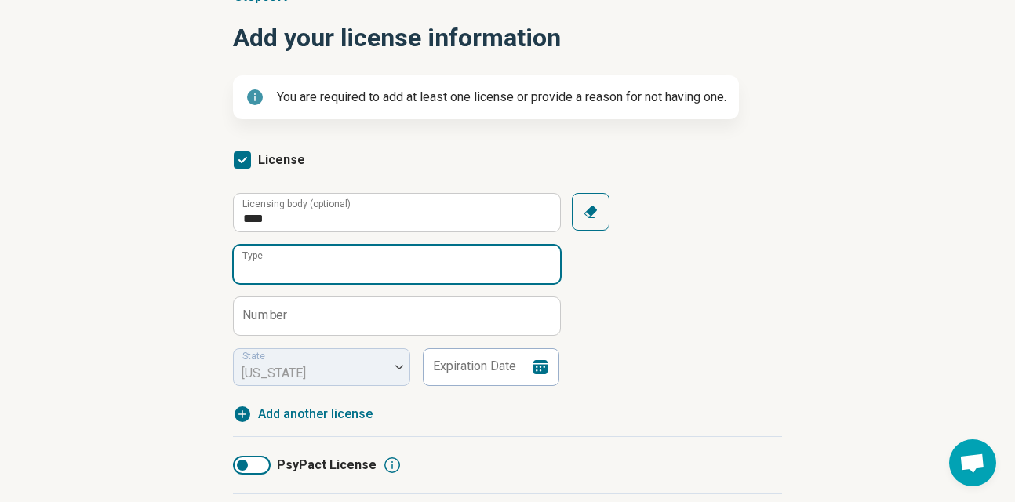
click at [307, 262] on input "Type" at bounding box center [397, 264] width 326 height 38
type input "****"
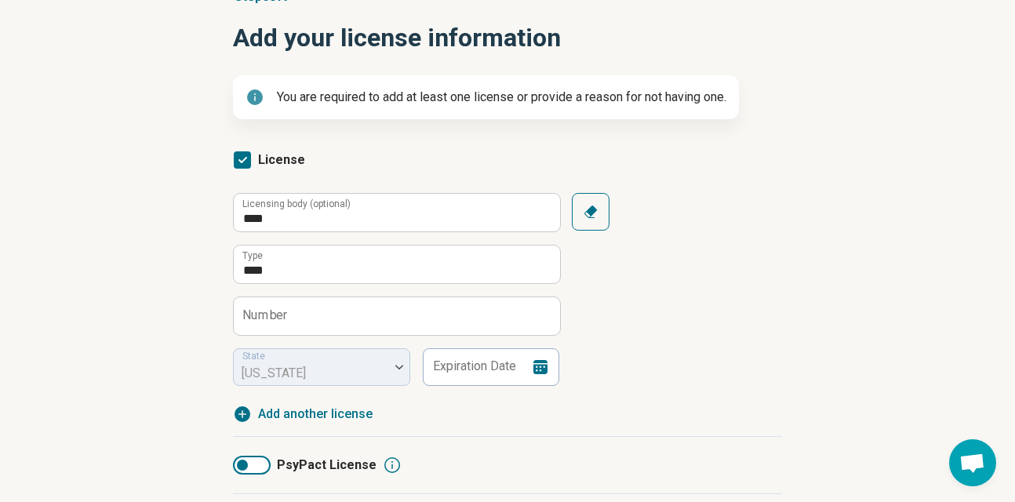
click at [272, 310] on label "Number" at bounding box center [264, 315] width 45 height 13
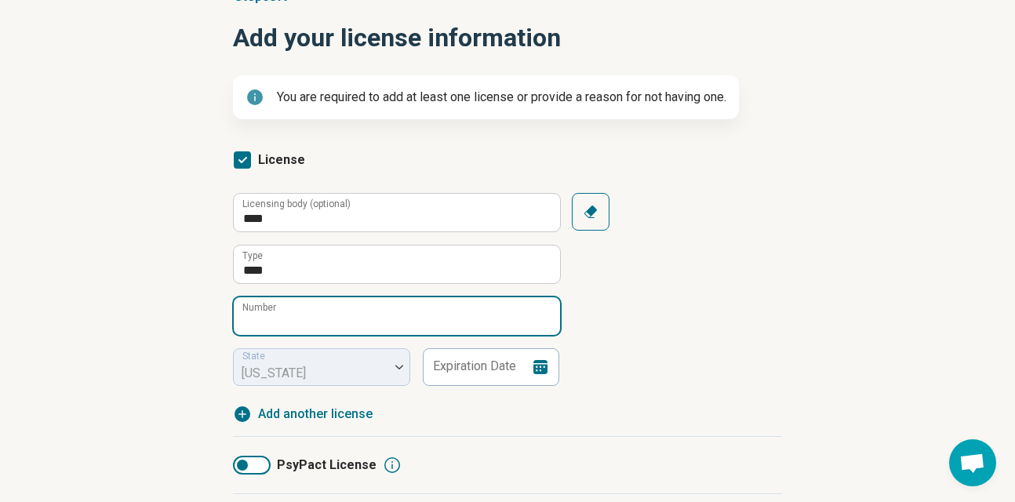
click at [272, 310] on input "Number" at bounding box center [397, 316] width 326 height 38
paste input "**********"
type input "**********"
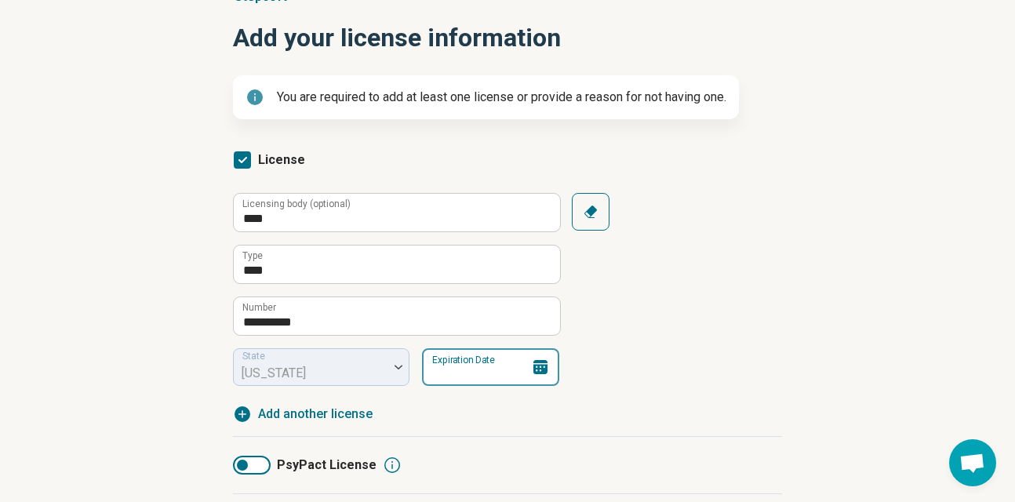
click at [486, 365] on input "Expiration Date" at bounding box center [490, 367] width 137 height 38
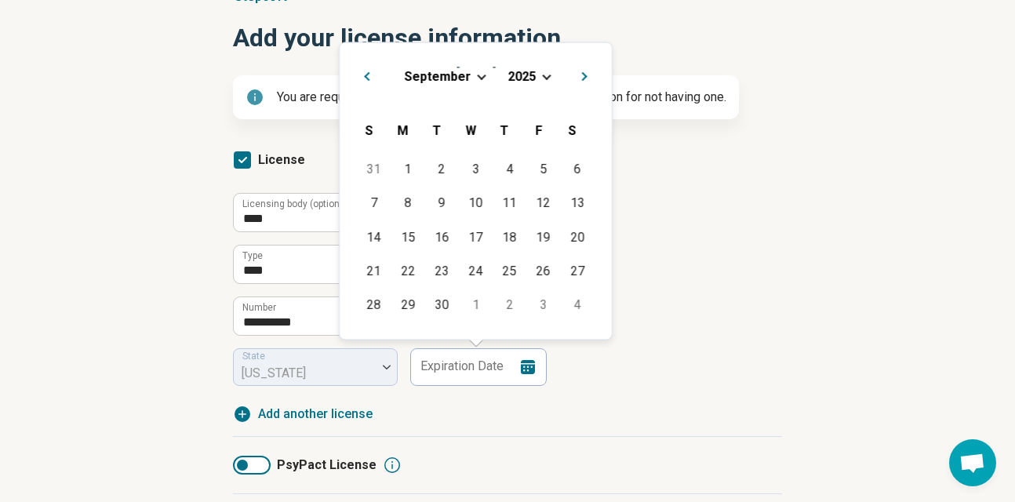
click at [474, 78] on div "[DATE]" at bounding box center [475, 75] width 247 height 16
click at [481, 70] on div "[DATE]" at bounding box center [475, 75] width 247 height 16
click at [529, 74] on span "2025" at bounding box center [521, 75] width 28 height 15
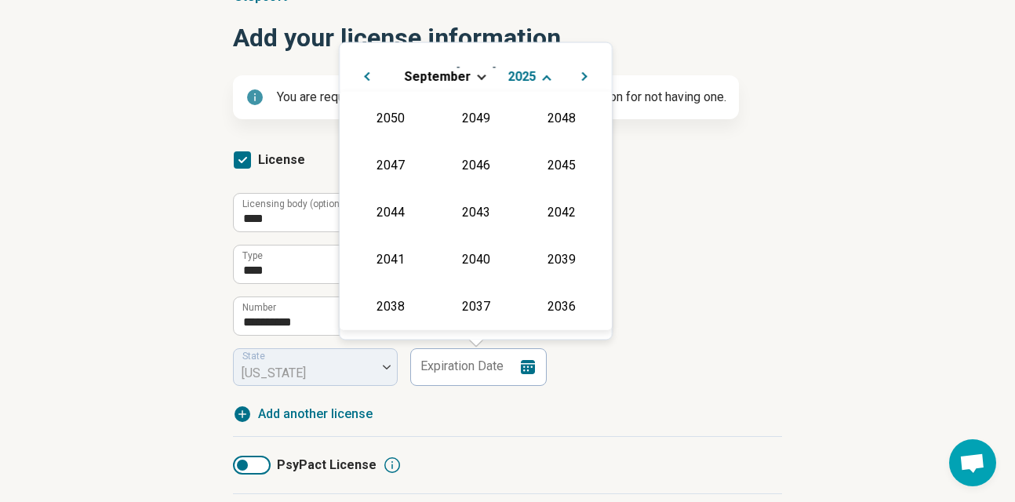
scroll to position [284, 0]
click at [569, 166] on div "2027" at bounding box center [561, 163] width 76 height 28
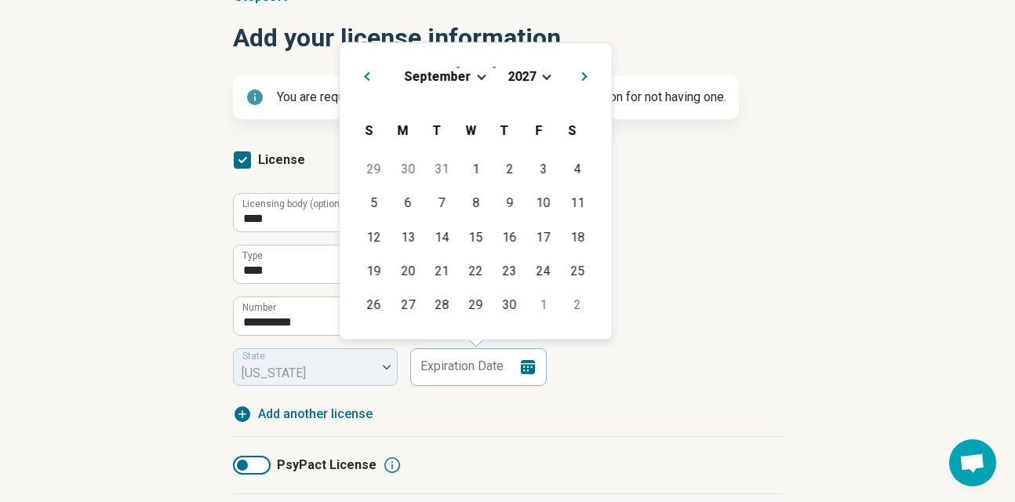
click at [481, 76] on span "Choose Date" at bounding box center [481, 75] width 9 height 9
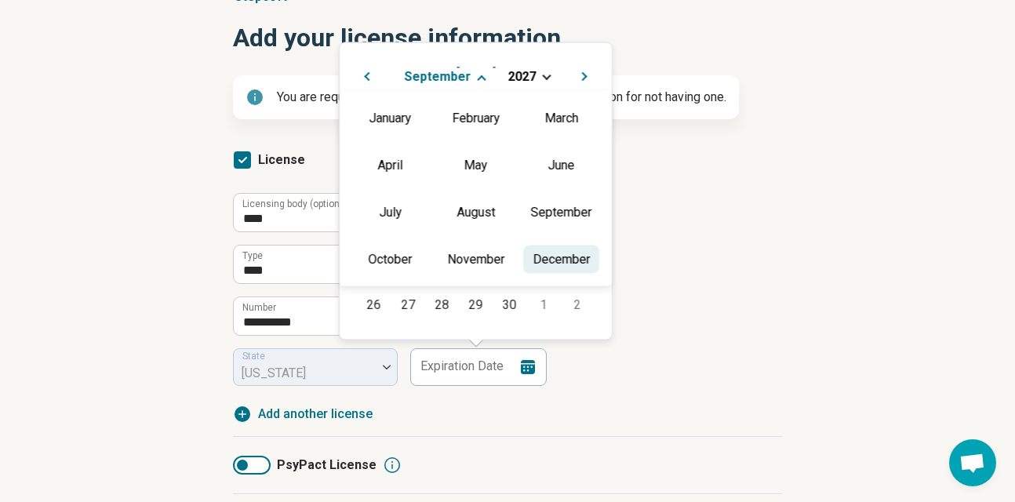
click at [542, 256] on div "December" at bounding box center [561, 259] width 76 height 28
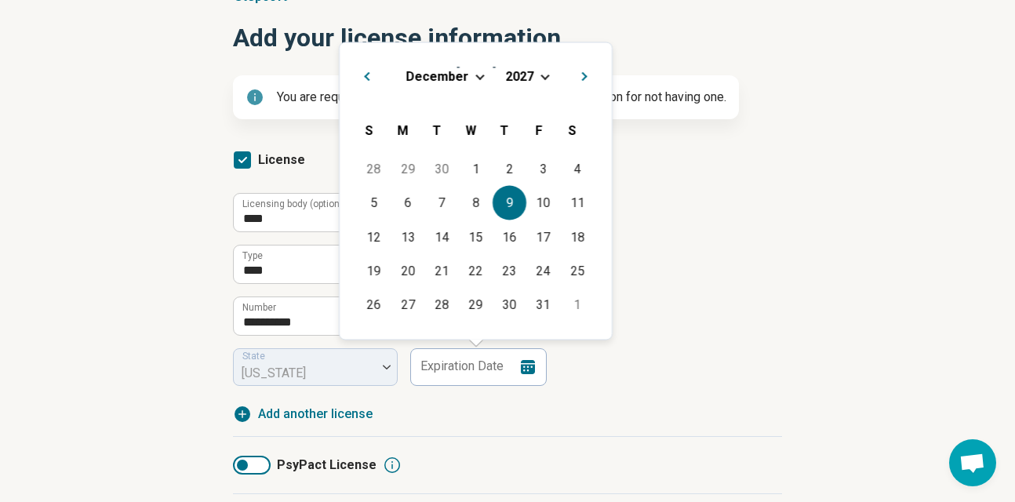
click at [518, 202] on div "9" at bounding box center [509, 203] width 34 height 34
type input "**********"
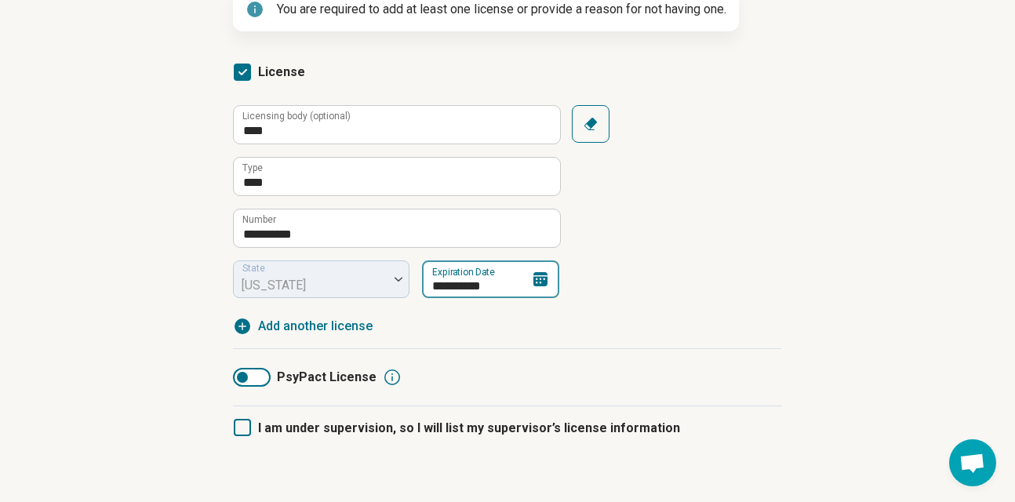
scroll to position [314, 0]
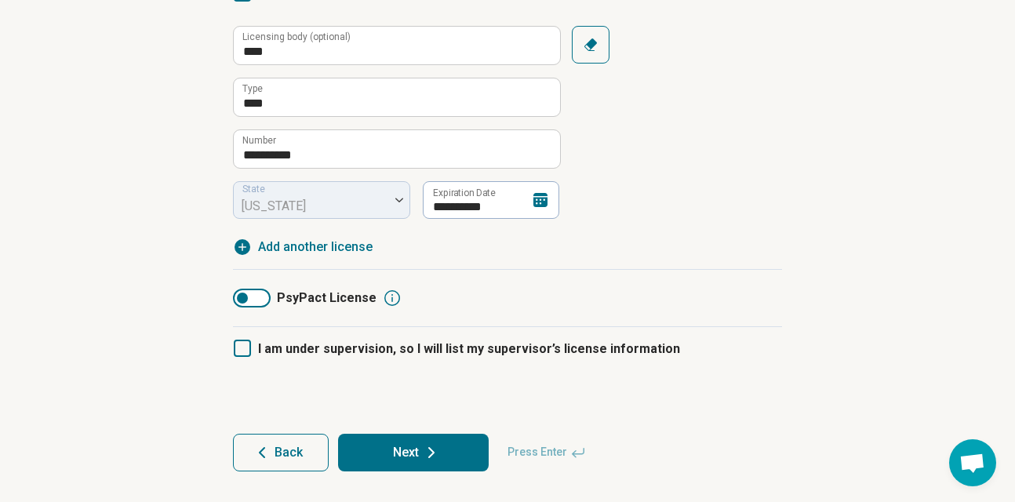
click at [415, 445] on button "Next" at bounding box center [413, 453] width 151 height 38
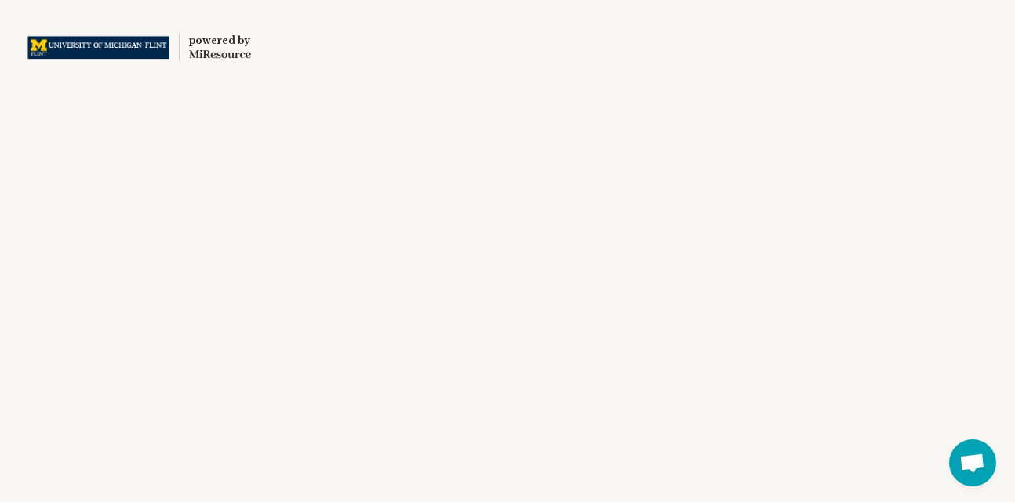
scroll to position [0, 0]
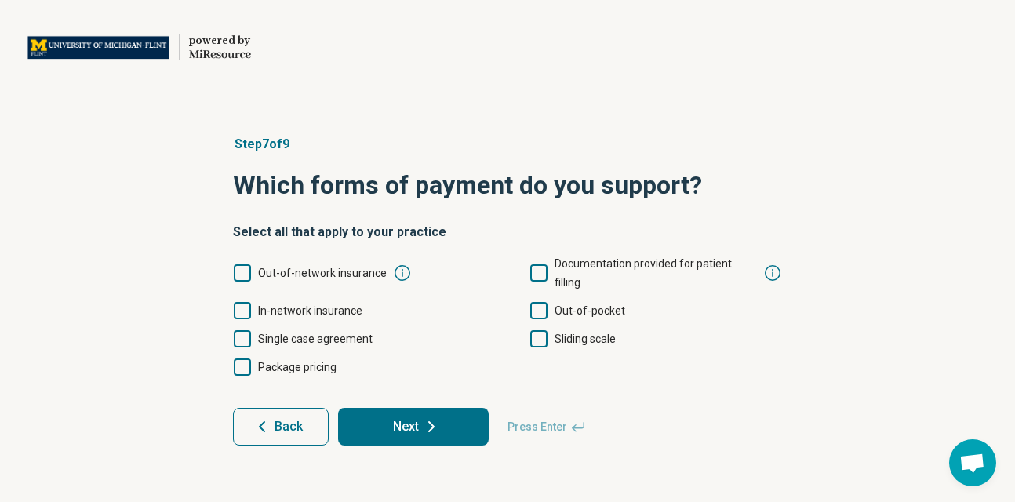
click at [244, 302] on icon at bounding box center [242, 310] width 17 height 17
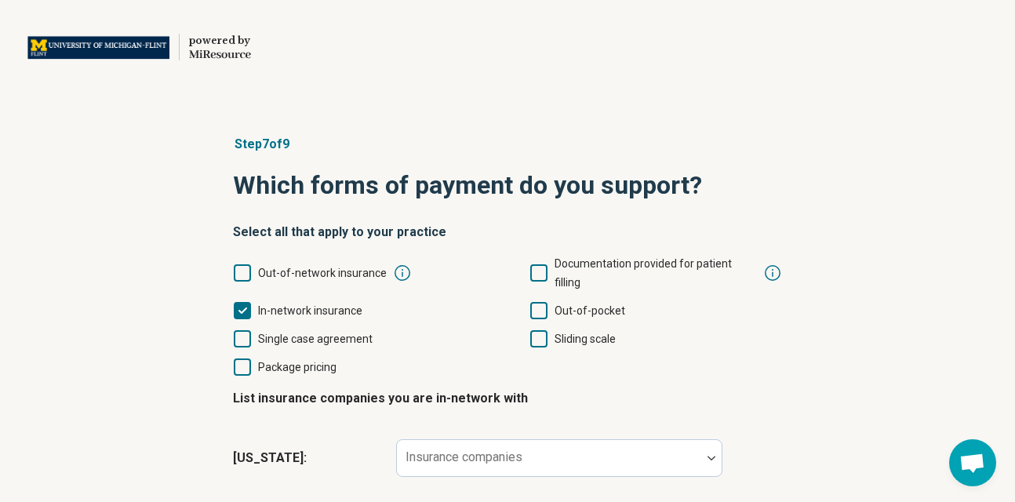
click at [539, 302] on icon at bounding box center [538, 310] width 17 height 17
click at [537, 330] on icon at bounding box center [538, 338] width 17 height 17
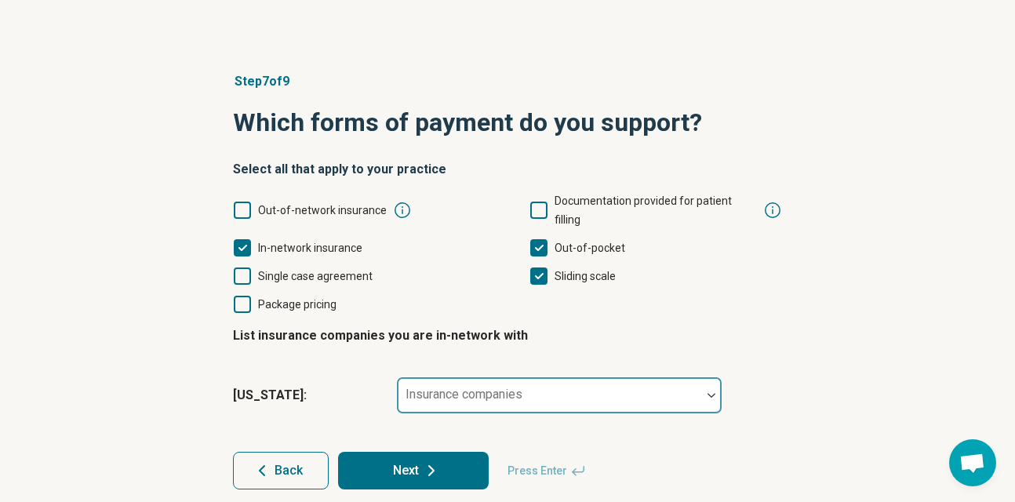
click at [474, 381] on div "Insurance companies" at bounding box center [559, 395] width 326 height 38
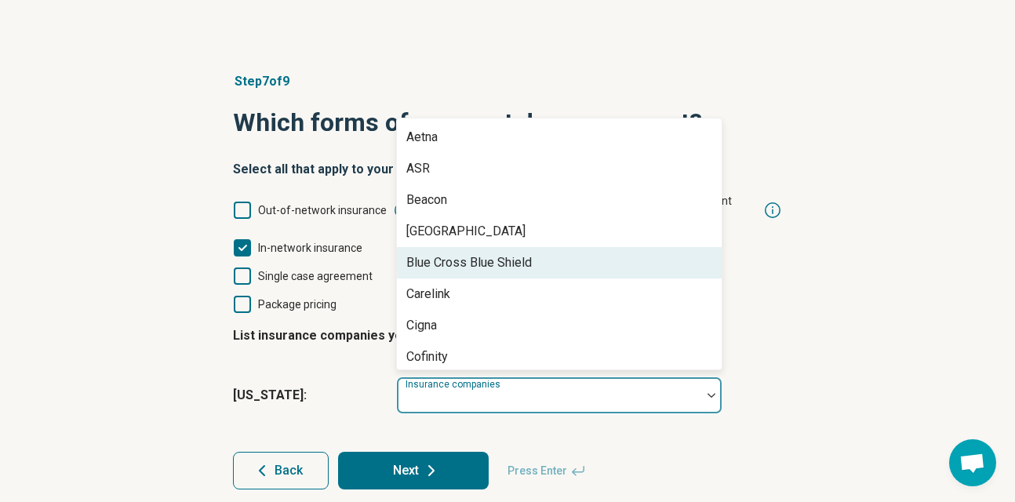
click at [489, 253] on div "Blue Cross Blue Shield" at bounding box center [468, 262] width 125 height 19
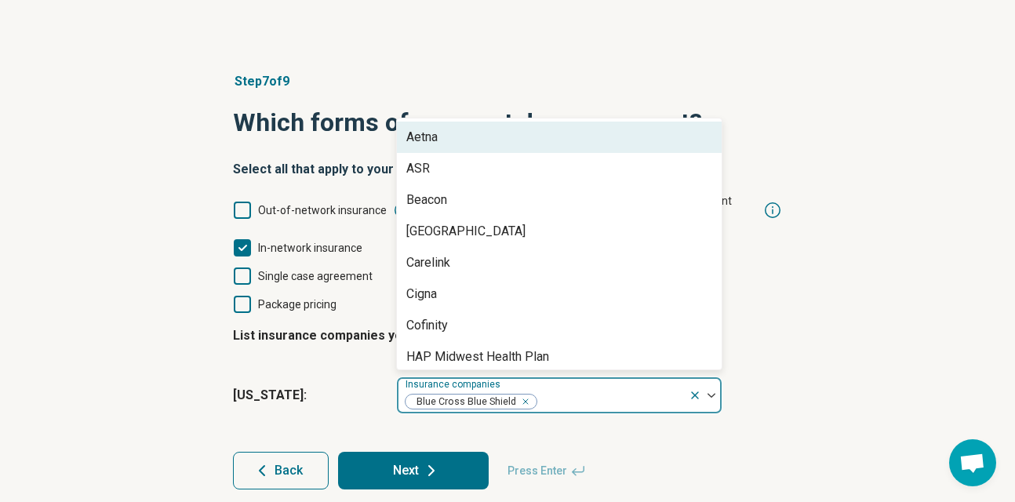
click at [485, 126] on div "Aetna" at bounding box center [559, 137] width 325 height 31
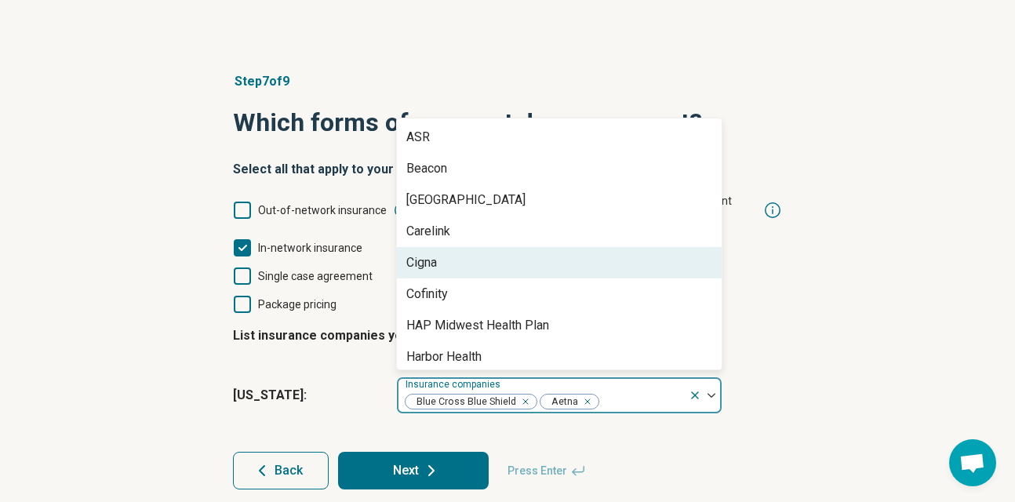
click at [479, 247] on div "Cigna" at bounding box center [559, 262] width 325 height 31
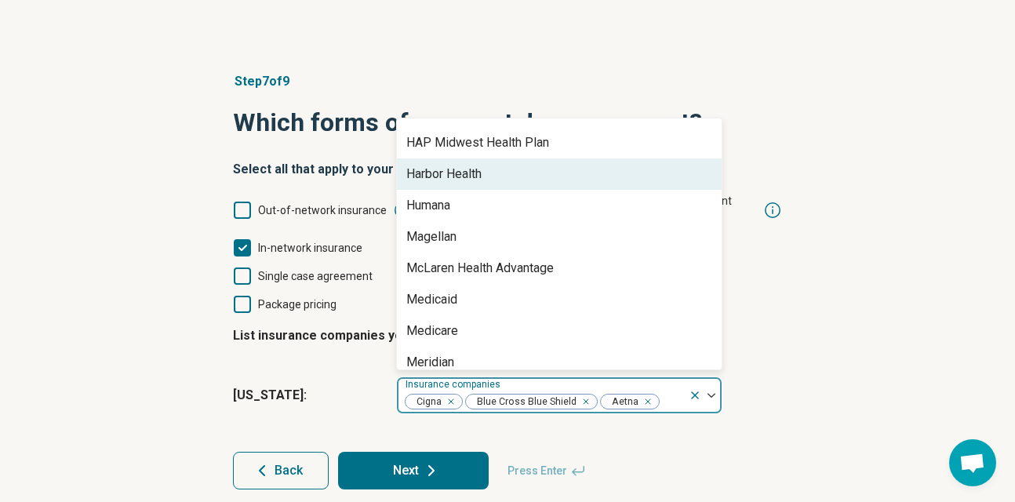
scroll to position [153, 0]
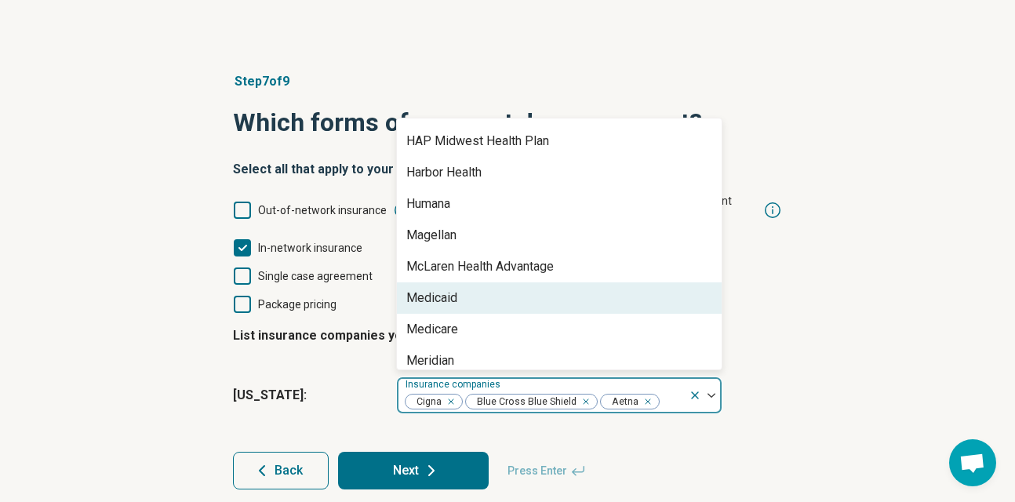
click at [482, 284] on div "Medicaid" at bounding box center [559, 297] width 325 height 31
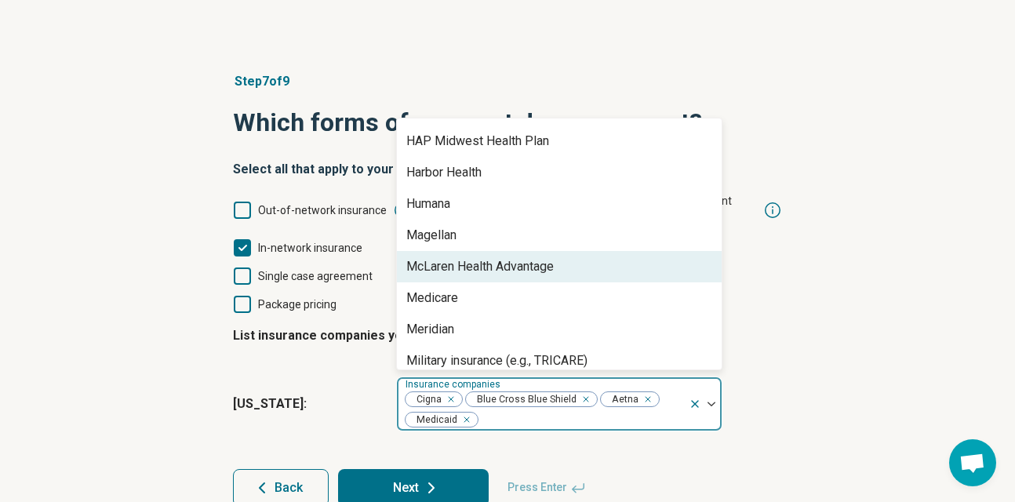
click at [491, 257] on div "McLaren Health Advantage" at bounding box center [479, 266] width 147 height 19
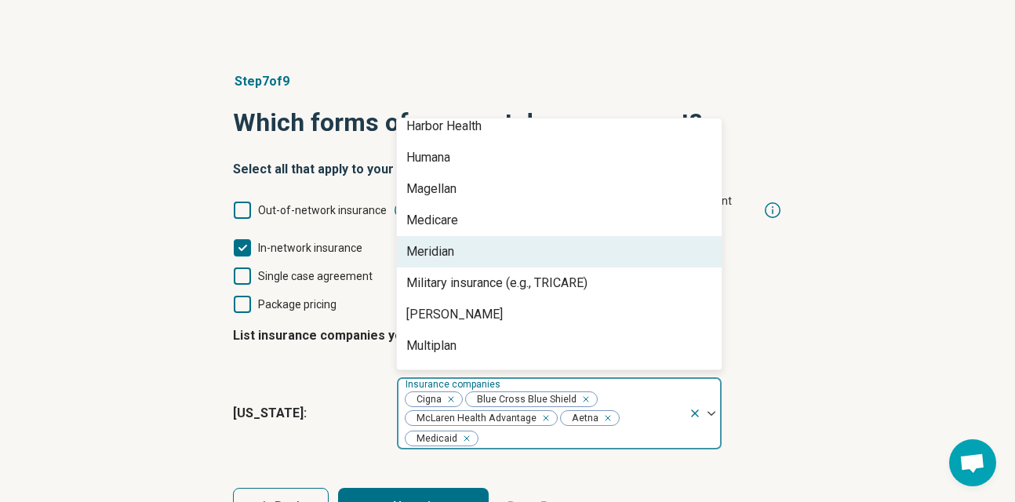
scroll to position [200, 0]
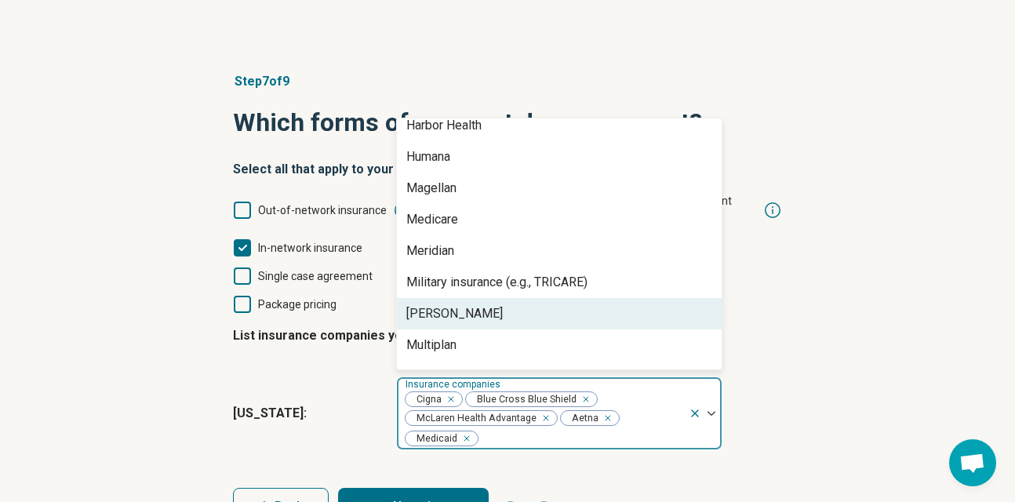
click at [485, 298] on div "[PERSON_NAME]" at bounding box center [559, 313] width 325 height 31
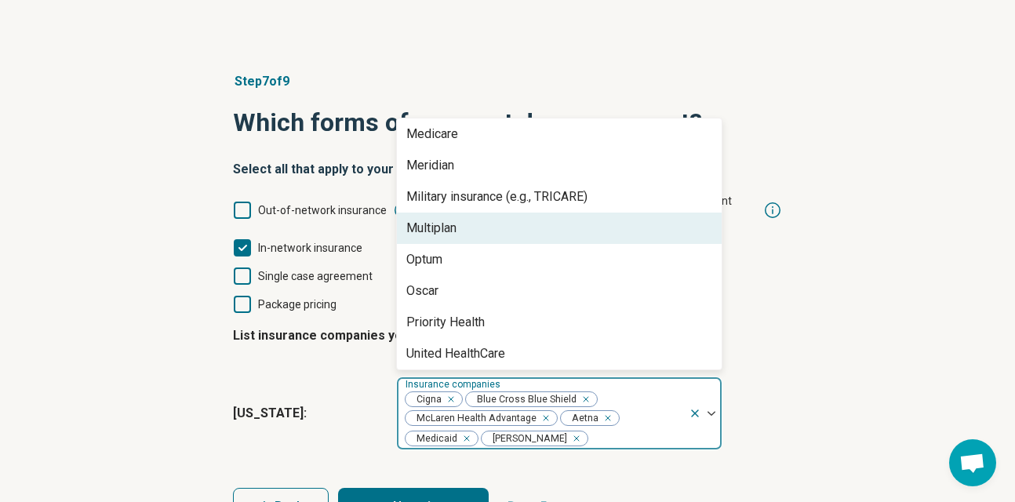
scroll to position [289, 0]
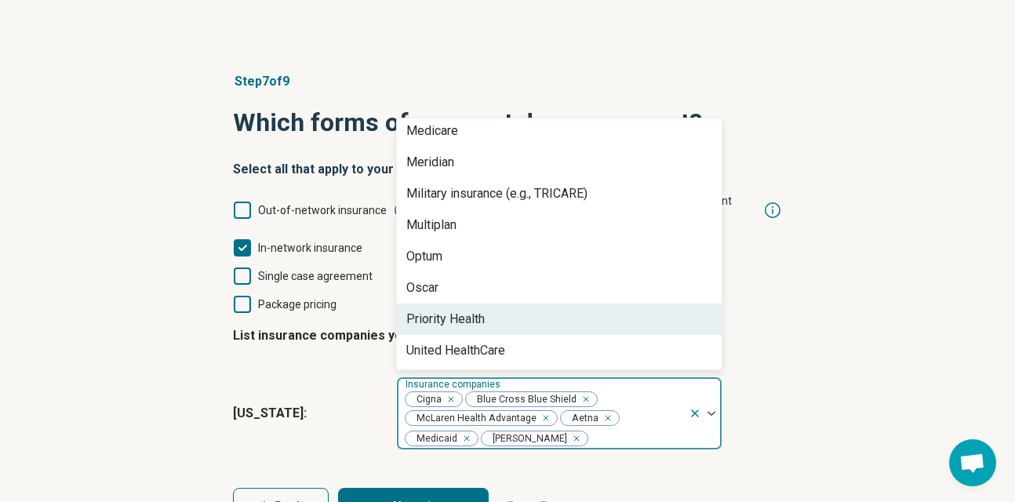
click at [482, 310] on div "Priority Health" at bounding box center [445, 319] width 78 height 19
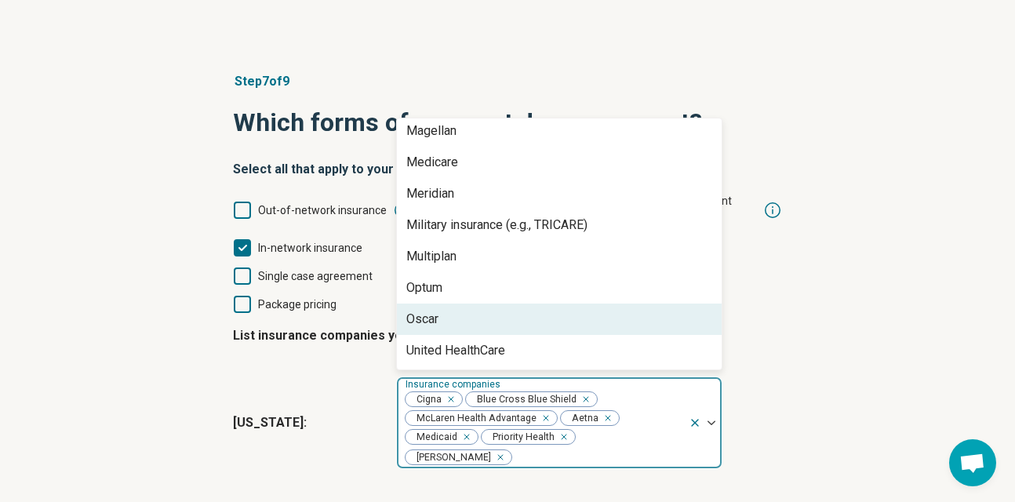
scroll to position [257, 0]
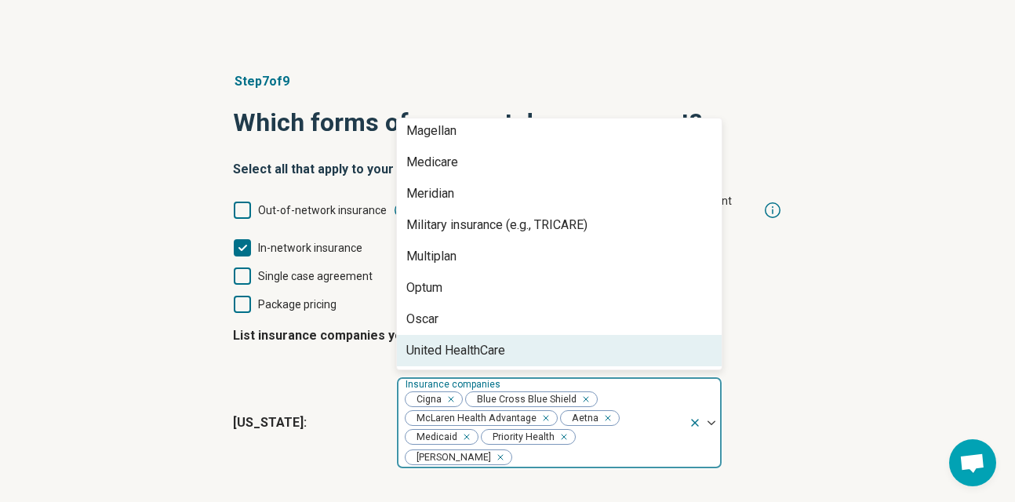
click at [355, 378] on div "[US_STATE] : option Priority Health, selected. United HealthCare, 16 of 16. 16 …" at bounding box center [507, 422] width 549 height 105
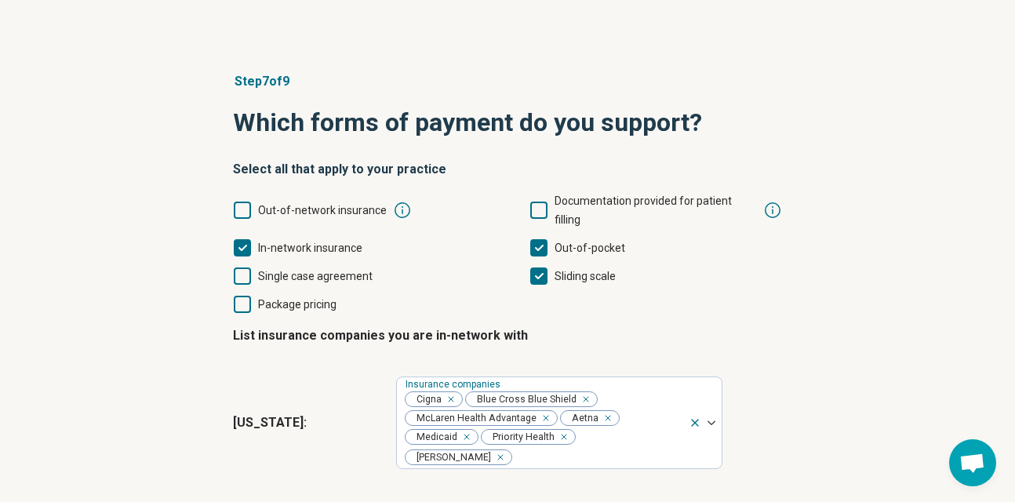
scroll to position [100, 0]
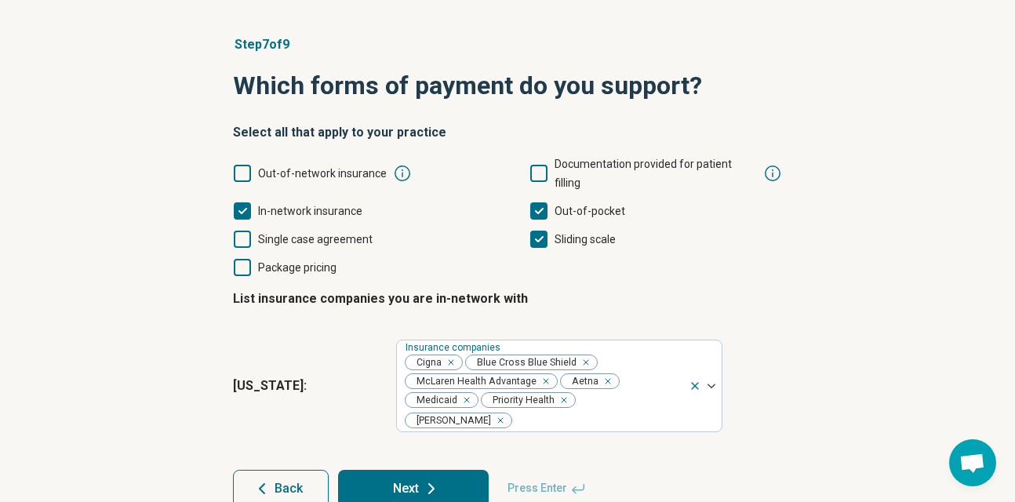
click at [416, 470] on button "Next" at bounding box center [413, 489] width 151 height 38
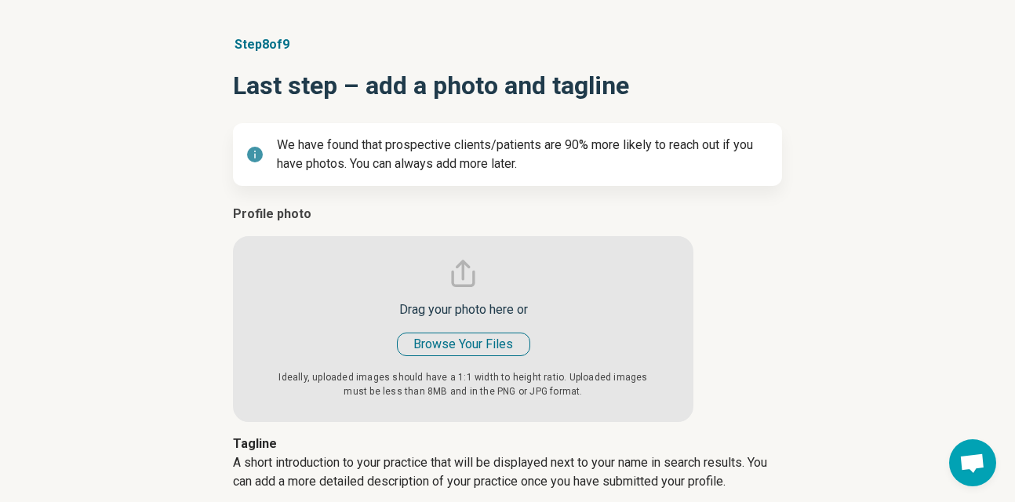
type textarea "*"
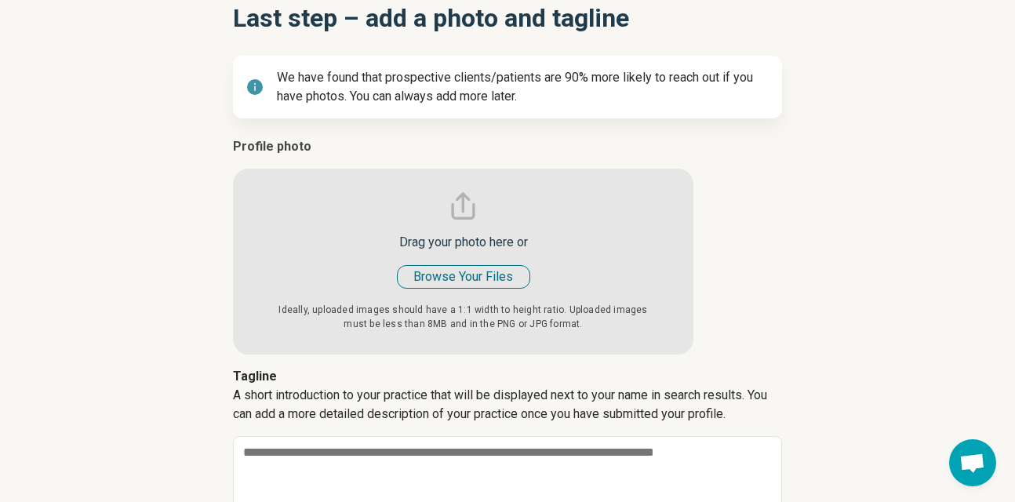
scroll to position [168, 0]
click at [463, 278] on input "file" at bounding box center [463, 244] width 460 height 217
type input "**********"
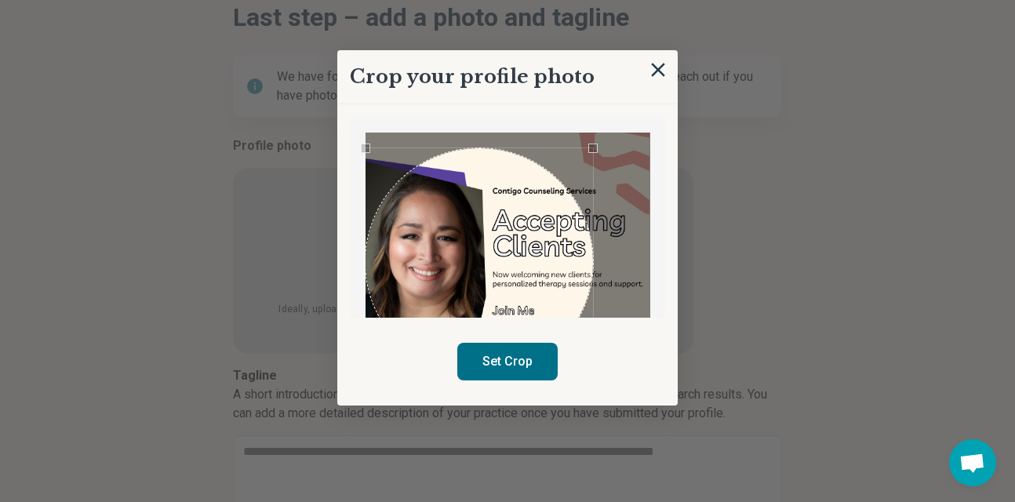
click at [499, 286] on div "Use the arrow keys to move the crop selection area" at bounding box center [478, 261] width 227 height 227
click at [522, 360] on button "Set Crop" at bounding box center [507, 362] width 100 height 38
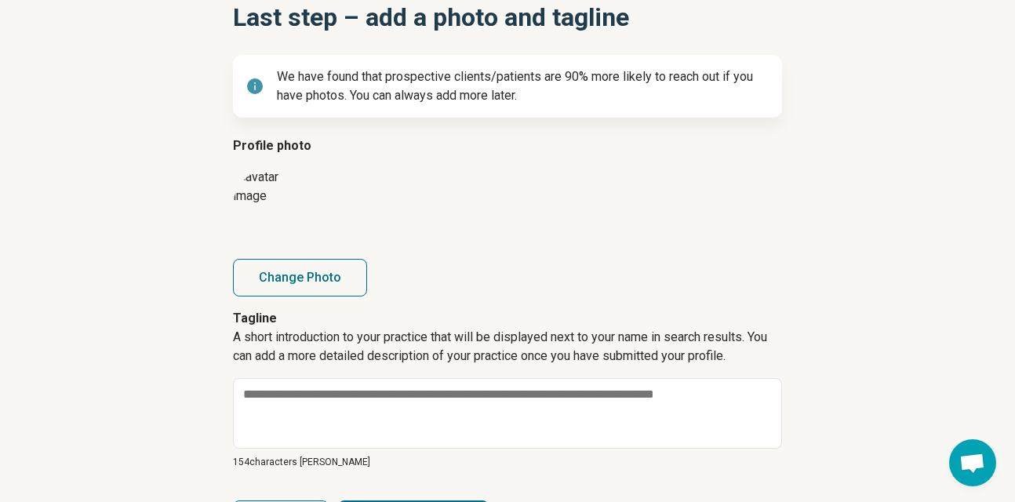
click at [292, 216] on img at bounding box center [272, 207] width 78 height 78
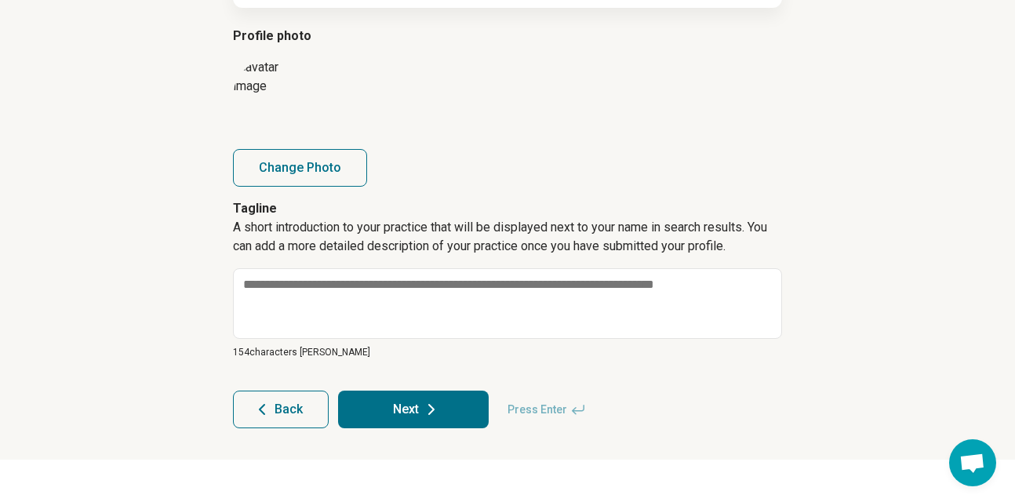
scroll to position [281, 0]
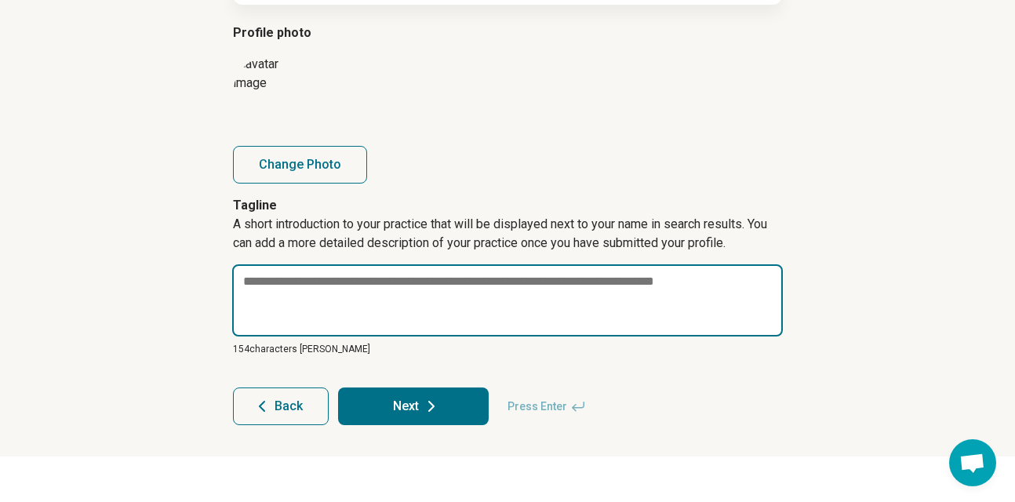
click at [472, 286] on textarea at bounding box center [507, 300] width 550 height 72
click at [346, 287] on textarea "To enrich screen reader interactions, please activate Accessibility in Grammarl…" at bounding box center [507, 300] width 550 height 72
paste textarea "**********"
type textarea "*"
type textarea "**********"
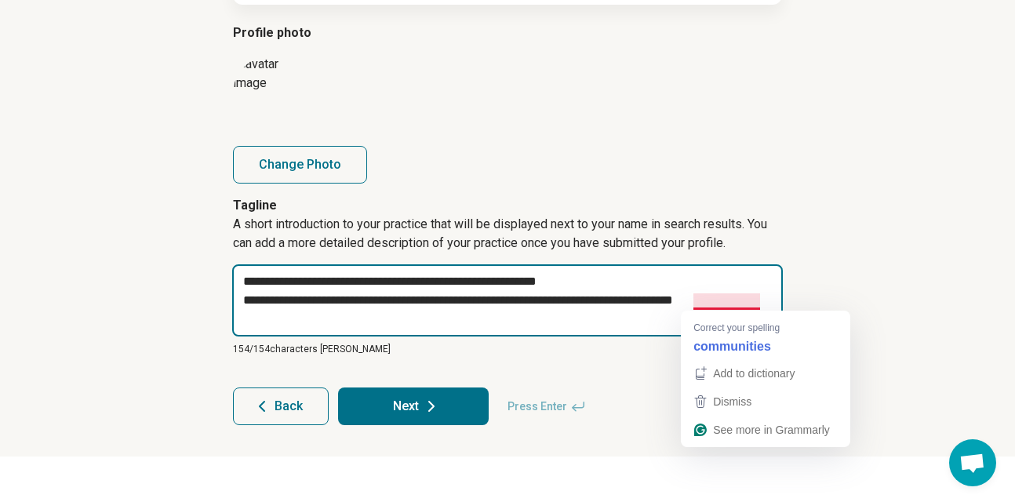
click at [764, 300] on textarea "**********" at bounding box center [507, 300] width 550 height 72
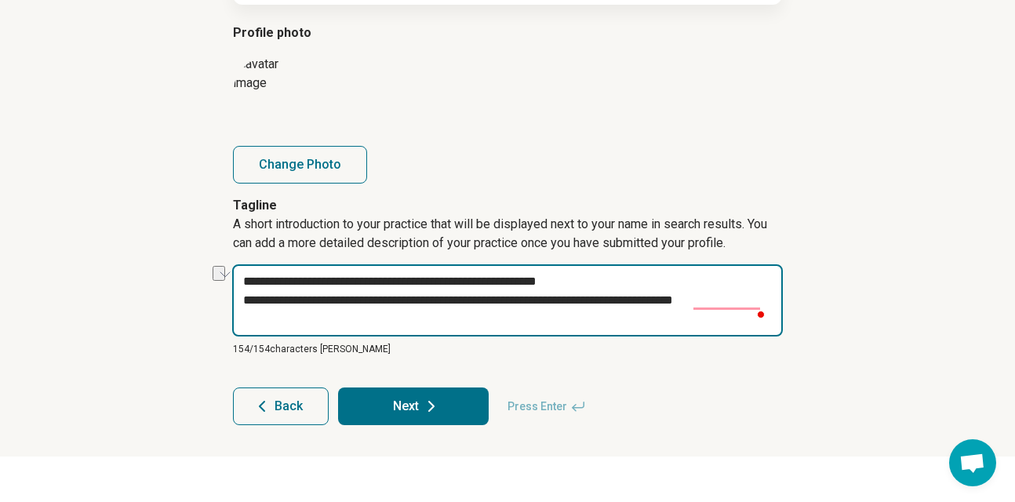
drag, startPoint x: 764, startPoint y: 300, endPoint x: 276, endPoint y: 303, distance: 487.7
click at [276, 303] on textarea "**********" at bounding box center [507, 300] width 550 height 72
type textarea "*"
type textarea "**********"
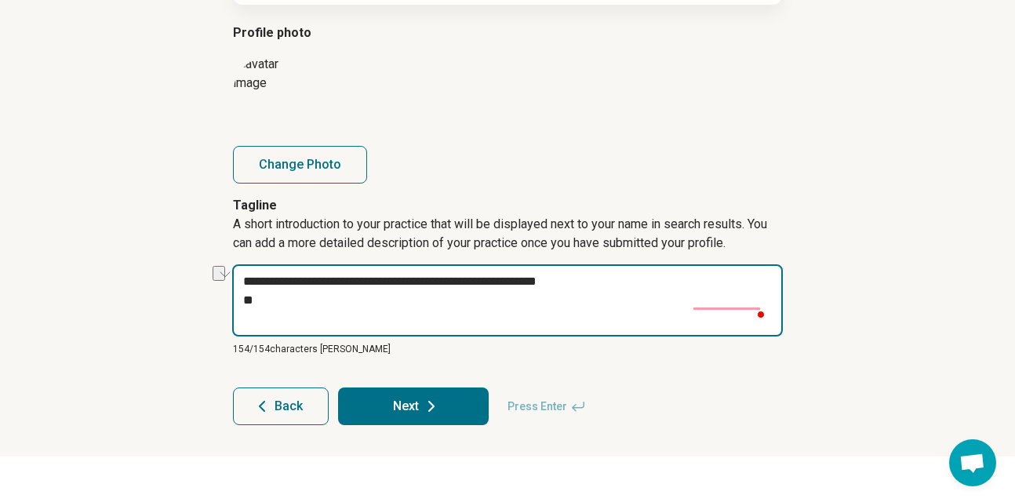
type textarea "*"
type textarea "**********"
type textarea "*"
type textarea "**********"
type textarea "*"
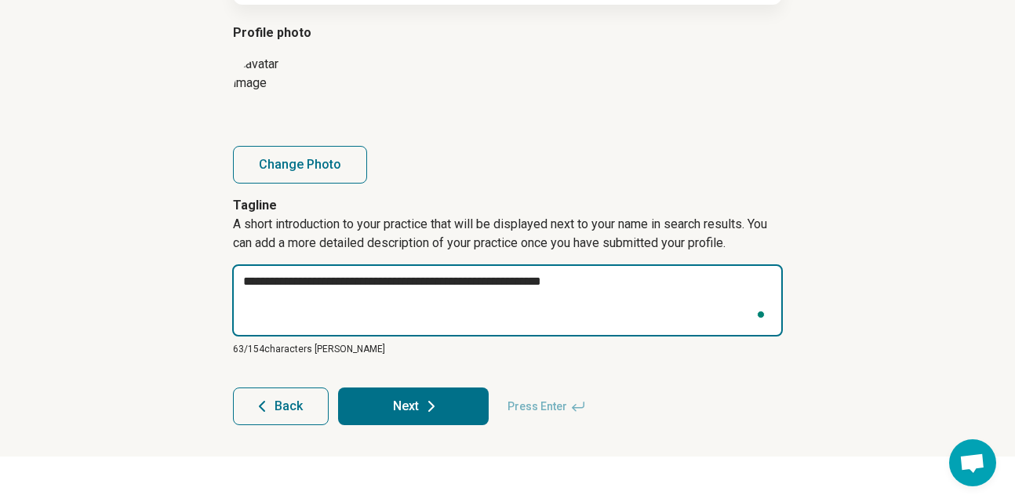
type textarea "**********"
type textarea "*"
type textarea "**********"
type textarea "*"
type textarea "**********"
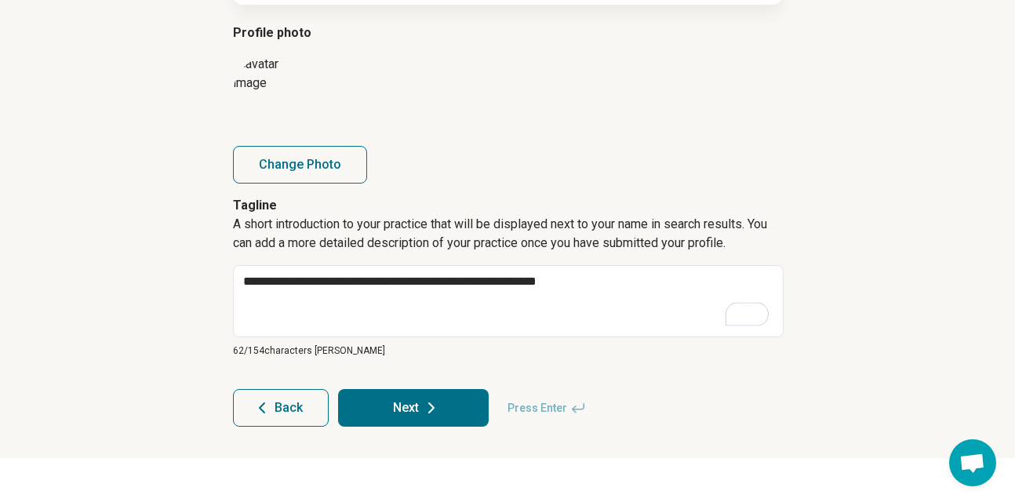
click at [443, 416] on button "Next" at bounding box center [413, 408] width 151 height 38
type textarea "*"
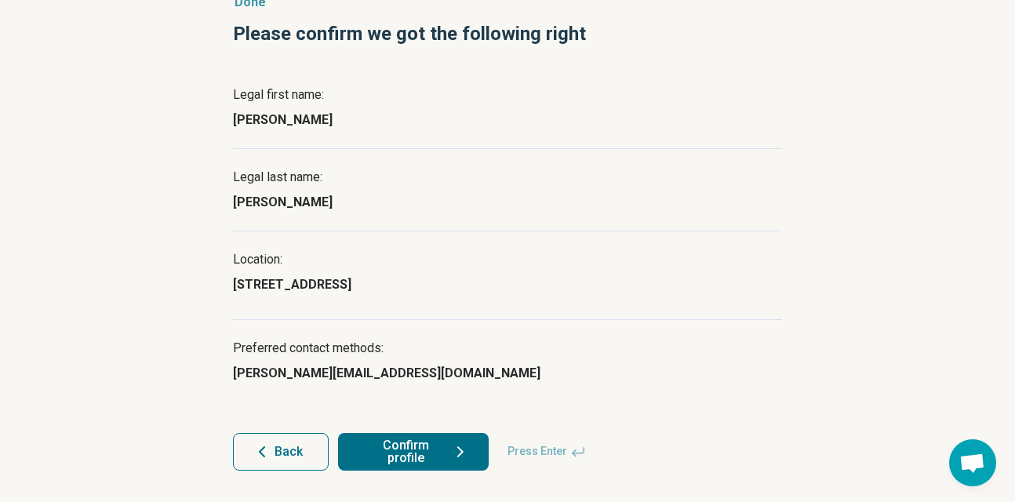
scroll to position [141, 0]
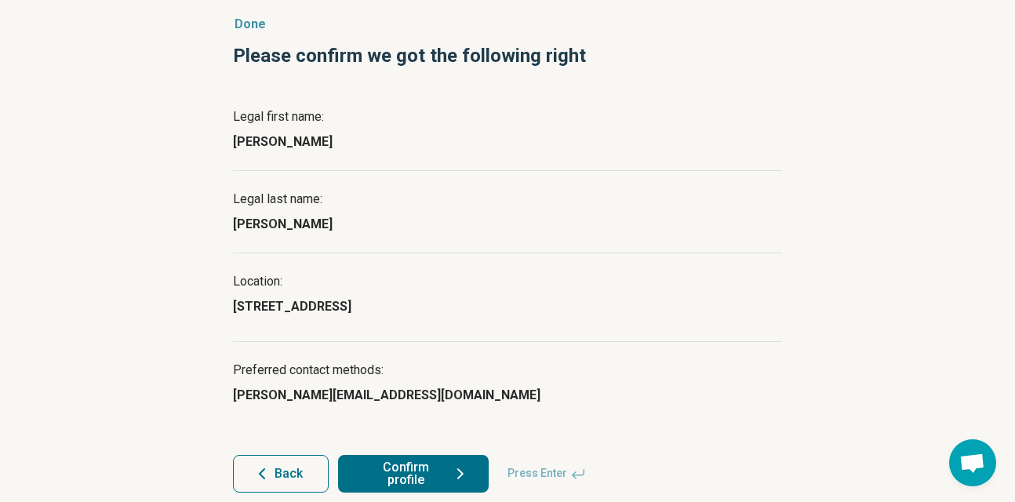
scroll to position [141, 0]
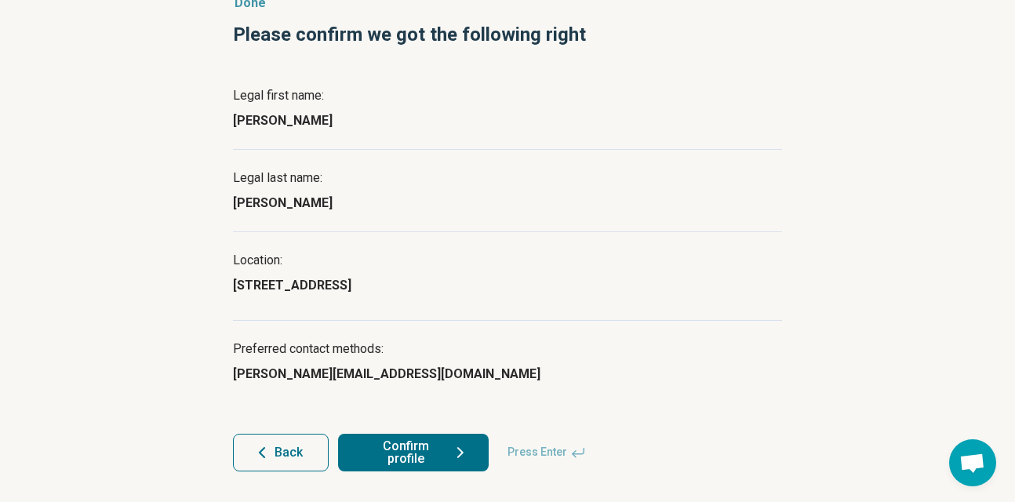
click at [434, 443] on button "Confirm profile" at bounding box center [413, 453] width 151 height 38
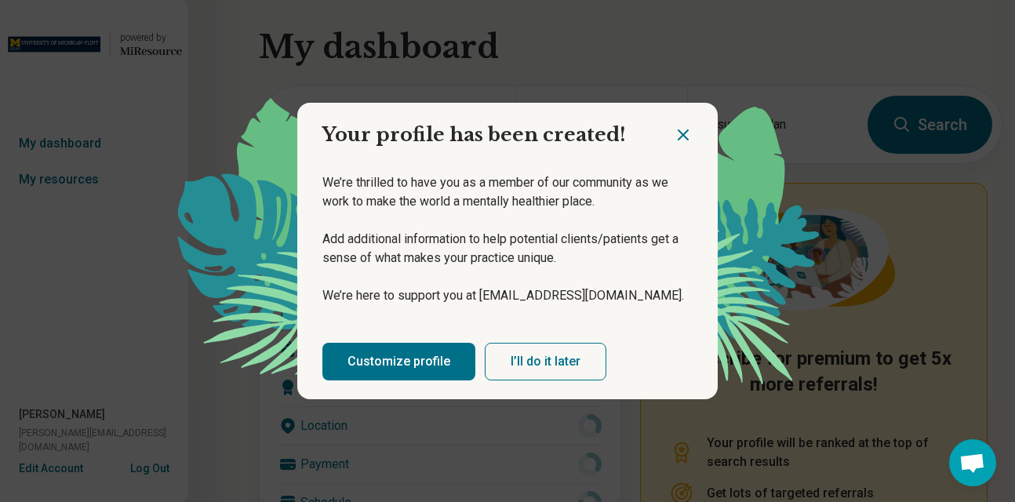
click at [550, 358] on button "I’ll do it later" at bounding box center [546, 362] width 122 height 38
